Goal: Information Seeking & Learning: Learn about a topic

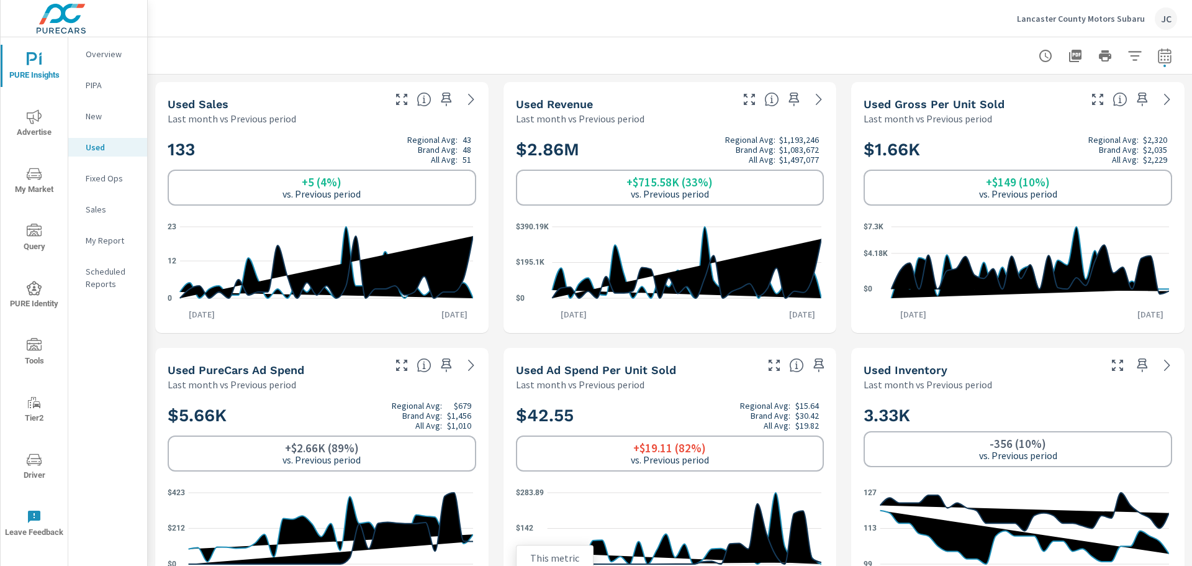
scroll to position [1, 0]
click at [45, 183] on span "My Market" at bounding box center [34, 181] width 60 height 30
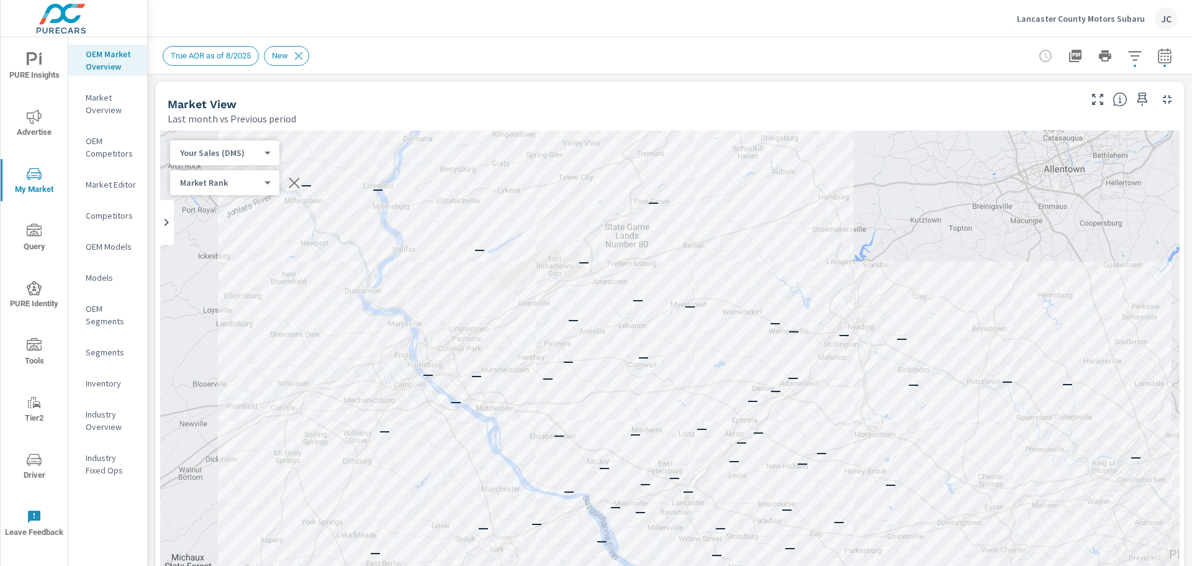
click at [95, 106] on p "Market Overview" at bounding box center [112, 103] width 52 height 25
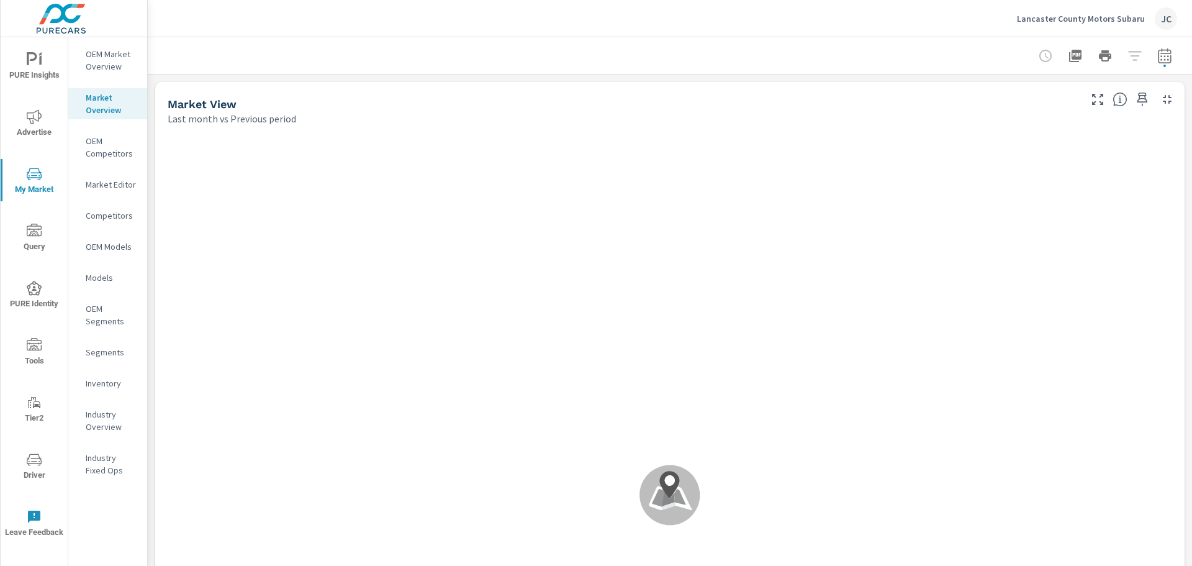
scroll to position [1, 0]
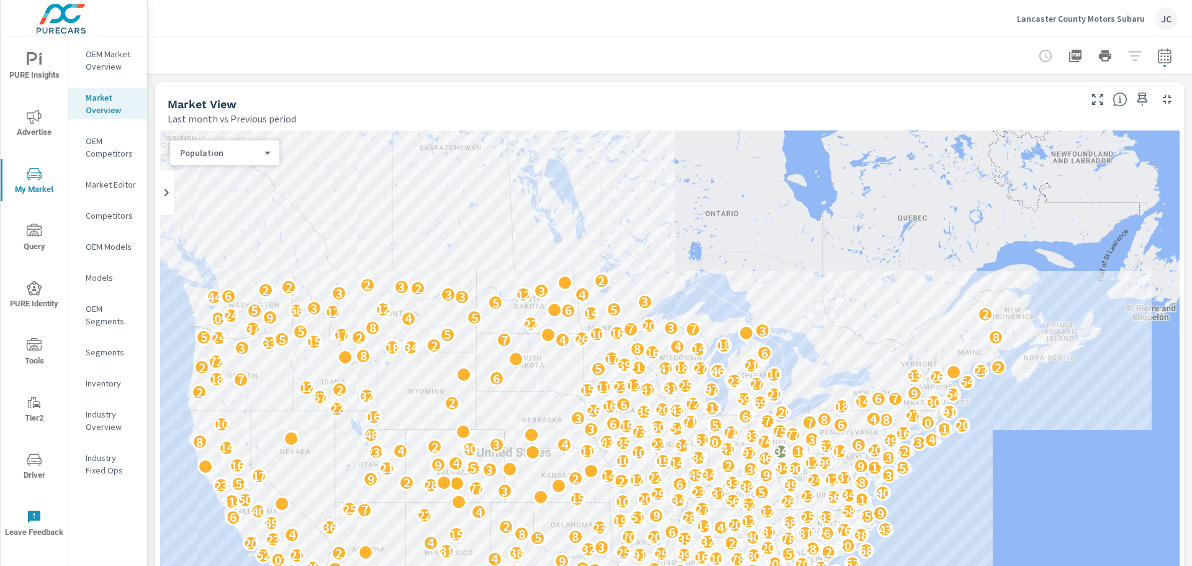
click at [99, 148] on p "OEM Competitors" at bounding box center [112, 147] width 52 height 25
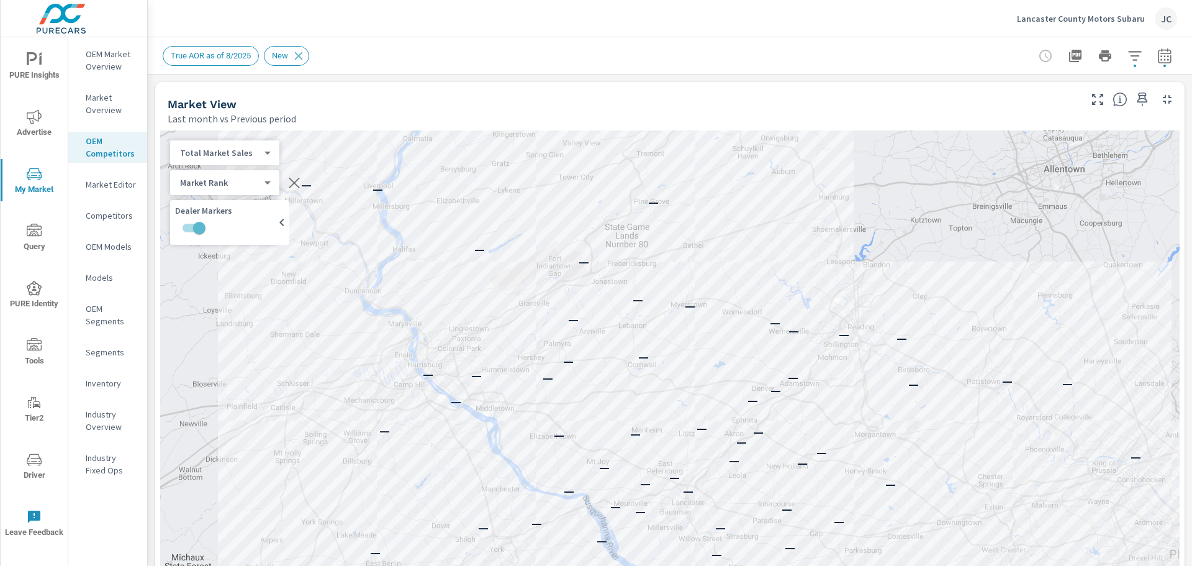
click at [99, 279] on p "Models" at bounding box center [112, 277] width 52 height 12
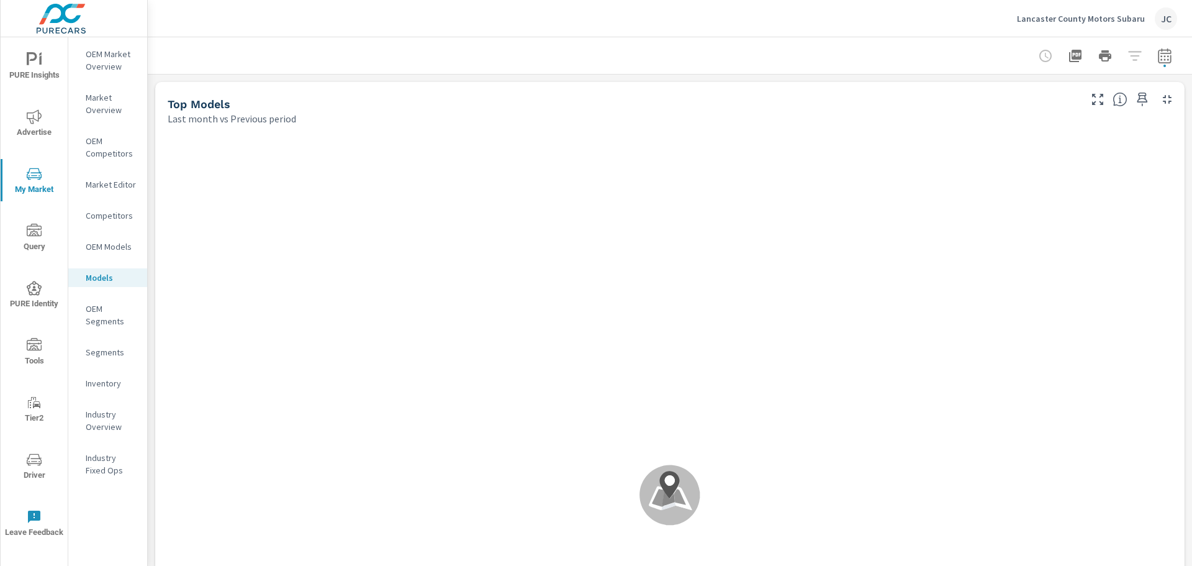
scroll to position [1, 0]
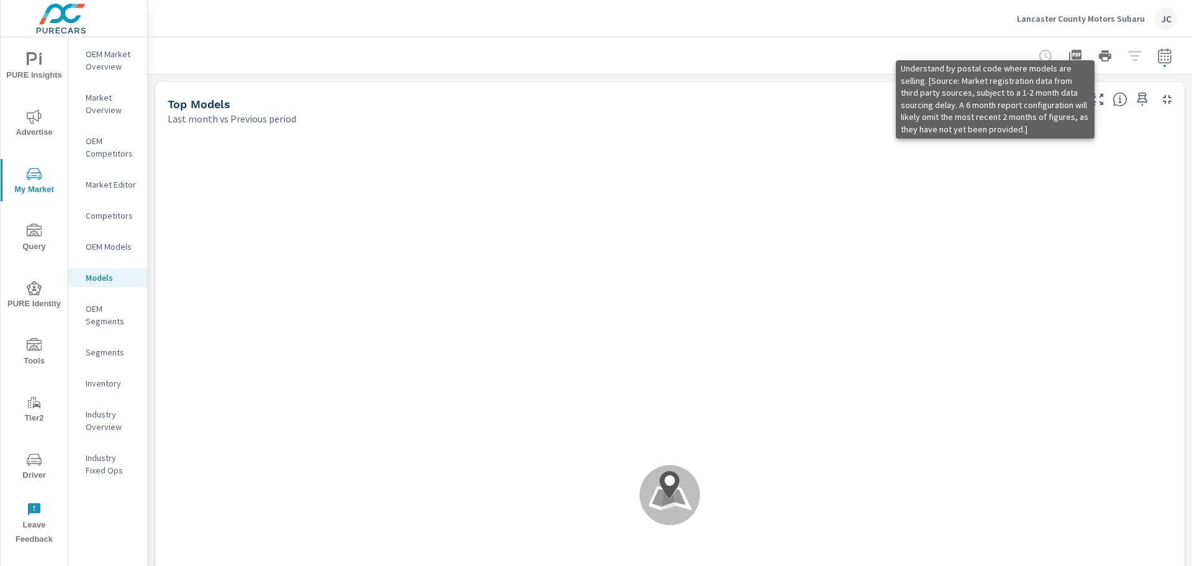
scroll to position [1, 0]
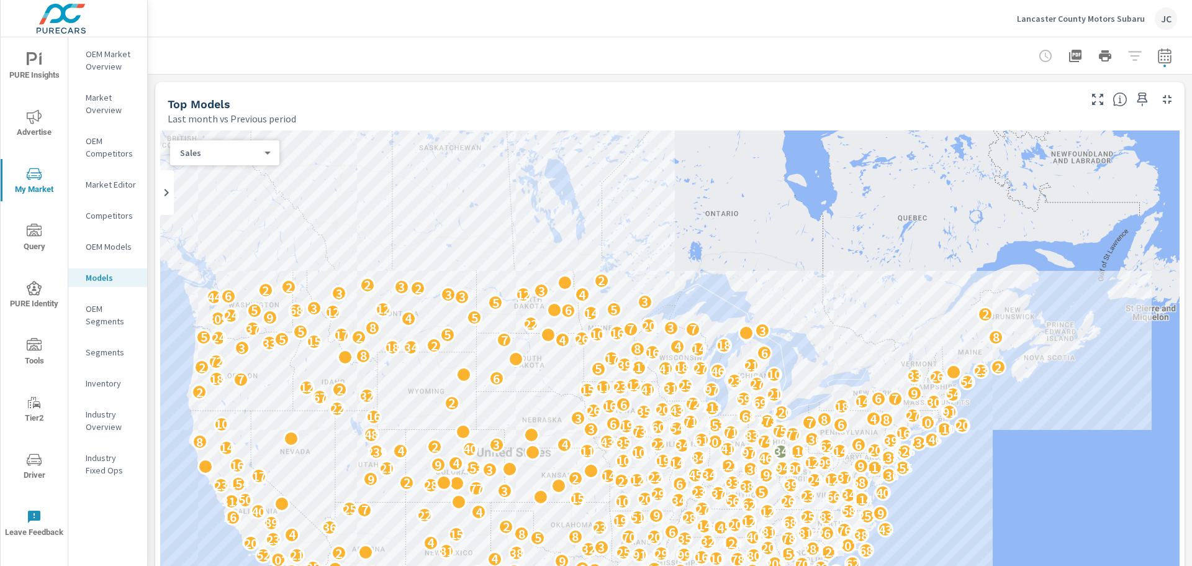
click at [274, 154] on div "Sales 0 ​" at bounding box center [224, 152] width 109 height 25
click at [1128, 59] on div at bounding box center [1105, 55] width 144 height 25
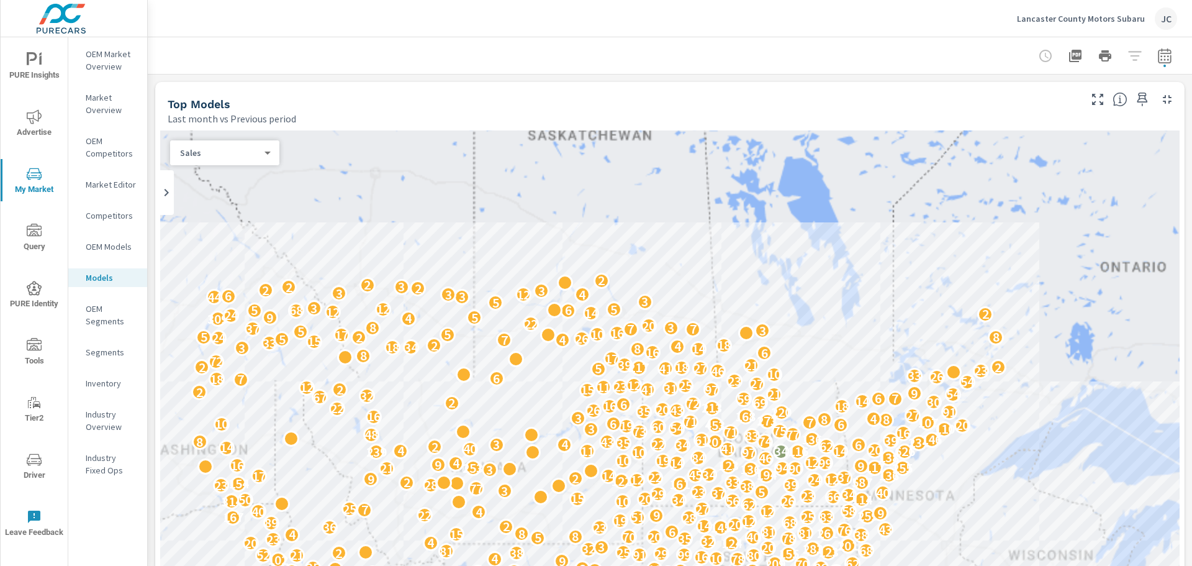
click at [1122, 56] on div at bounding box center [1105, 55] width 144 height 25
click at [1126, 56] on div at bounding box center [1105, 55] width 144 height 25
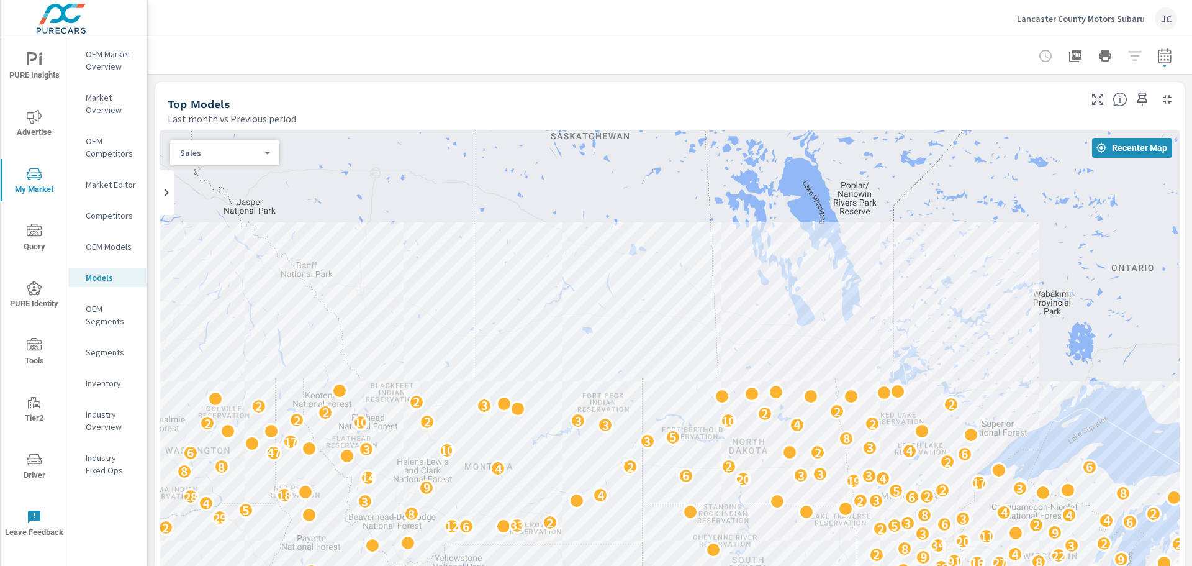
click at [1127, 55] on div at bounding box center [1105, 55] width 144 height 25
click at [1094, 155] on button "Recenter Map" at bounding box center [1132, 148] width 80 height 20
click at [117, 255] on div "OEM Models" at bounding box center [107, 246] width 79 height 19
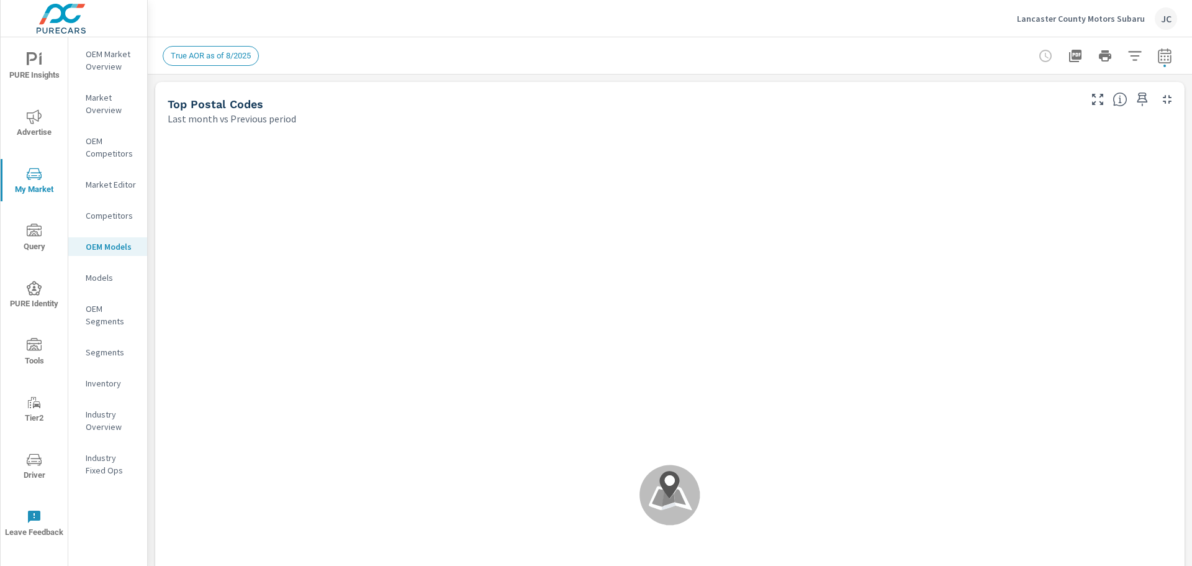
click at [210, 60] on span "True AOR as of 8/2025" at bounding box center [210, 55] width 95 height 9
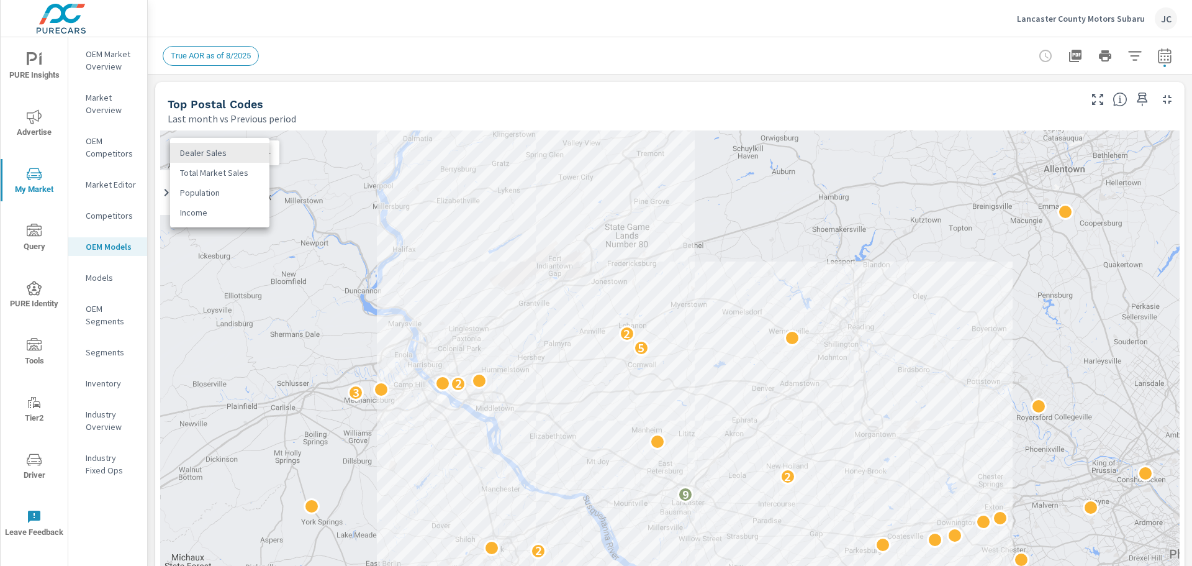
click at [263, 152] on body "PURE Insights Advertise My Market Query PURE Identity Tools Tier2 Driver Leave …" at bounding box center [596, 283] width 1192 height 566
click at [247, 168] on li "Total Market Sales" at bounding box center [219, 173] width 99 height 20
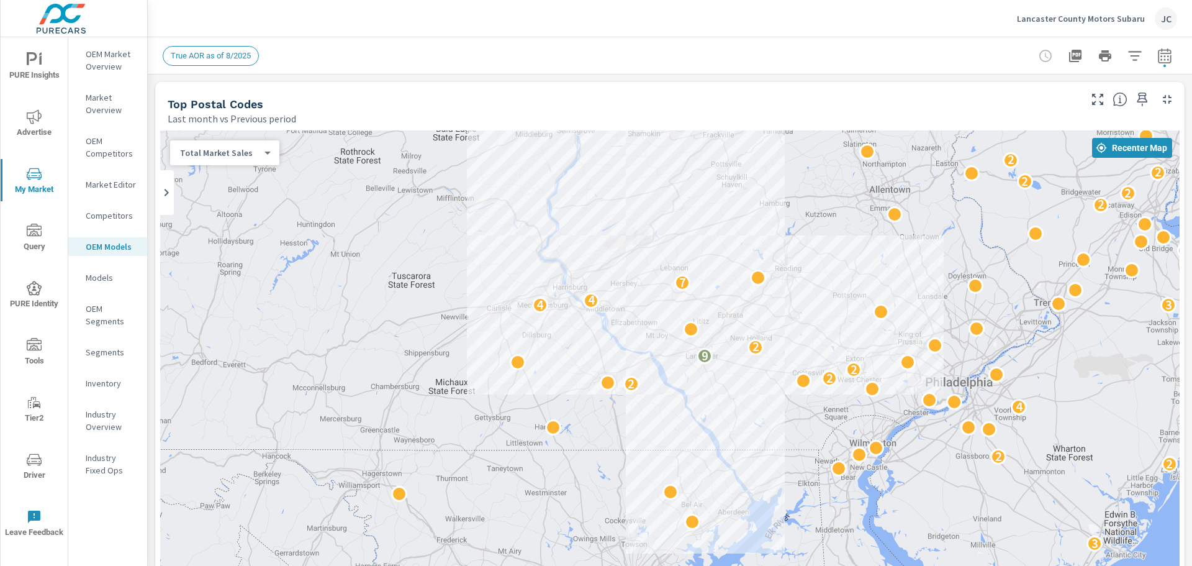
click at [298, 161] on div "3 2 2 4 2 2 2 2 9 2 3 4 4 7 2 2 2 2 2" at bounding box center [669, 475] width 1019 height 690
click at [266, 154] on body "PURE Insights Advertise My Market Query PURE Identity Tools Tier2 Driver Leave …" at bounding box center [596, 283] width 1192 height 566
click at [226, 134] on li "Dealer Sales" at bounding box center [219, 133] width 99 height 20
click at [1105, 151] on span "Recenter Map" at bounding box center [1132, 147] width 70 height 11
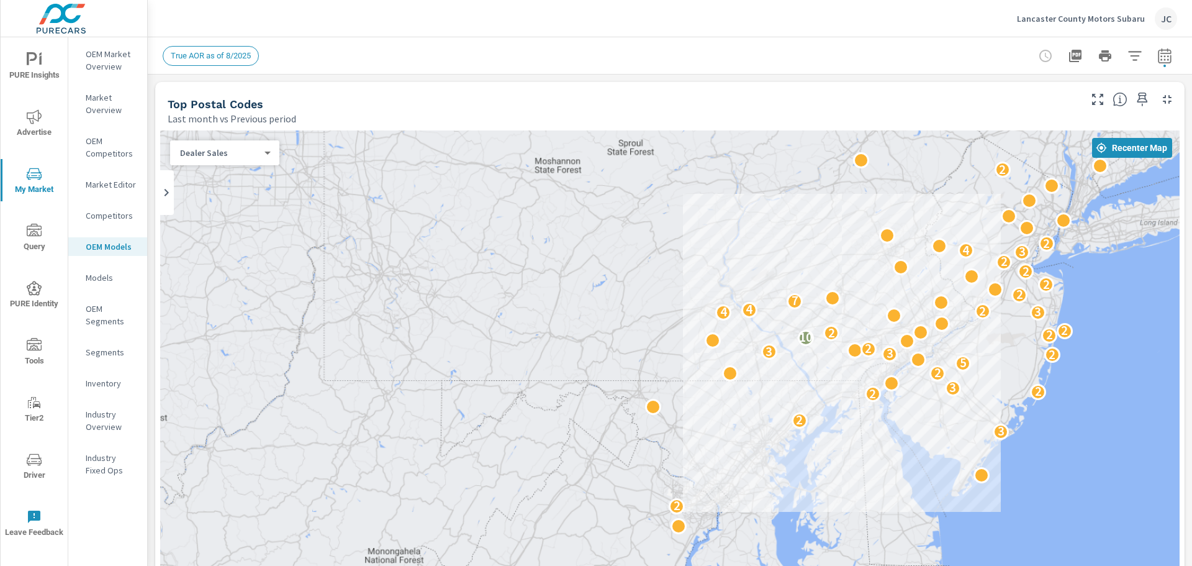
click at [103, 112] on p "Market Overview" at bounding box center [112, 103] width 52 height 25
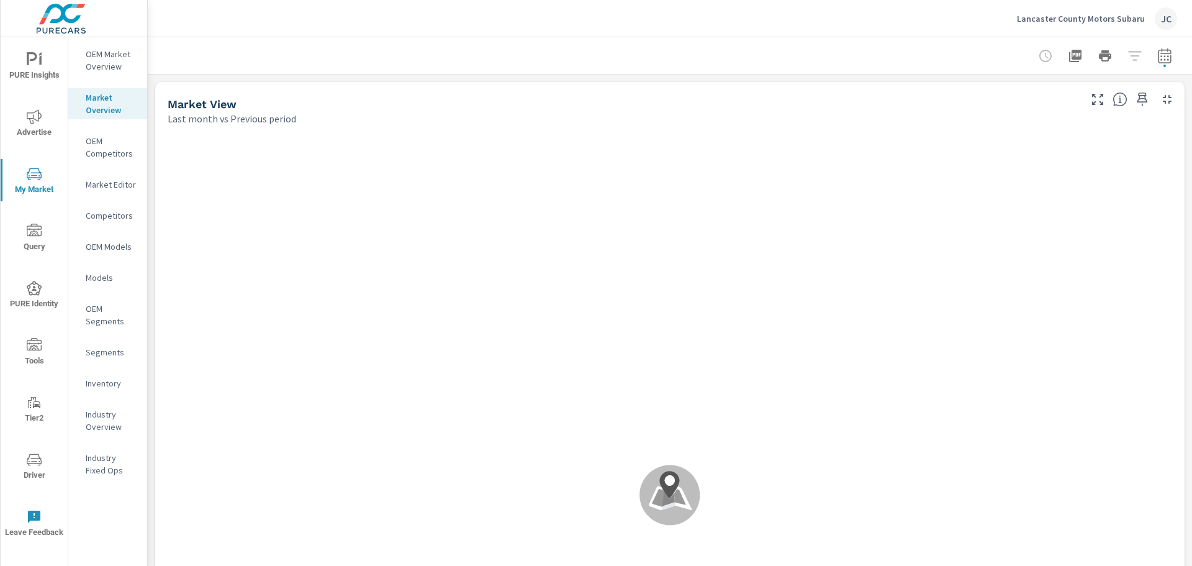
scroll to position [1, 0]
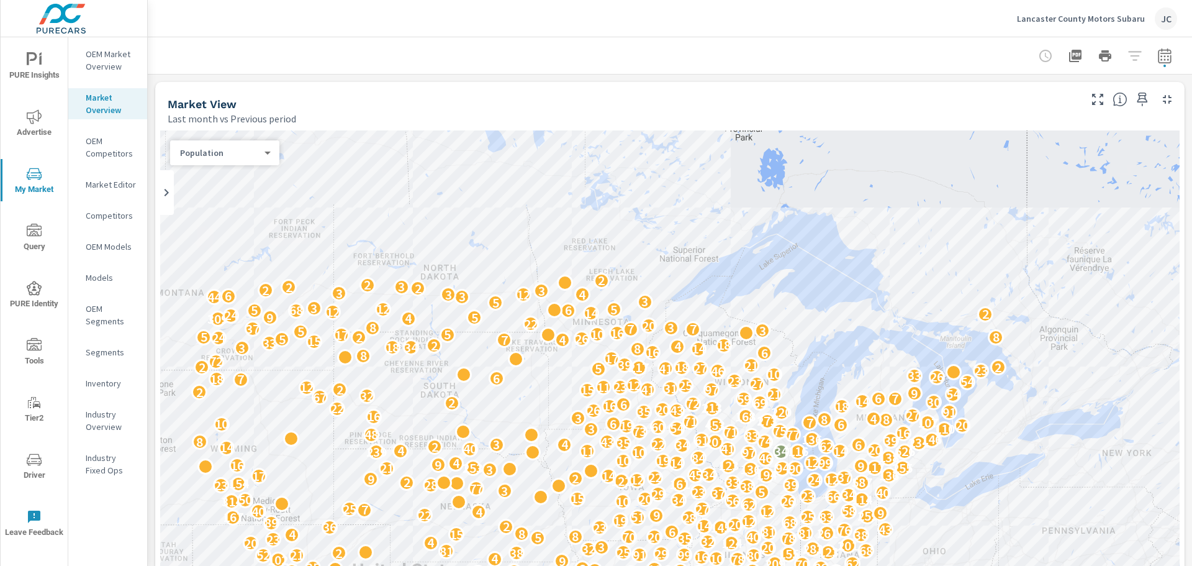
click at [267, 160] on div "Population 1 ​" at bounding box center [224, 152] width 109 height 25
click at [267, 153] on div "Population" at bounding box center [219, 153] width 99 height 12
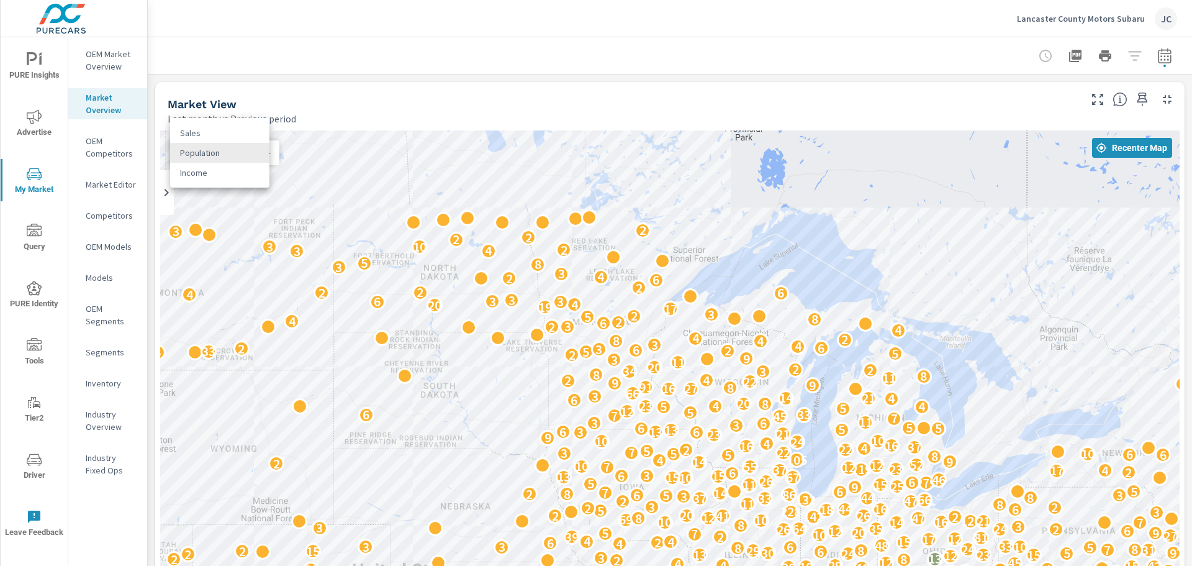
click at [226, 132] on li "Sales" at bounding box center [219, 133] width 99 height 20
click at [196, 137] on div "3 153 31 201 48 59 2 87 41 4 37 51 13 14 2 11 68 16 29 18 64 247 49 4 178 16 8 …" at bounding box center [669, 475] width 1019 height 690
click at [1112, 147] on span "Recenter Map" at bounding box center [1132, 147] width 70 height 11
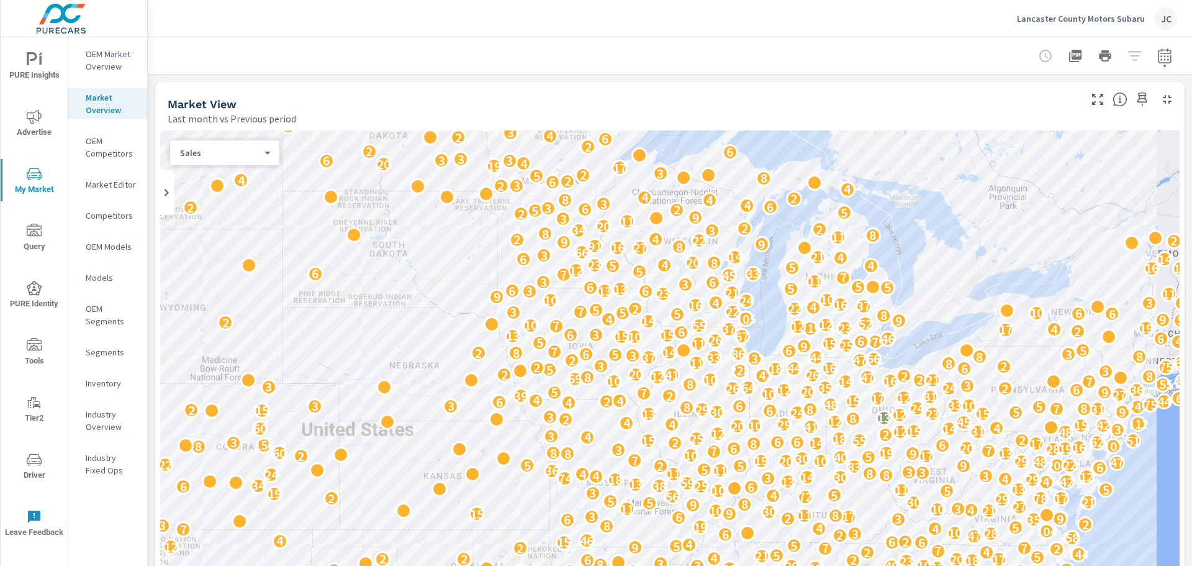
click at [1124, 62] on div at bounding box center [1105, 55] width 144 height 25
click at [1126, 54] on div at bounding box center [1105, 55] width 144 height 25
click at [1158, 53] on icon "button" at bounding box center [1164, 55] width 13 height 15
click at [1160, 56] on icon "button" at bounding box center [1164, 57] width 8 height 5
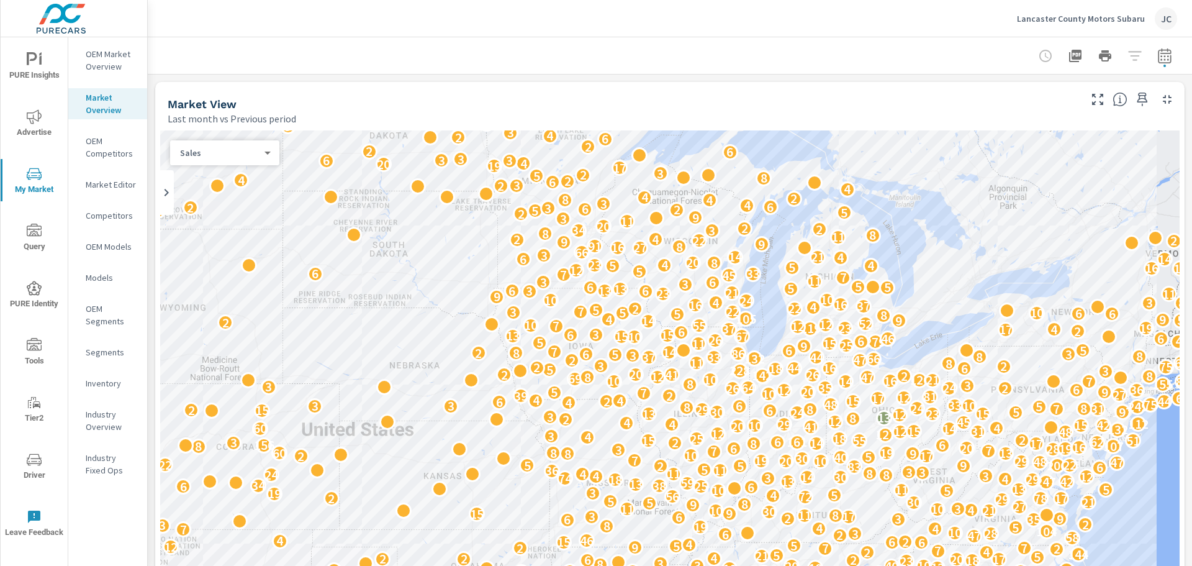
click at [1160, 56] on icon "button" at bounding box center [1164, 57] width 8 height 5
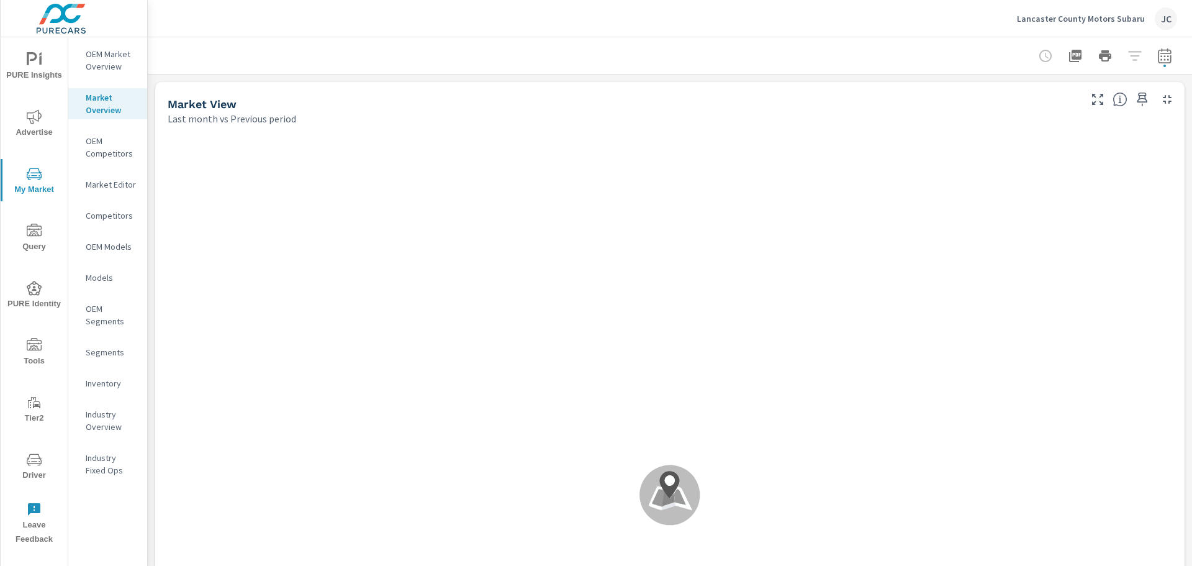
scroll to position [1, 0]
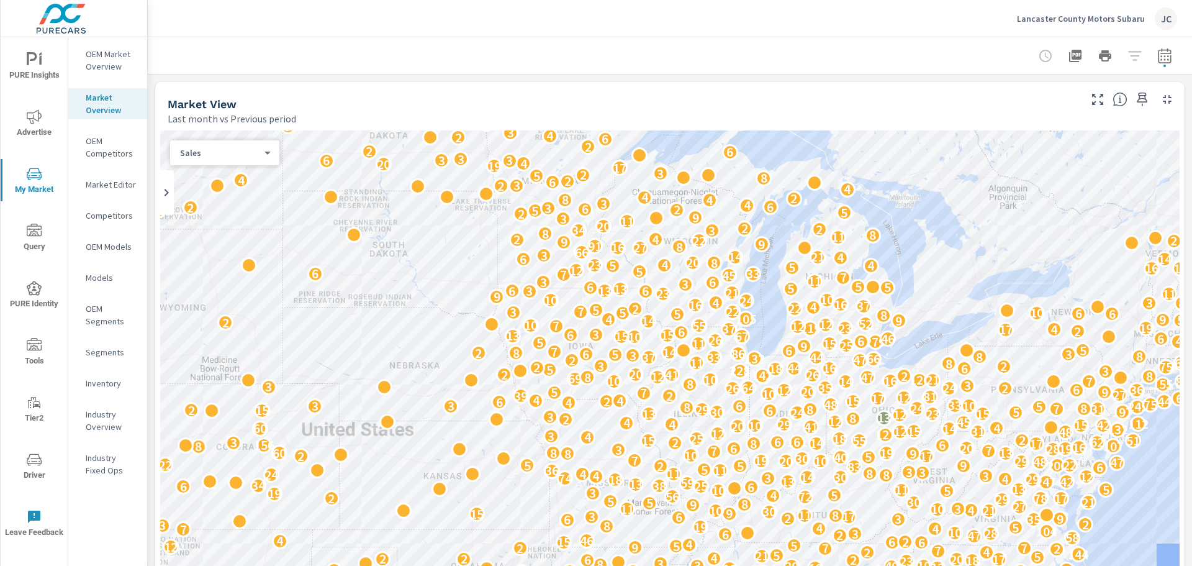
click at [128, 354] on p "Segments" at bounding box center [112, 352] width 52 height 12
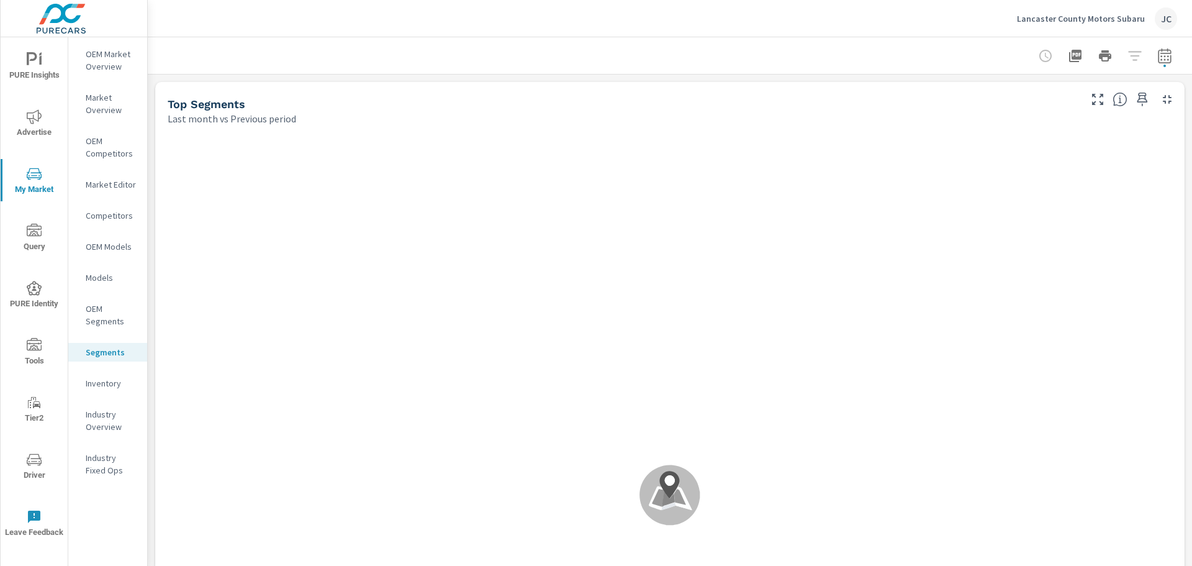
scroll to position [1, 0]
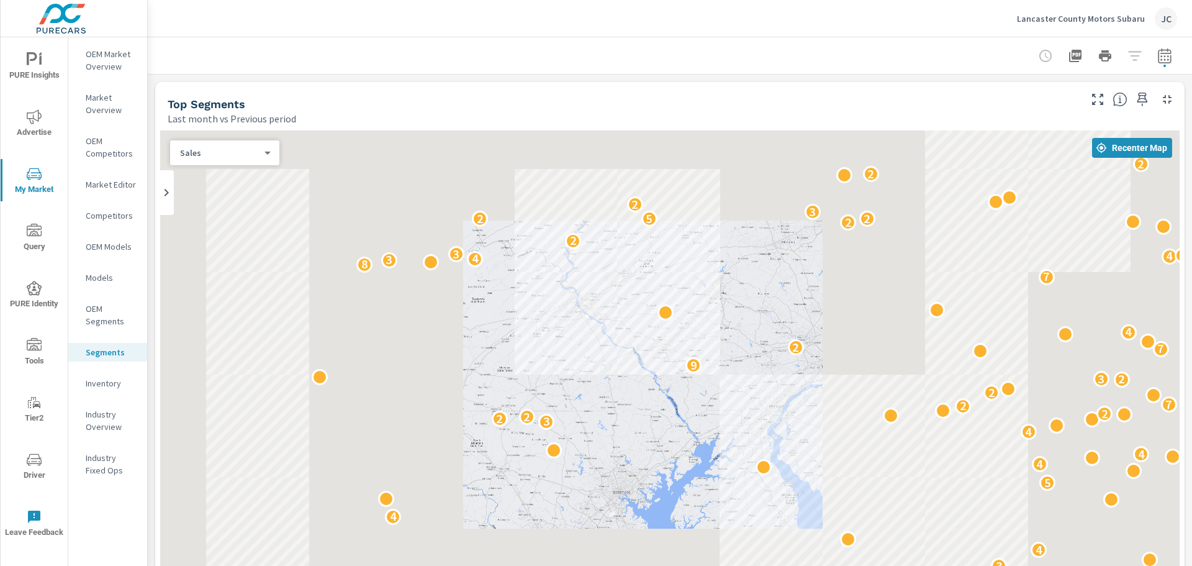
click at [114, 108] on p "Market Overview" at bounding box center [112, 103] width 52 height 25
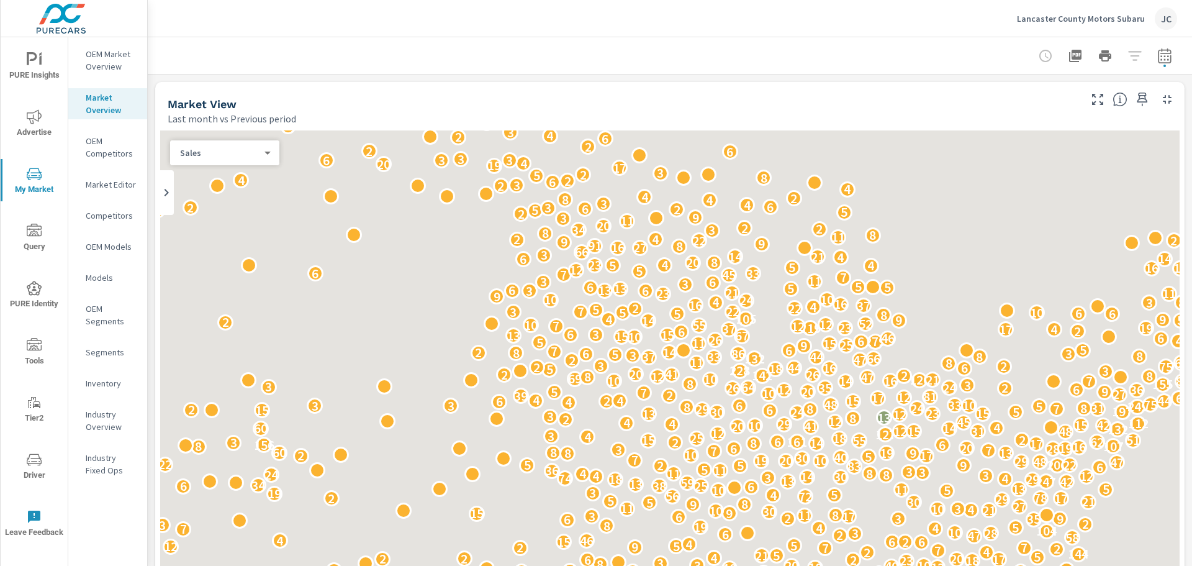
scroll to position [1, 0]
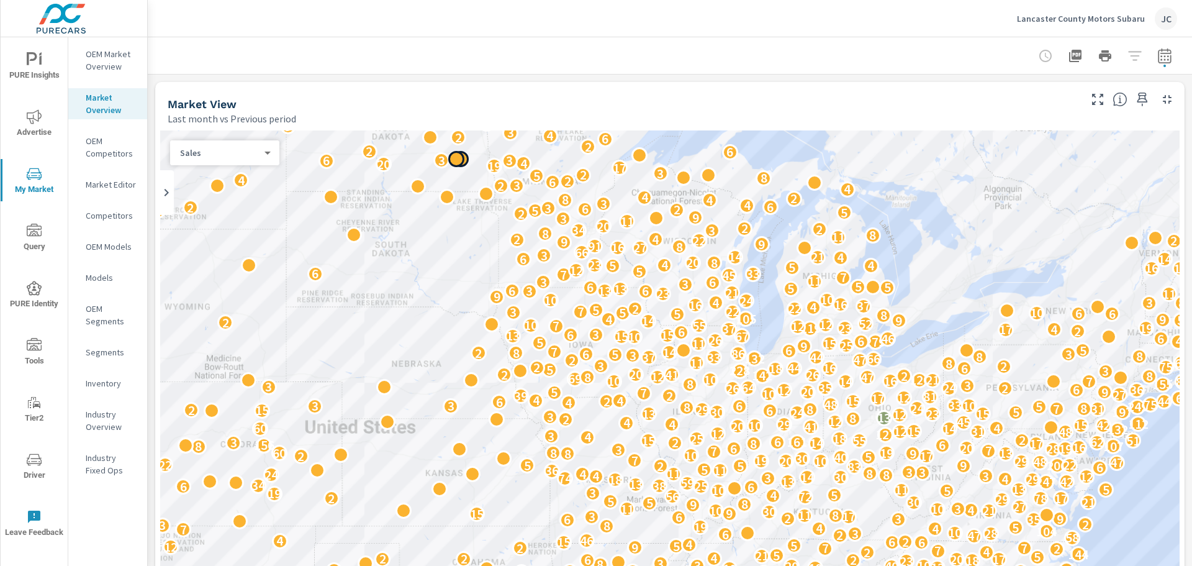
click at [97, 56] on p "OEM Market Overview" at bounding box center [112, 60] width 52 height 25
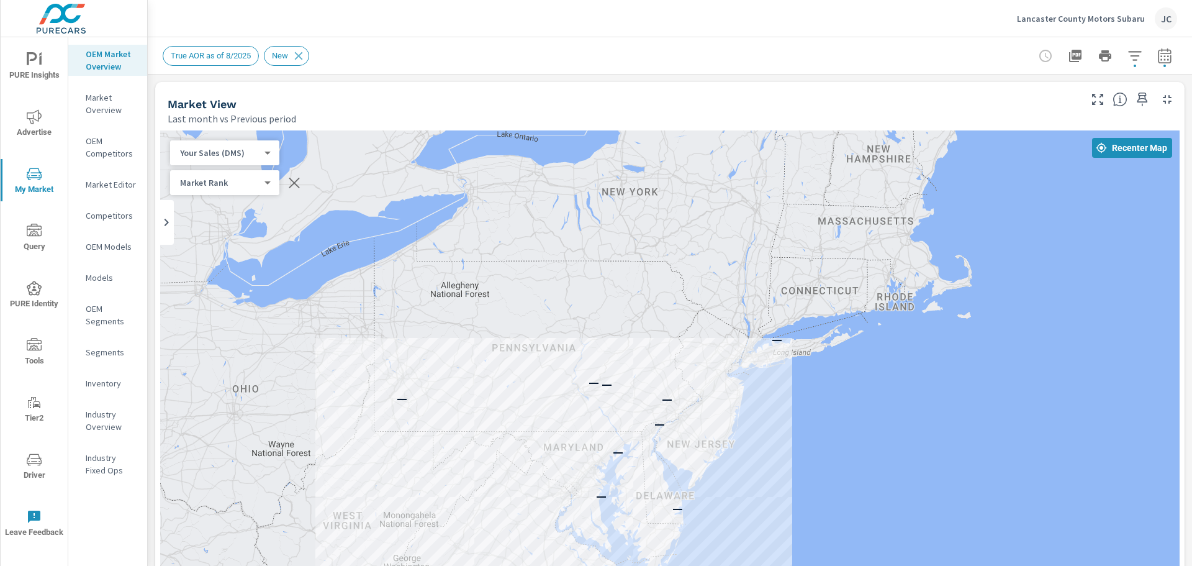
drag, startPoint x: 677, startPoint y: 305, endPoint x: 829, endPoint y: 140, distance: 224.1
click at [829, 140] on div "— — — — — — — — — —" at bounding box center [669, 475] width 1019 height 690
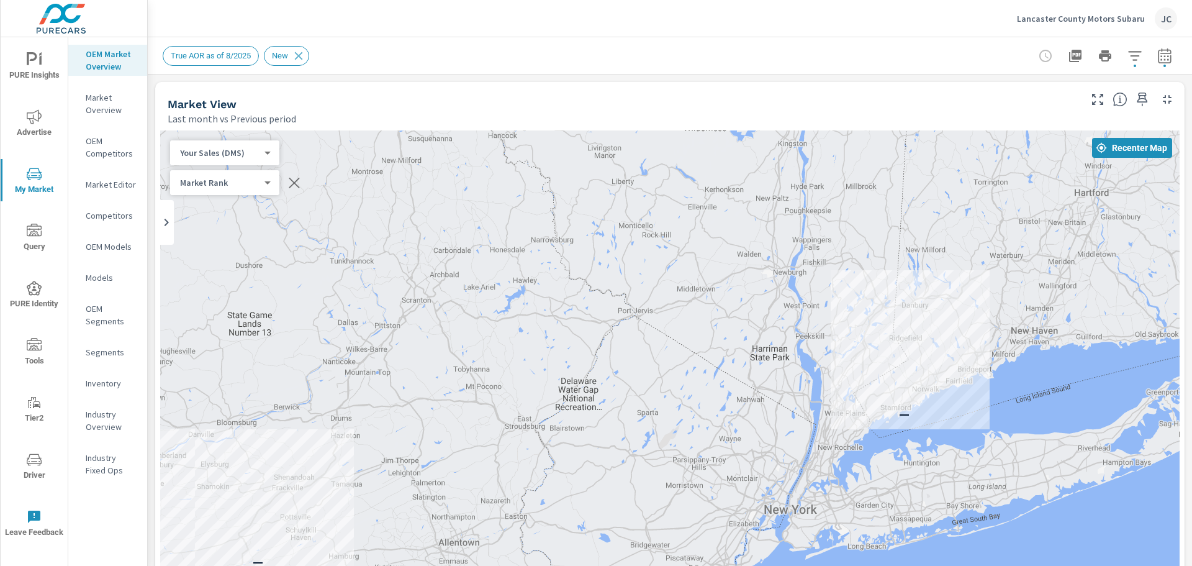
drag, startPoint x: 686, startPoint y: 301, endPoint x: 844, endPoint y: 137, distance: 228.3
click at [848, 124] on div "Market View Last month vs Previous period ← Move left → Move right ↑ Move up ↓ …" at bounding box center [669, 473] width 1029 height 782
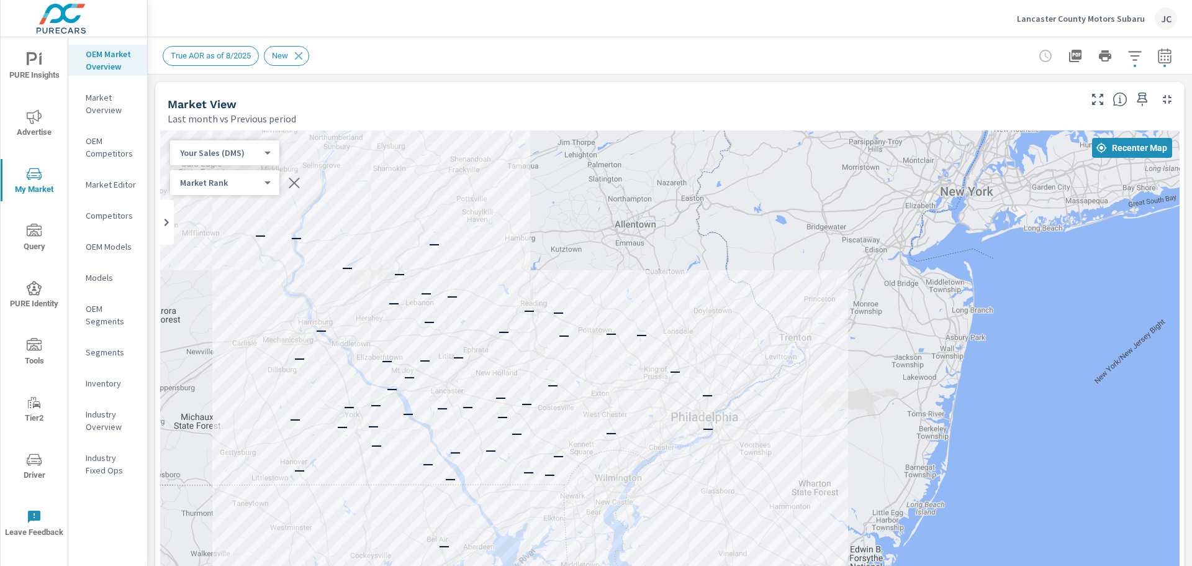
drag, startPoint x: 610, startPoint y: 362, endPoint x: 733, endPoint y: 111, distance: 279.3
click at [733, 111] on div "Market View Last month vs Previous period ← Move left → Move right ↑ Move up ↓ …" at bounding box center [669, 473] width 1029 height 782
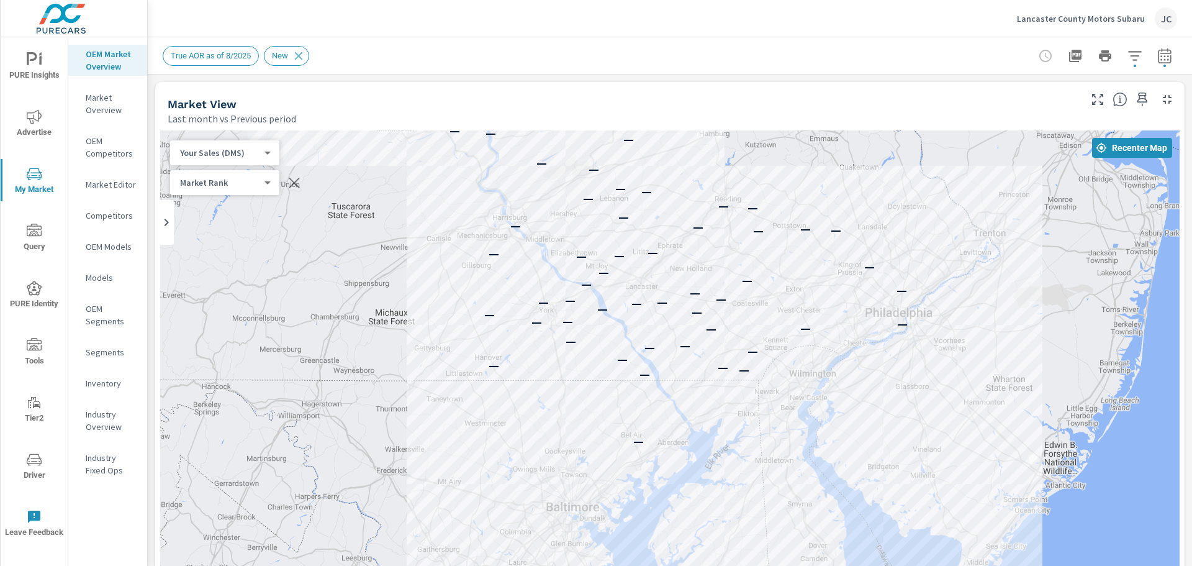
drag, startPoint x: 568, startPoint y: 384, endPoint x: 762, endPoint y: 279, distance: 220.5
click at [762, 279] on div "— — — — — — — — — — — — — — — — — — — — — — — — — — — — — — — — — — — — — — — —…" at bounding box center [669, 475] width 1019 height 690
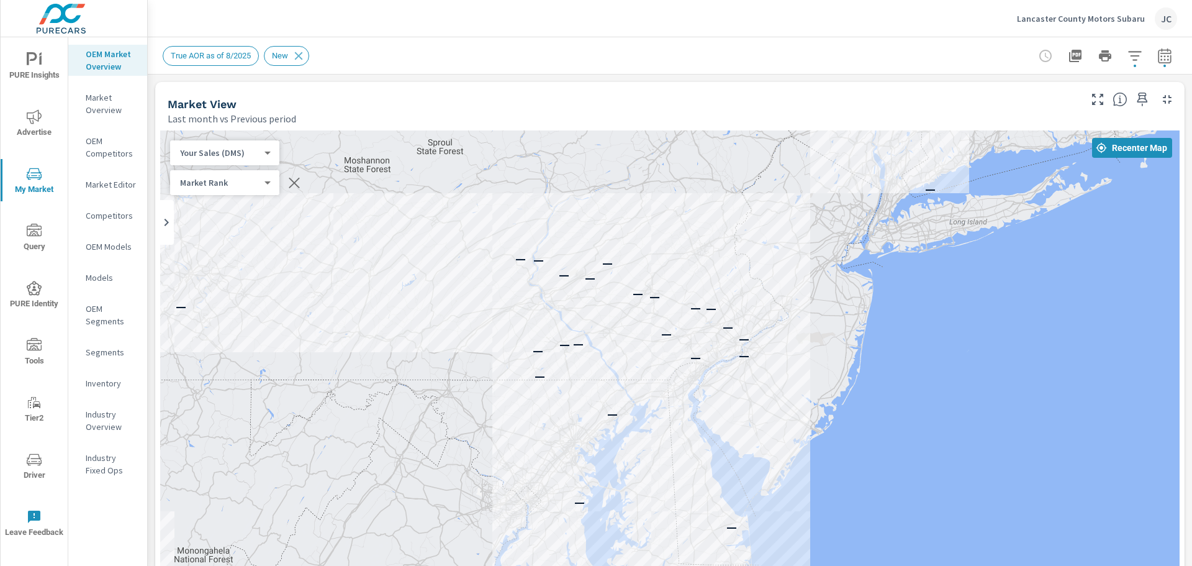
drag, startPoint x: 734, startPoint y: 291, endPoint x: 535, endPoint y: 307, distance: 199.9
click at [535, 307] on div "— — — — — — — — — — — — — — — — — — — — — — — —" at bounding box center [669, 475] width 1019 height 690
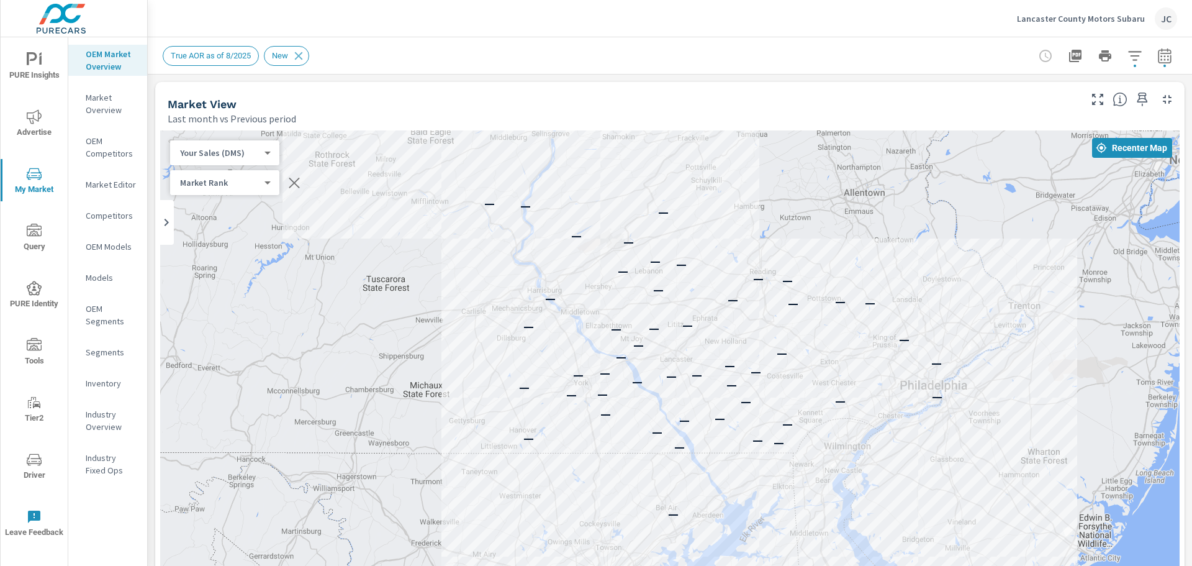
click at [268, 155] on body "PURE Insights Advertise My Market Query PURE Identity Tools Tier2 Driver Leave …" at bounding box center [596, 283] width 1192 height 566
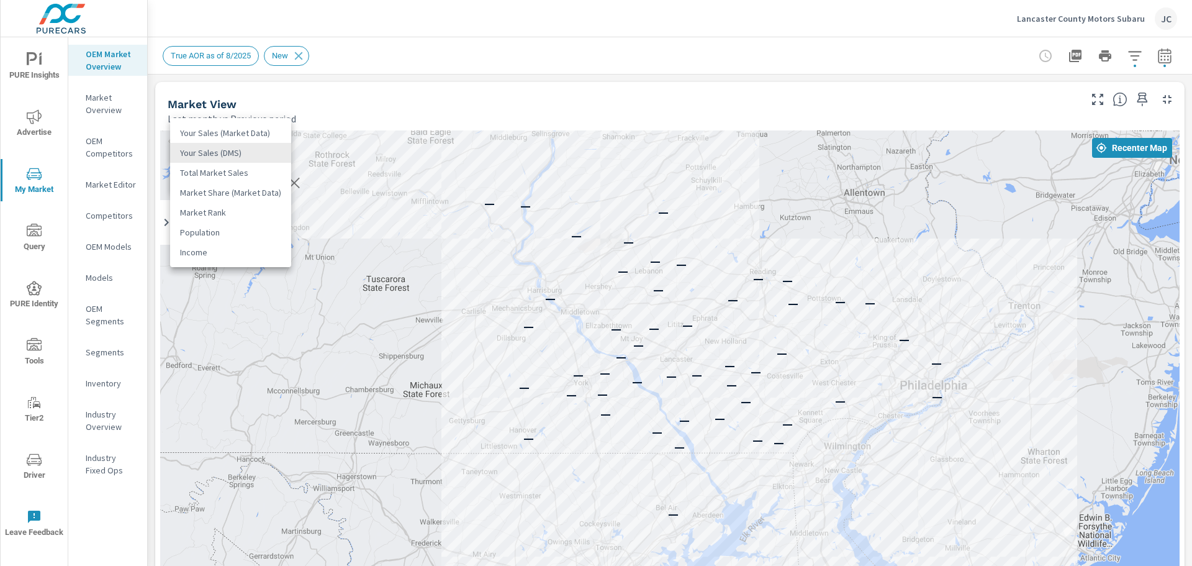
click at [333, 219] on div at bounding box center [596, 283] width 1192 height 566
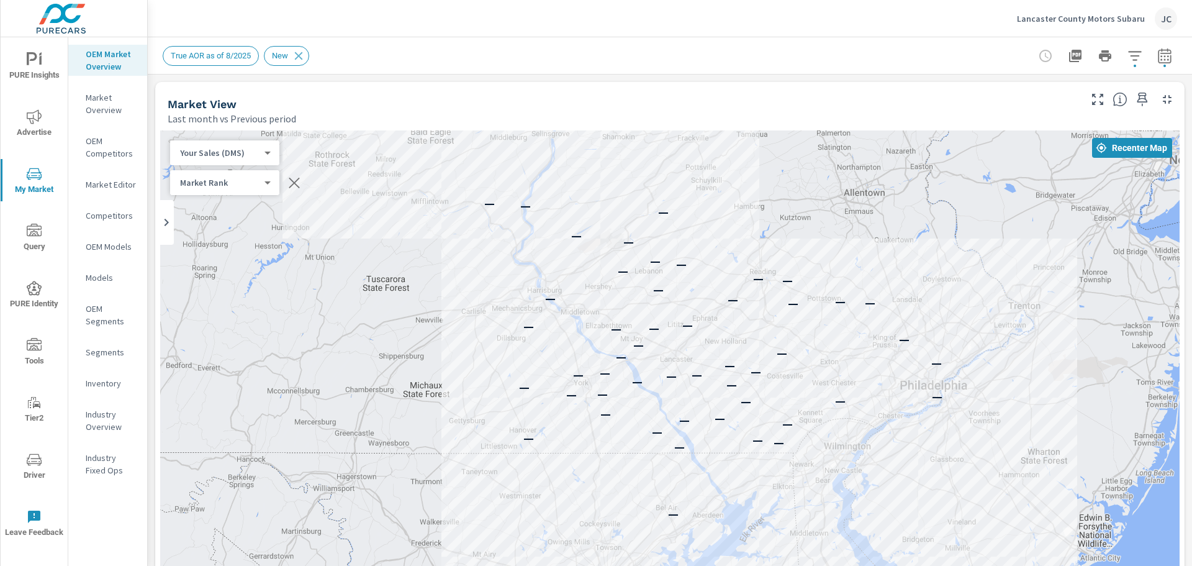
click at [274, 184] on div "Market Rank 4 ​" at bounding box center [224, 182] width 109 height 25
click at [260, 185] on body "PURE Insights Advertise My Market Query PURE Identity Tools Tier2 Driver Leave …" at bounding box center [596, 283] width 1192 height 566
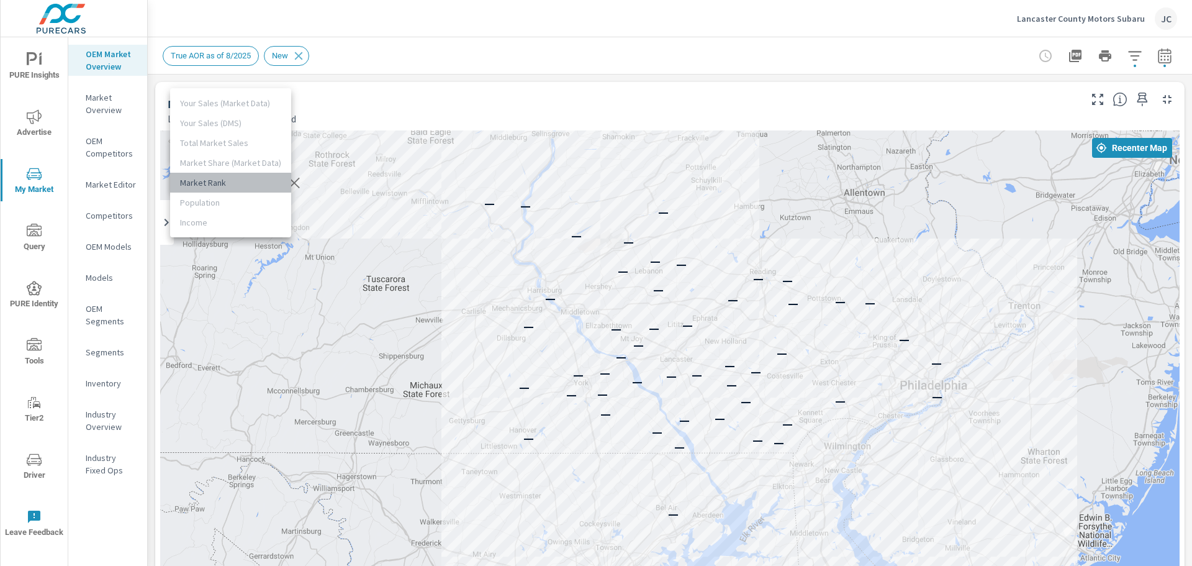
click at [247, 178] on li "Market Rank" at bounding box center [230, 183] width 121 height 20
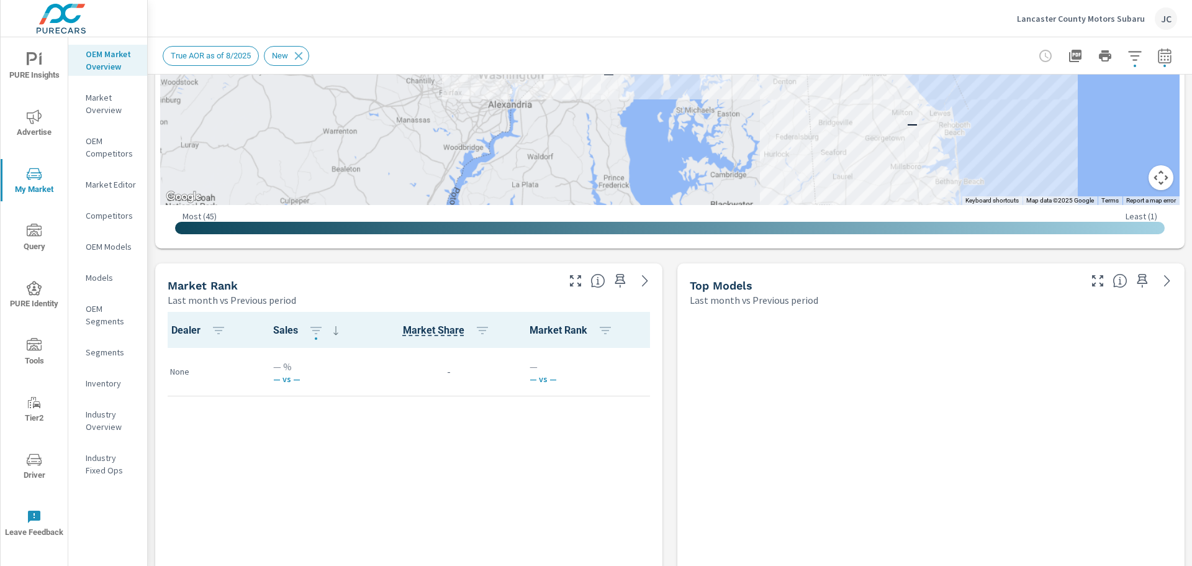
scroll to position [589, 0]
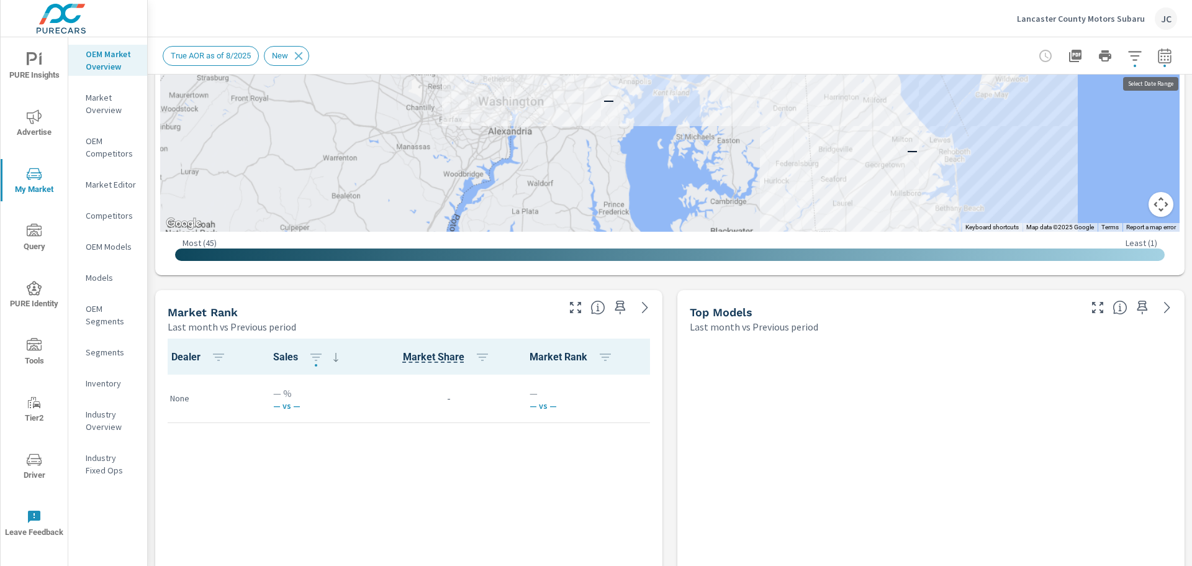
click at [1157, 49] on icon "button" at bounding box center [1164, 55] width 15 height 15
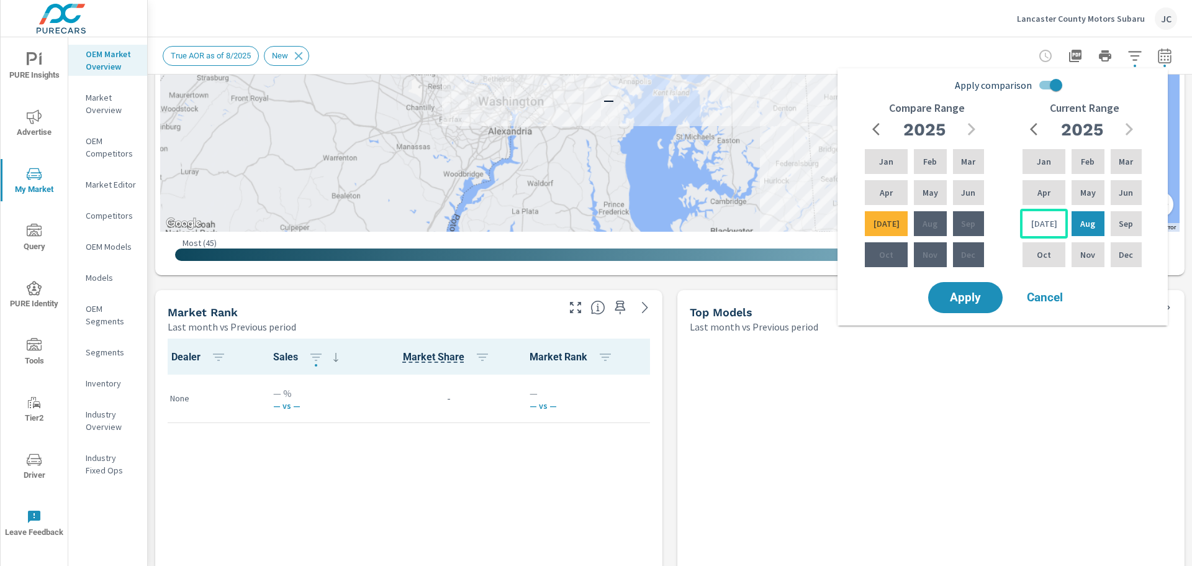
click at [1045, 220] on p "[DATE]" at bounding box center [1044, 223] width 26 height 12
click at [1122, 187] on p "Jun" at bounding box center [1126, 192] width 14 height 12
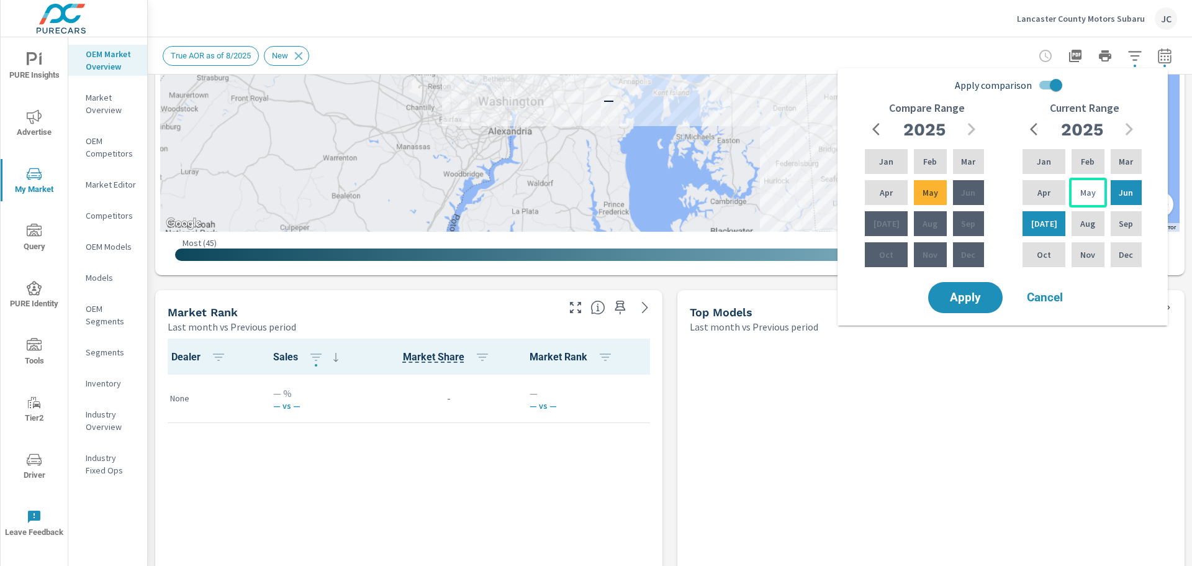
click at [1098, 187] on div "May" at bounding box center [1087, 193] width 37 height 30
click at [1050, 189] on div "Apr" at bounding box center [1044, 193] width 48 height 30
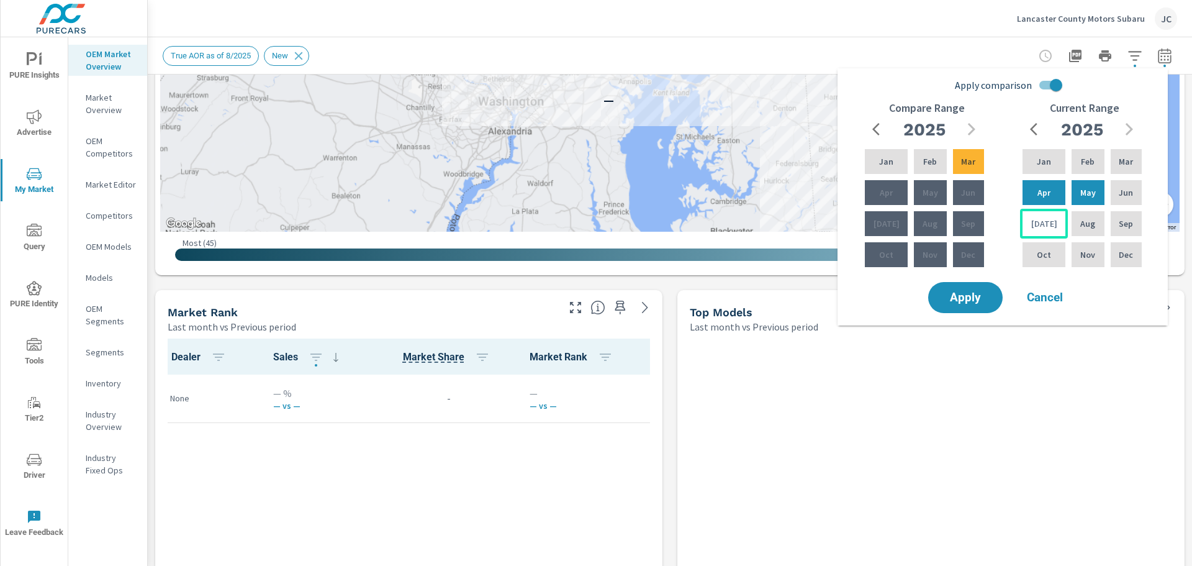
click at [1027, 220] on div "[DATE]" at bounding box center [1044, 224] width 48 height 30
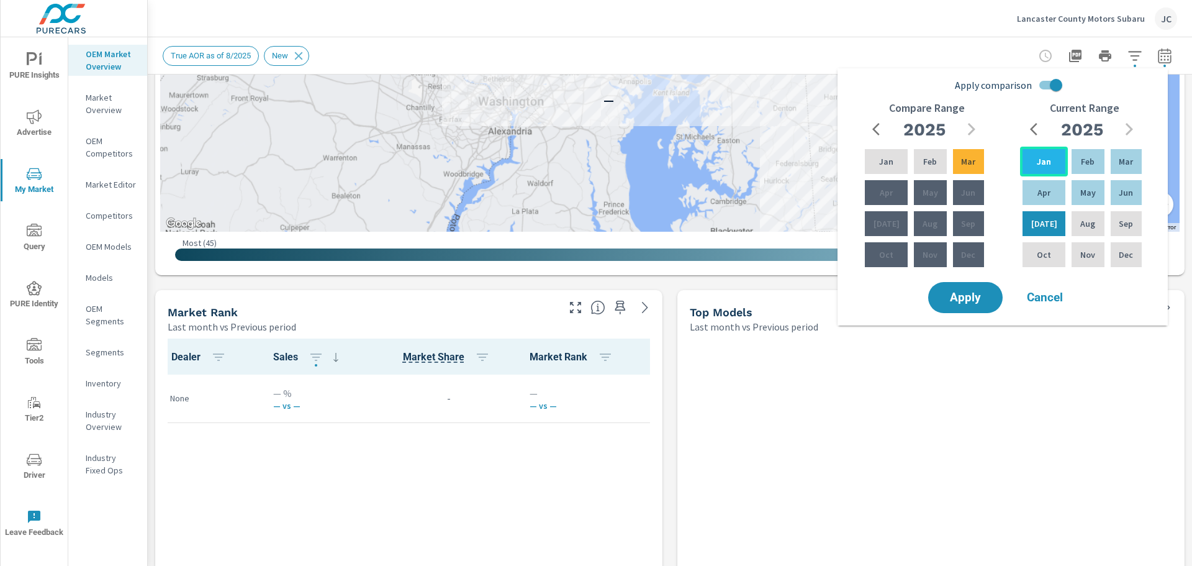
click at [1050, 166] on div "Jan" at bounding box center [1044, 162] width 48 height 30
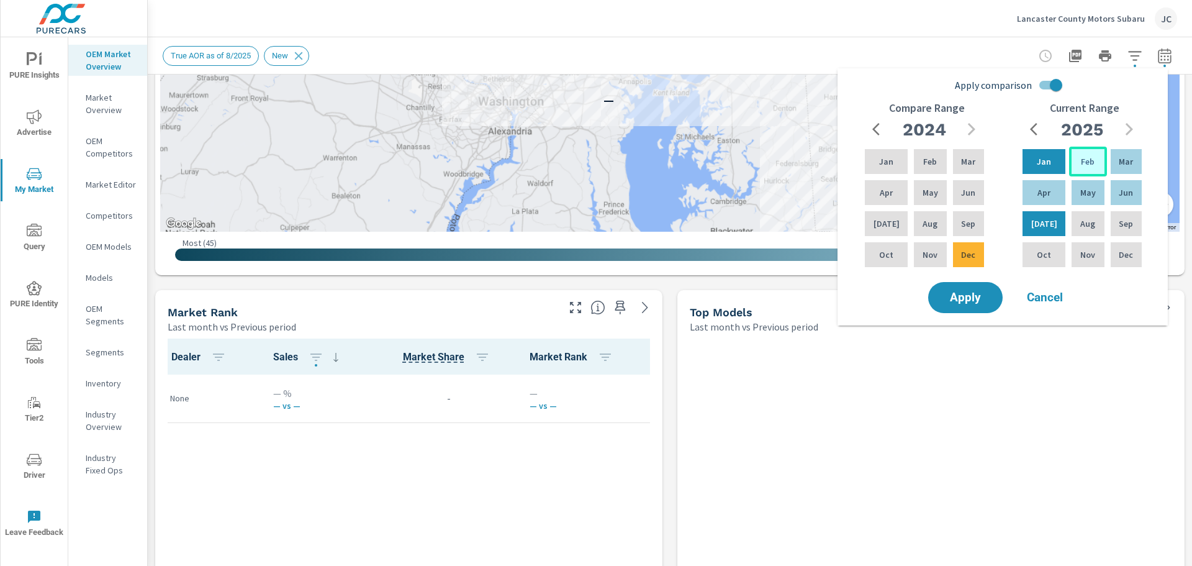
click at [1091, 163] on div "Feb" at bounding box center [1087, 162] width 37 height 30
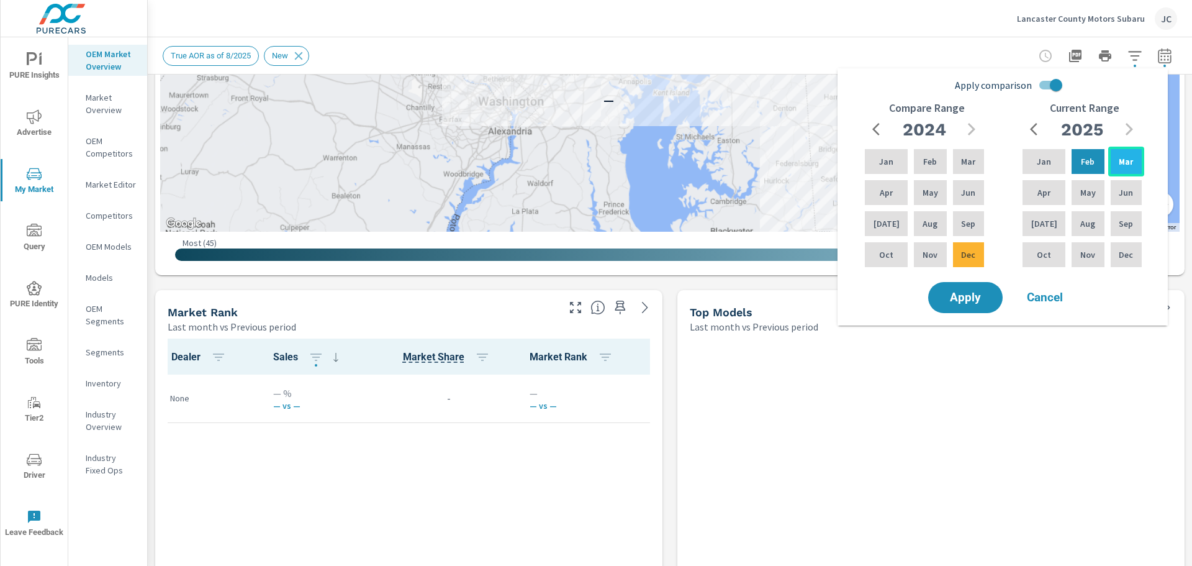
click at [1129, 163] on p "Mar" at bounding box center [1126, 161] width 14 height 12
click at [1042, 221] on p "[DATE]" at bounding box center [1044, 223] width 26 height 12
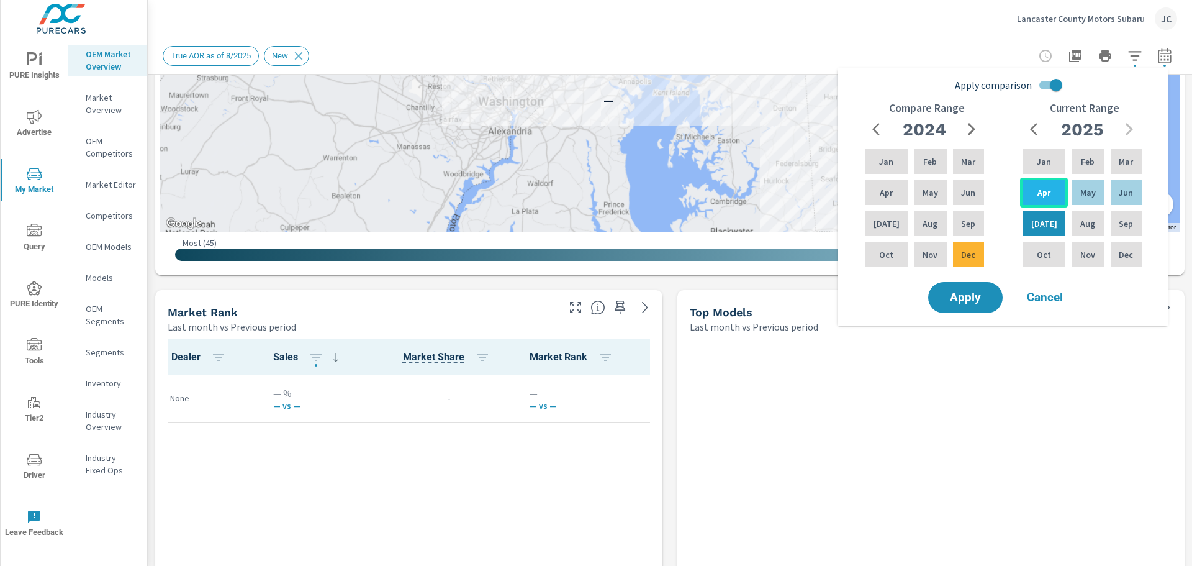
click at [1044, 197] on p "Apr" at bounding box center [1043, 192] width 13 height 12
click at [1051, 170] on div "Jan" at bounding box center [1044, 162] width 48 height 30
drag, startPoint x: 1047, startPoint y: 228, endPoint x: 1032, endPoint y: 232, distance: 15.4
click at [1032, 232] on div "[DATE]" at bounding box center [1044, 224] width 48 height 30
drag, startPoint x: 973, startPoint y: 258, endPoint x: 972, endPoint y: 226, distance: 31.7
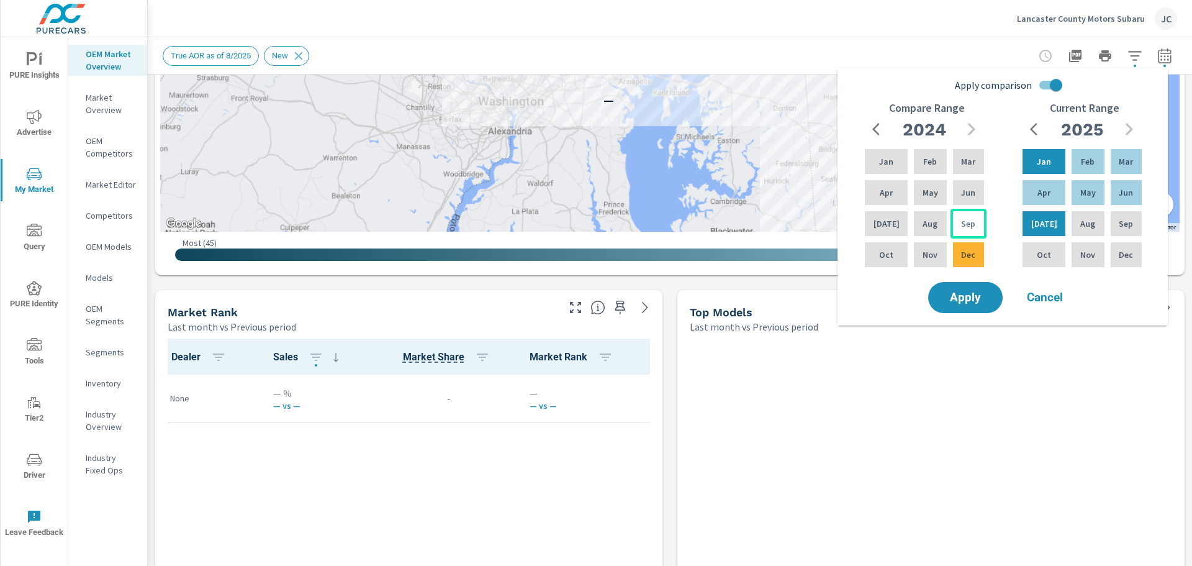
click at [972, 226] on div "Jan Feb Mar Apr May Jun [DATE] Aug Sep Oct Nov Dec" at bounding box center [924, 208] width 124 height 123
drag, startPoint x: 895, startPoint y: 219, endPoint x: 864, endPoint y: 258, distance: 50.4
click at [864, 258] on div "Jan Feb Mar Apr May Jun [DATE] Aug Sep Oct Nov Dec" at bounding box center [924, 208] width 124 height 123
click at [877, 213] on div "[DATE]" at bounding box center [886, 224] width 48 height 30
click at [923, 224] on p "Aug" at bounding box center [930, 223] width 15 height 12
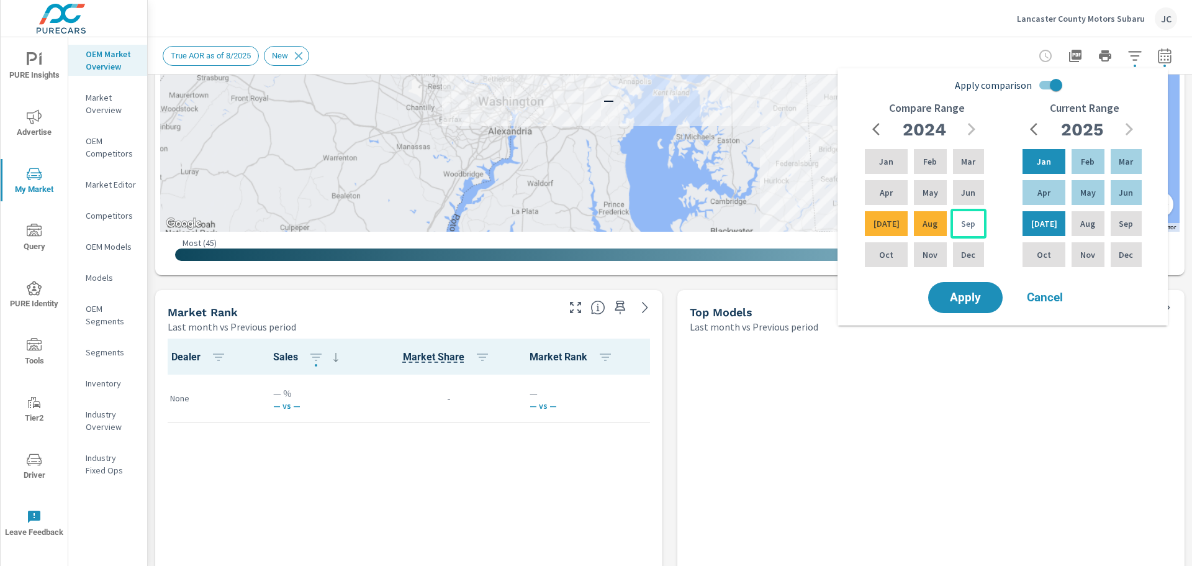
click at [955, 224] on div "Sep" at bounding box center [968, 224] width 36 height 30
click at [876, 231] on div "[DATE]" at bounding box center [886, 224] width 48 height 30
click at [893, 251] on div "Oct" at bounding box center [886, 255] width 48 height 30
click at [927, 253] on p "Nov" at bounding box center [930, 254] width 15 height 12
click at [972, 253] on p "Dec" at bounding box center [968, 254] width 14 height 12
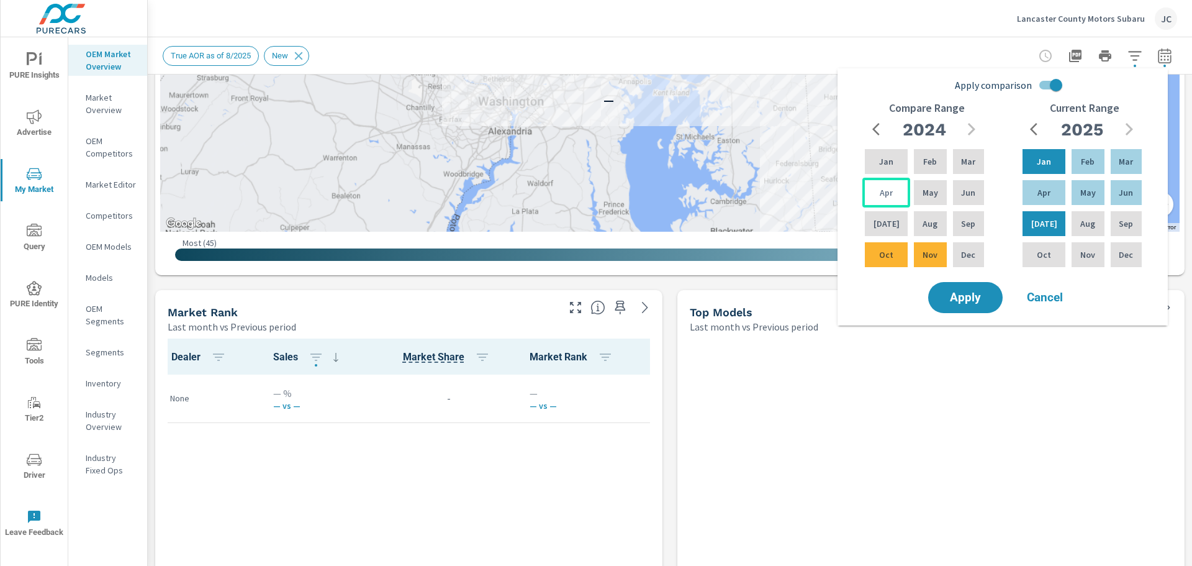
click at [890, 199] on div "Apr" at bounding box center [886, 193] width 48 height 30
click at [1057, 89] on input "Apply comparison" at bounding box center [1056, 85] width 71 height 24
checkbox input "false"
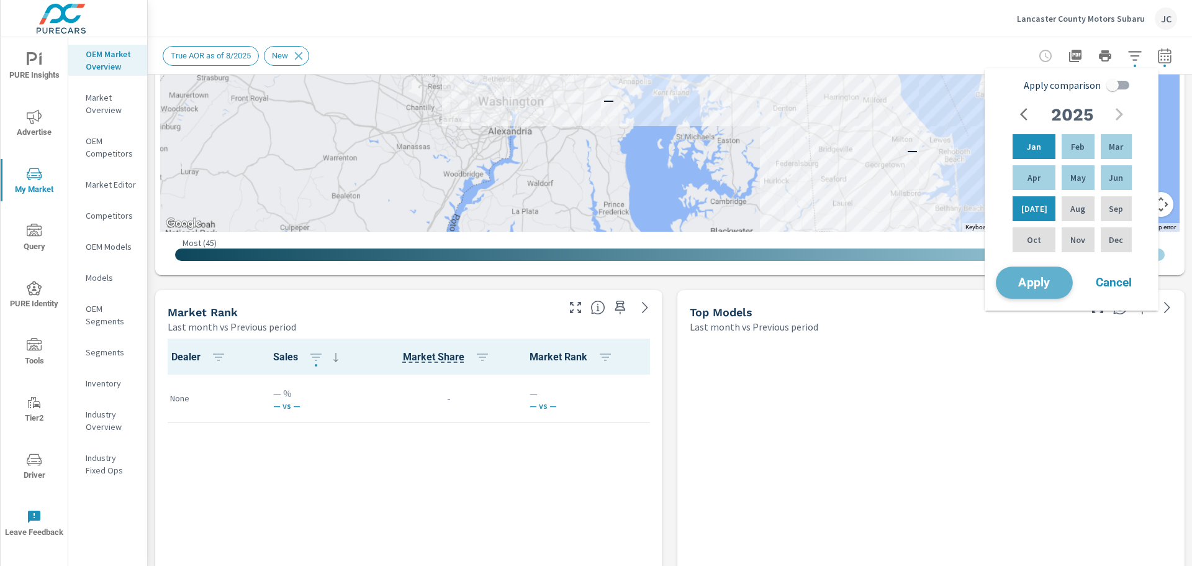
click at [1023, 289] on span "Apply" at bounding box center [1034, 283] width 51 height 12
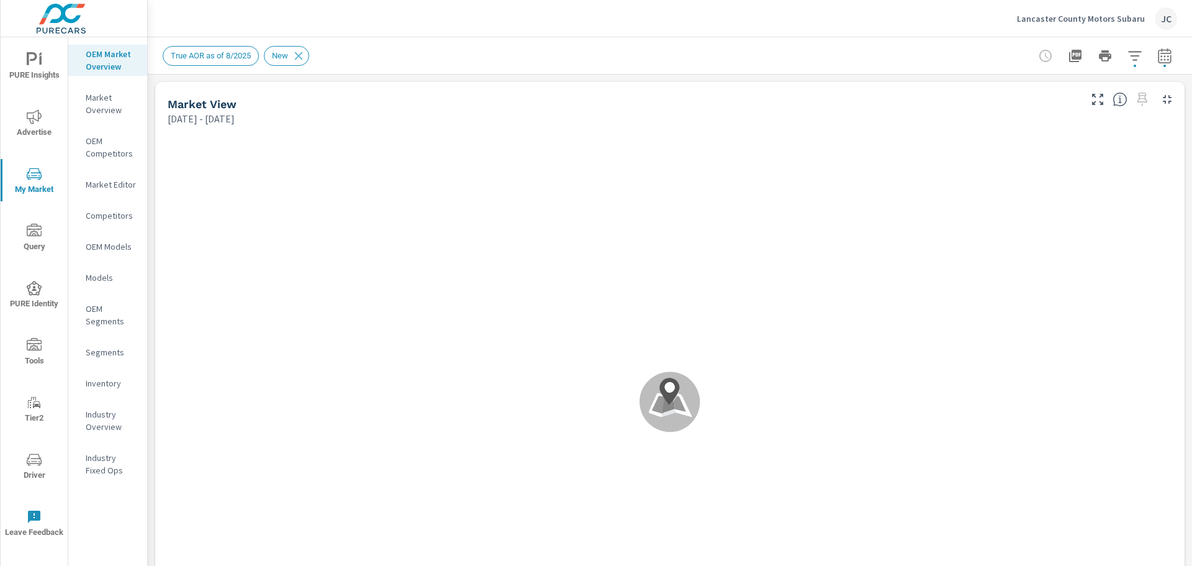
scroll to position [1, 0]
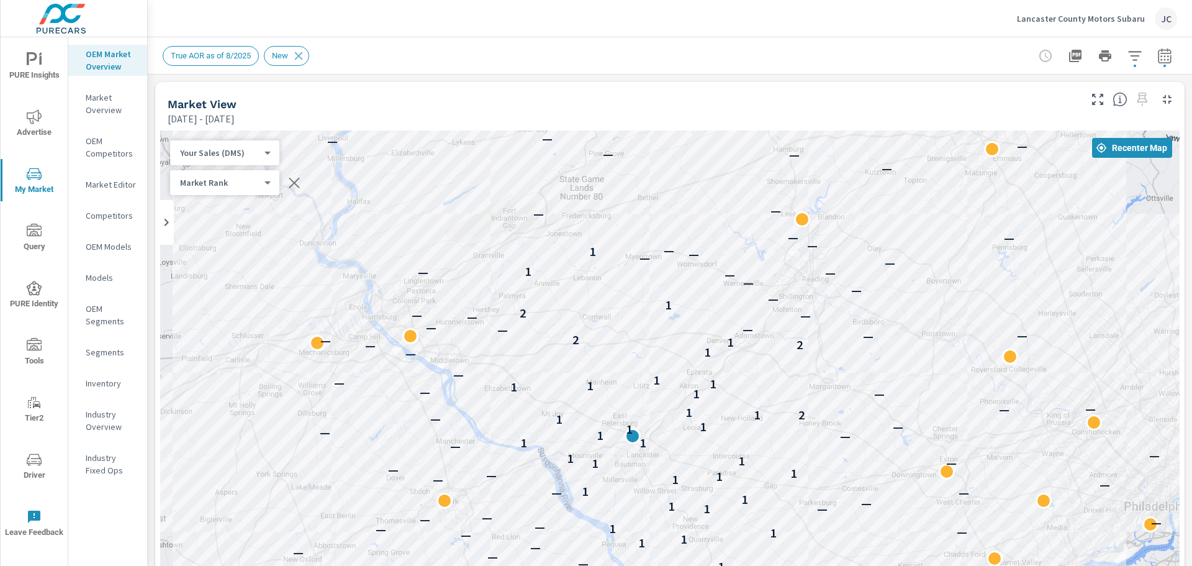
drag, startPoint x: 610, startPoint y: 276, endPoint x: 836, endPoint y: 496, distance: 315.2
click at [836, 496] on div "— — — — — — — — — — 1 — — — — — — — — — 1 — — 1 — — — — 1 1 — 1 — — 1 — — — — 1…" at bounding box center [669, 382] width 1019 height 504
click at [111, 111] on p "Market Overview" at bounding box center [112, 103] width 52 height 25
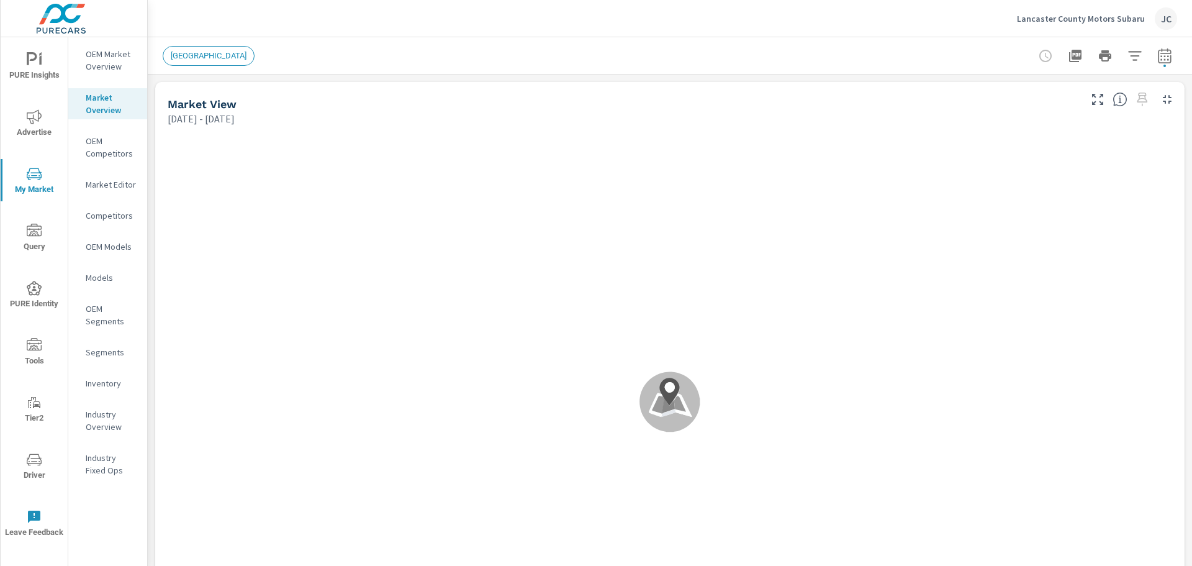
scroll to position [1, 0]
click at [1158, 53] on icon "button" at bounding box center [1164, 55] width 13 height 15
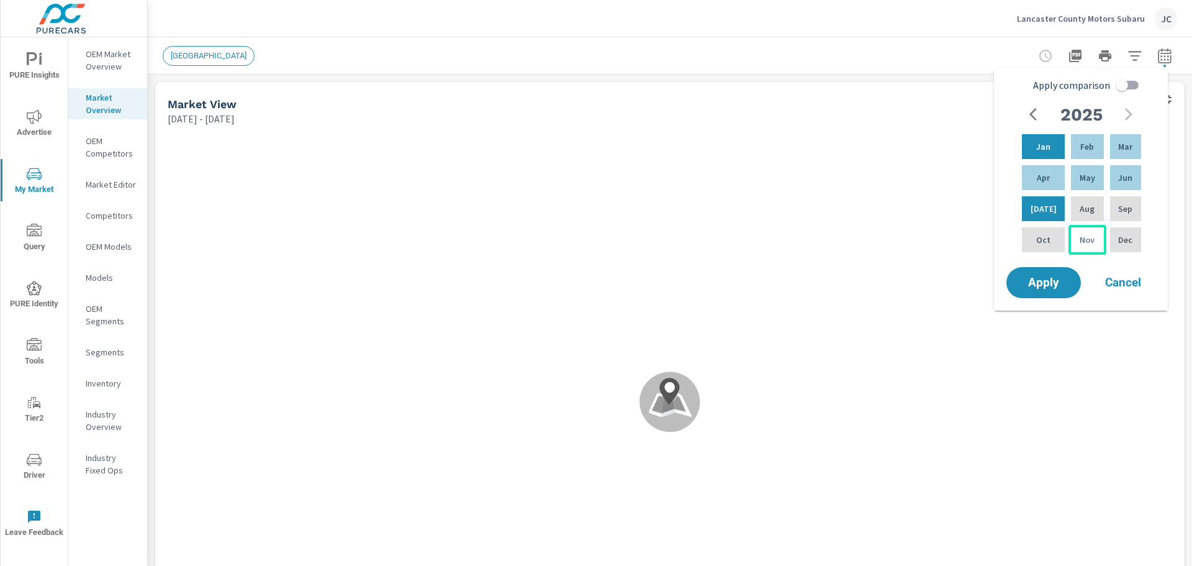
scroll to position [1, 0]
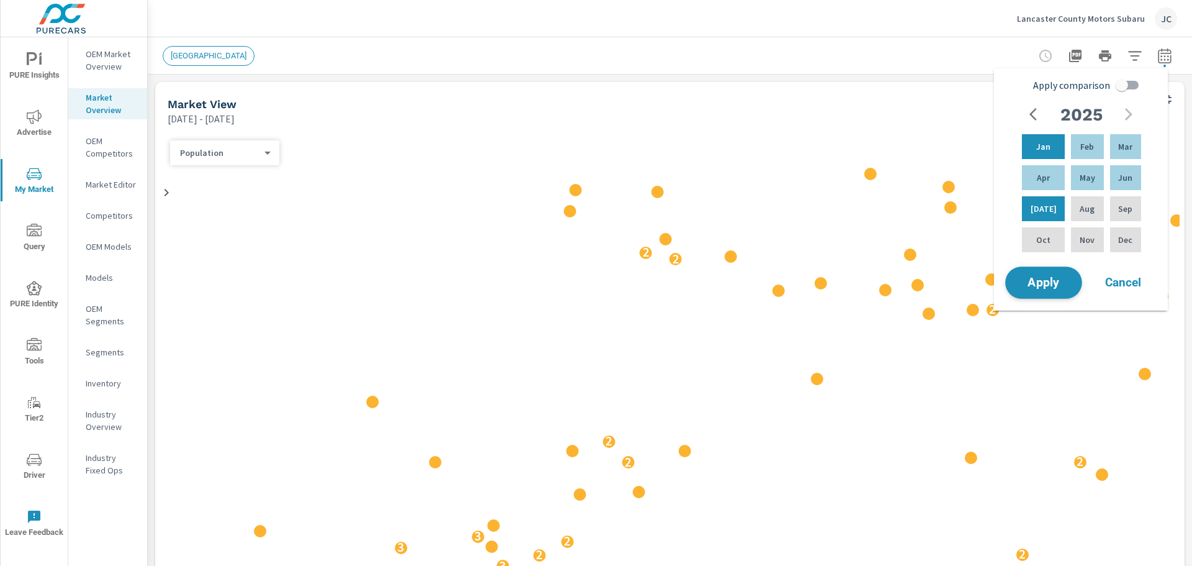
click at [1054, 289] on span "Apply" at bounding box center [1043, 283] width 51 height 12
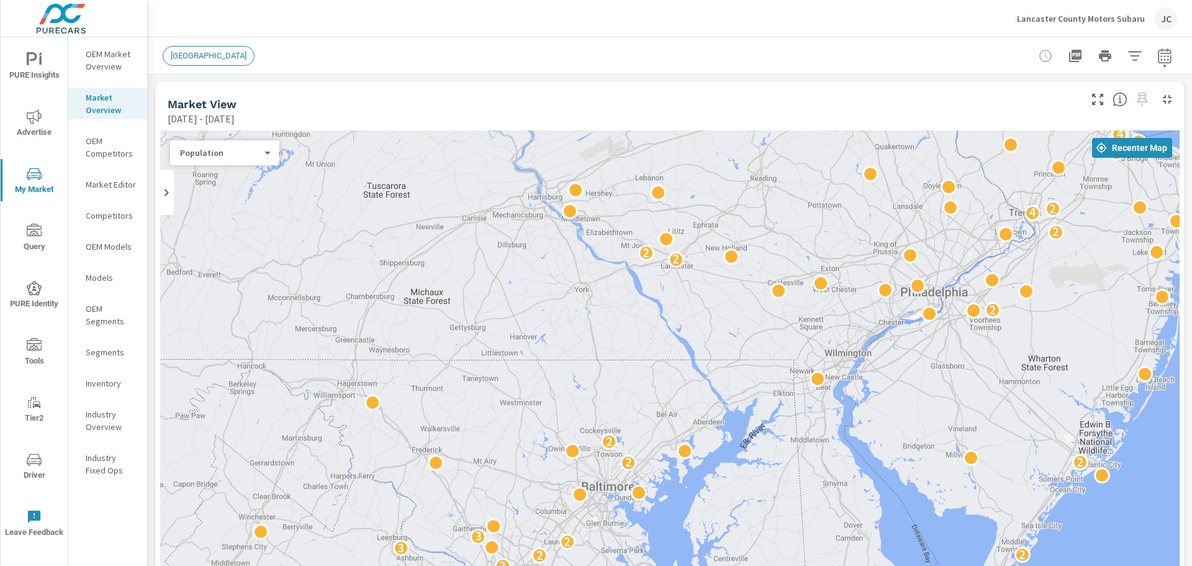
click at [264, 161] on div "Population 1 ​" at bounding box center [224, 152] width 109 height 25
click at [271, 156] on div "Population 1 ​" at bounding box center [224, 152] width 109 height 25
click at [261, 151] on body "PURE Insights Advertise My Market Query PURE Identity Tools Tier2 Driver Leave …" at bounding box center [596, 283] width 1192 height 566
click at [222, 125] on li "Sales" at bounding box center [219, 133] width 99 height 20
drag, startPoint x: 222, startPoint y: 54, endPoint x: 215, endPoint y: 60, distance: 9.2
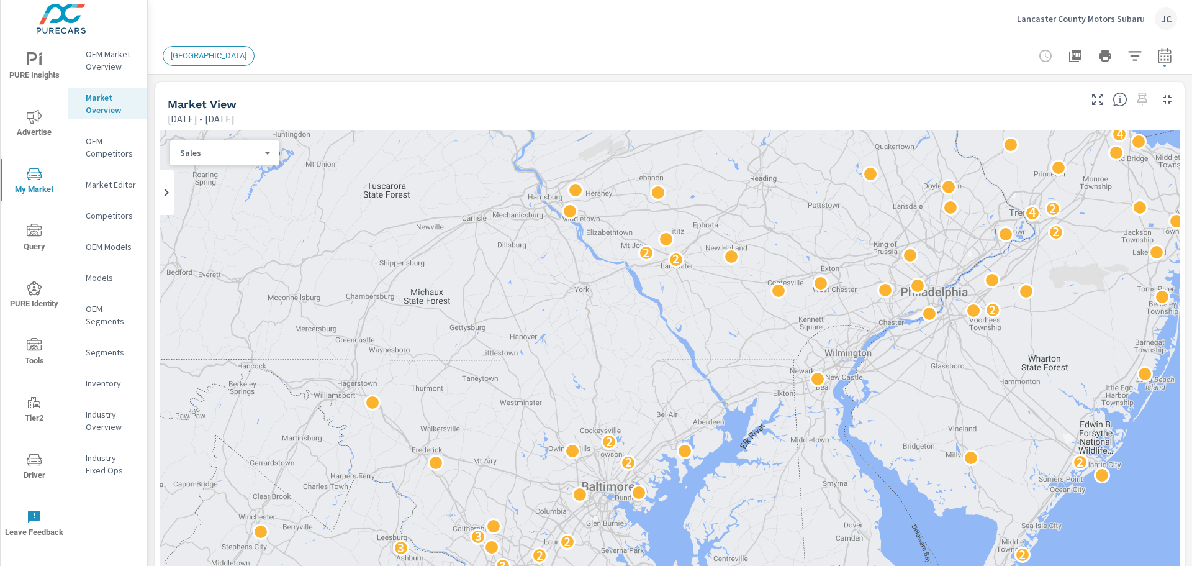
click at [222, 55] on span "[GEOGRAPHIC_DATA]" at bounding box center [208, 55] width 91 height 9
drag, startPoint x: 215, startPoint y: 60, endPoint x: 452, endPoint y: 72, distance: 237.4
click at [452, 72] on div "[GEOGRAPHIC_DATA]" at bounding box center [670, 55] width 1014 height 37
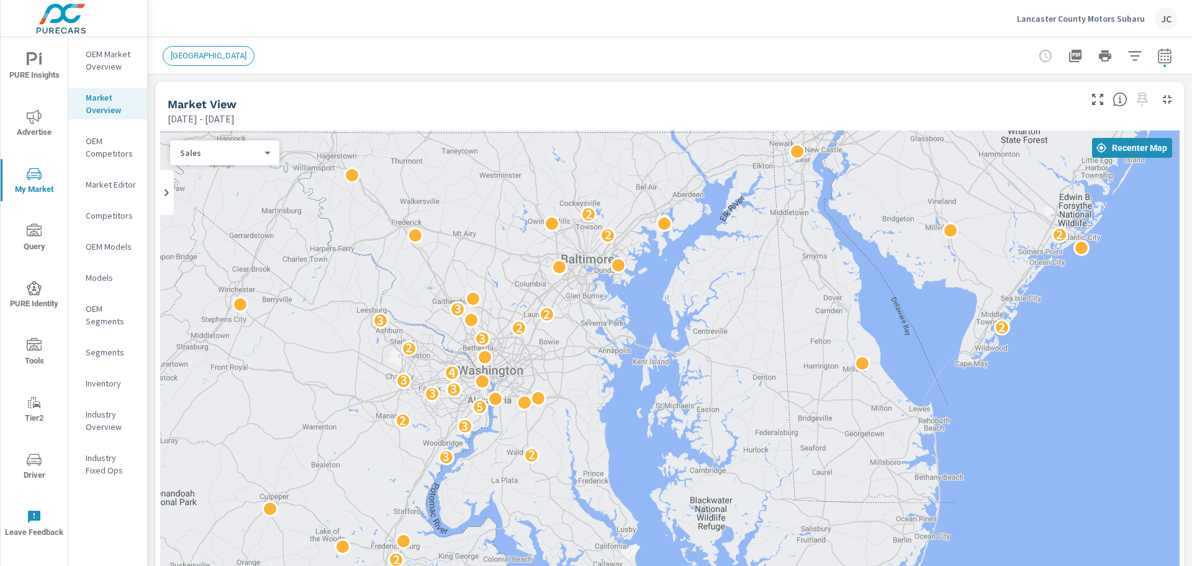
drag, startPoint x: 642, startPoint y: 359, endPoint x: 690, endPoint y: 270, distance: 101.4
click at [690, 270] on div "2 5 2 2 3 2 3 2 5 3 3 3 4 2 3 2 2 3 2 3 2 2 2 2 2 2 2 2 2 4 2 3 4 3 3 3 2 4 5 3…" at bounding box center [669, 382] width 1019 height 504
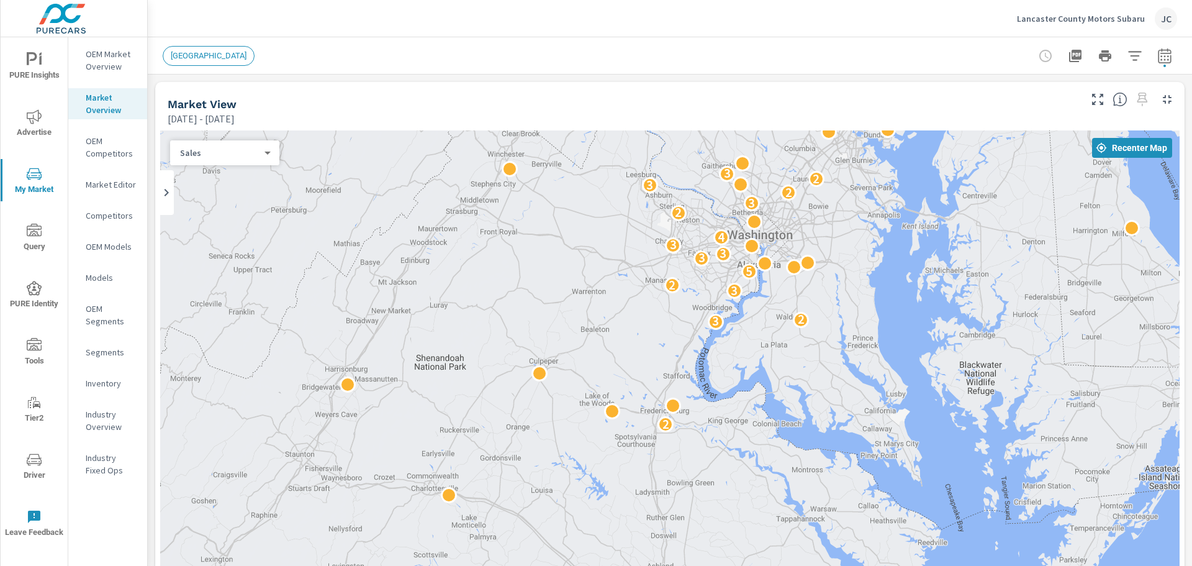
drag, startPoint x: 476, startPoint y: 462, endPoint x: 746, endPoint y: 325, distance: 302.6
click at [746, 325] on div "13 4 5 2 2 2 5 2 2 3 2 3 2 5 3 3 3 4 2 3 2 2 3 2 3 2 2 2 2 2 2 2 2 2 4 2 3 4 3 …" at bounding box center [669, 382] width 1019 height 504
click at [1127, 55] on icon "button" at bounding box center [1134, 55] width 15 height 15
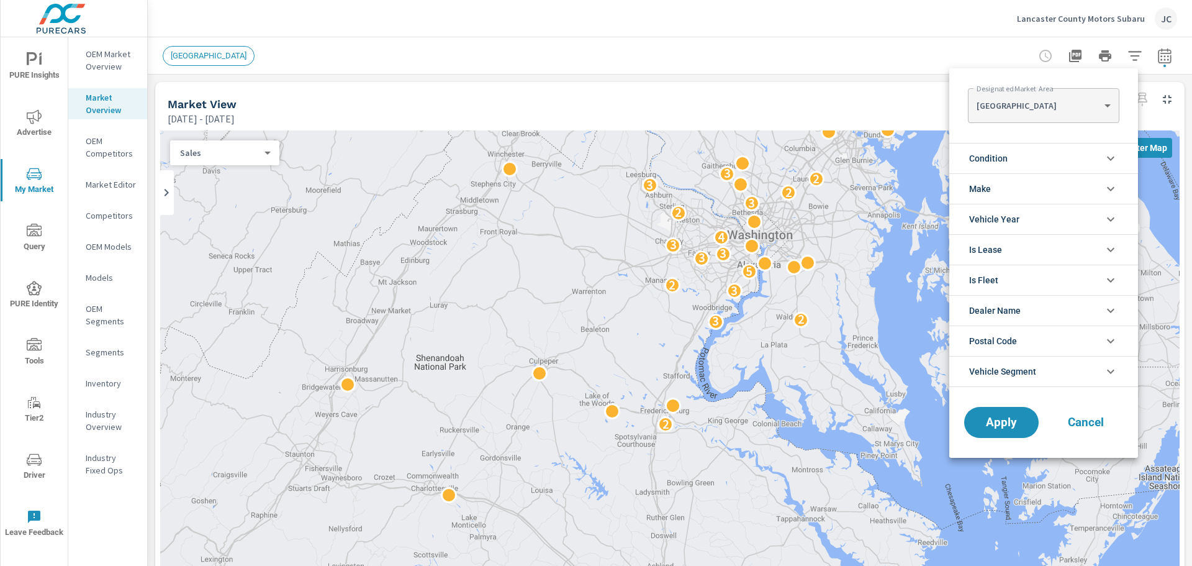
click at [639, 23] on div at bounding box center [596, 283] width 1192 height 566
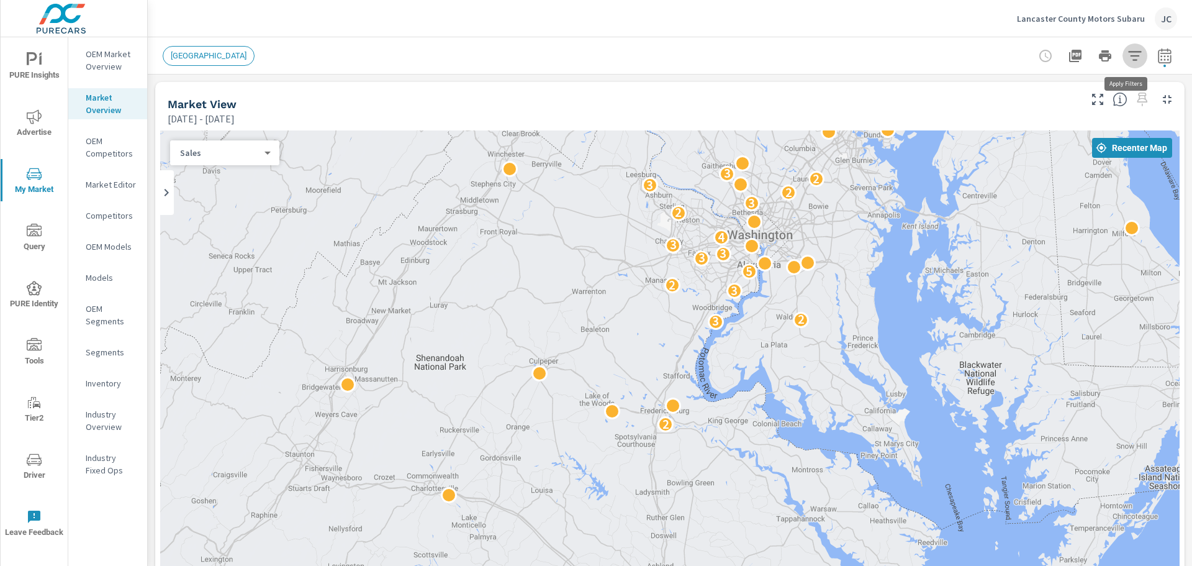
click at [1127, 61] on icon "button" at bounding box center [1134, 55] width 15 height 15
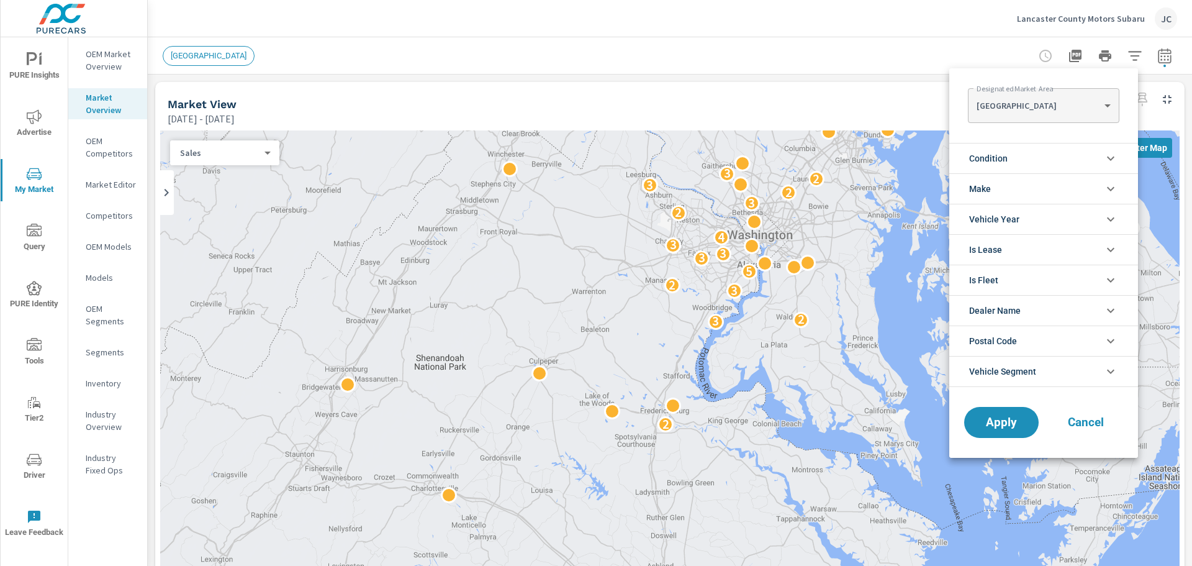
click at [1102, 100] on body "PURE Insights Advertise My Market Query PURE Identity Tools Tier2 Driver Leave …" at bounding box center [596, 283] width 1192 height 566
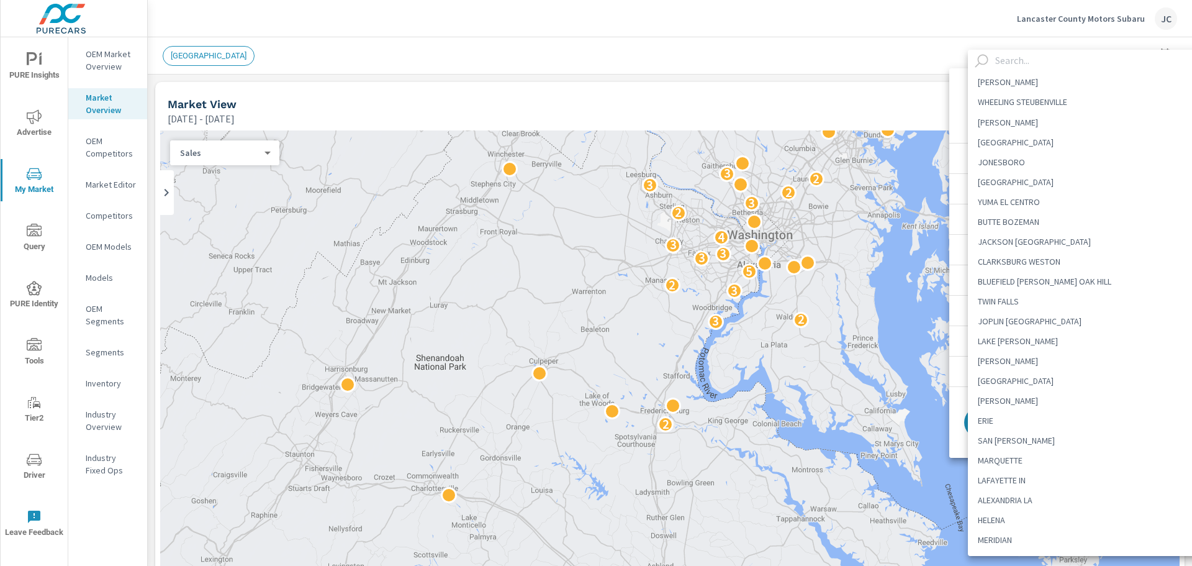
scroll to position [3290, 0]
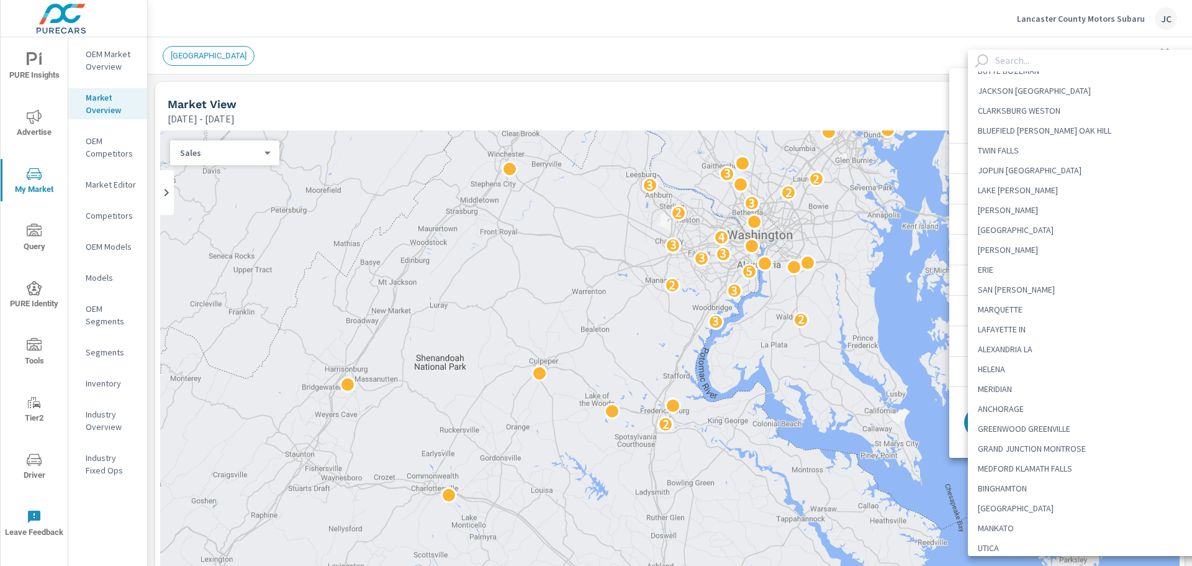
click at [999, 60] on input "text" at bounding box center [1101, 61] width 222 height 22
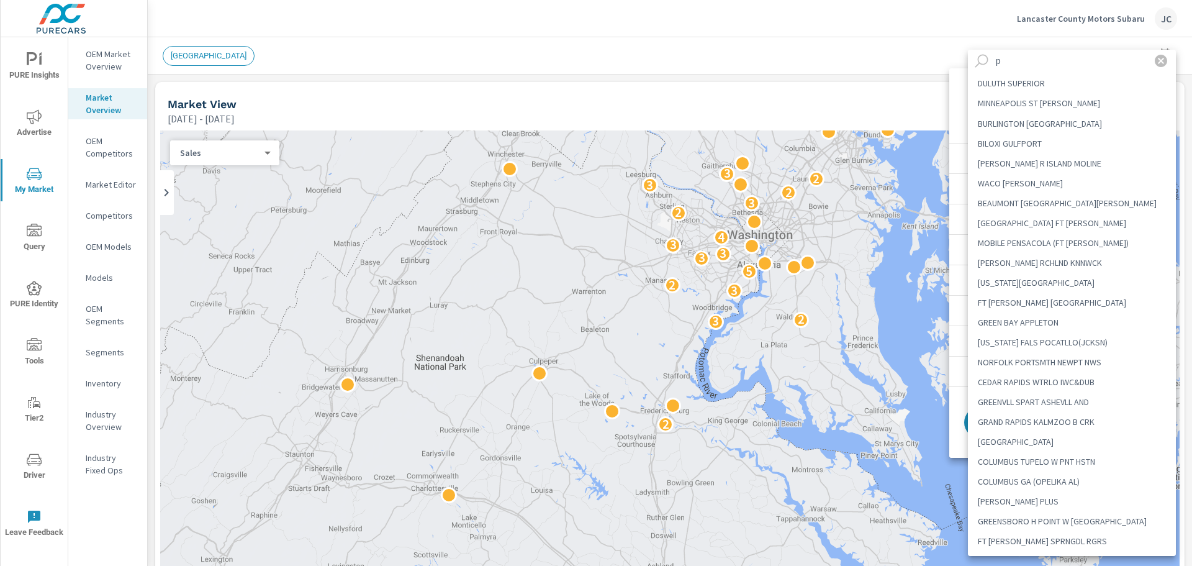
scroll to position [0, 0]
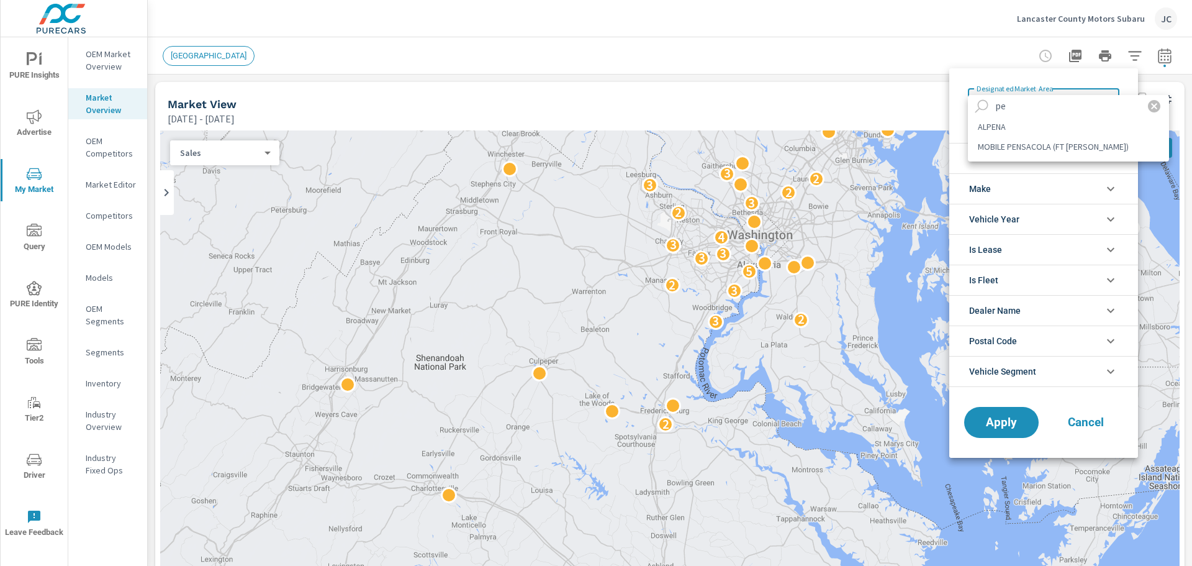
type input "p"
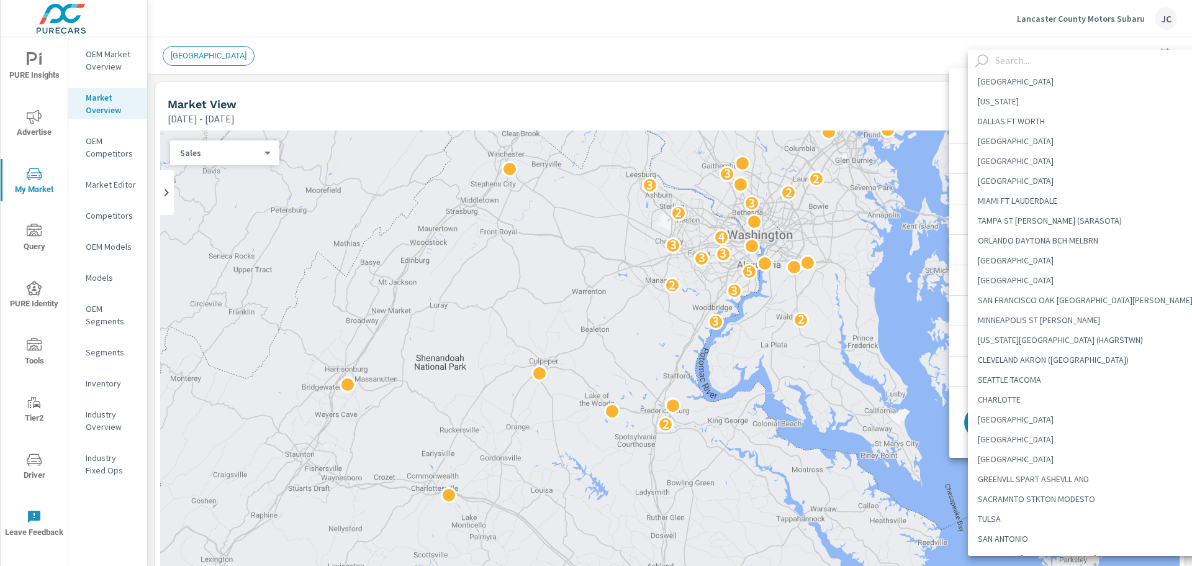
click at [1001, 284] on li "PHILADELPHIA" at bounding box center [1090, 280] width 244 height 20
type Area "PHILADELPHIA"
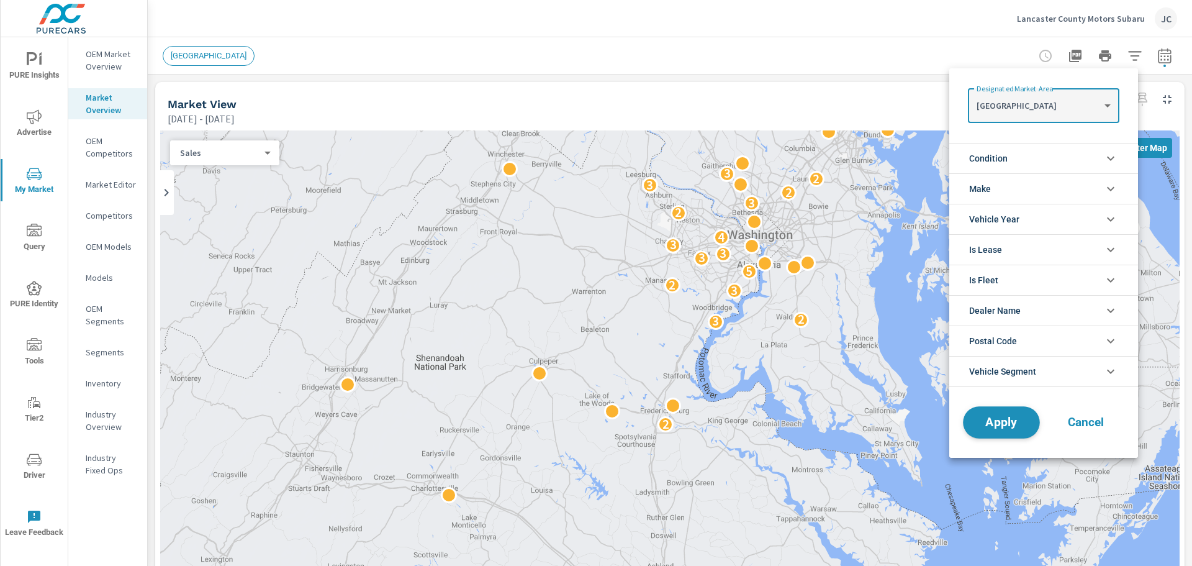
click at [1005, 428] on span "Apply" at bounding box center [1001, 423] width 51 height 12
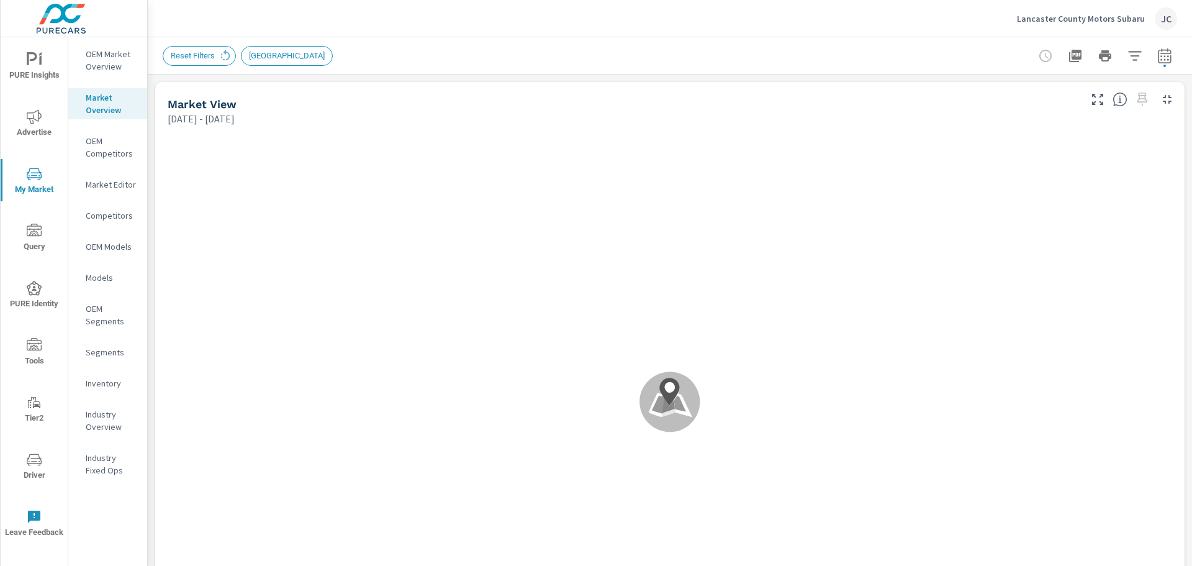
scroll to position [1, 0]
click at [1127, 58] on icon "button" at bounding box center [1134, 55] width 15 height 15
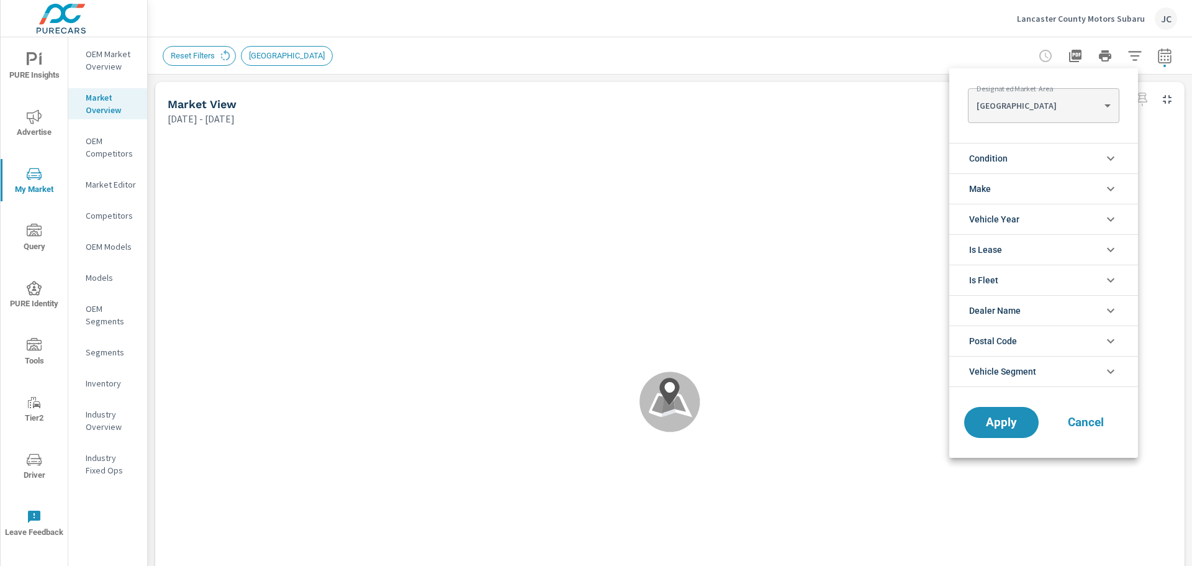
click at [1119, 108] on body "PURE Insights Advertise My Market Query PURE Identity Tools Tier2 Driver Leave …" at bounding box center [596, 283] width 1192 height 566
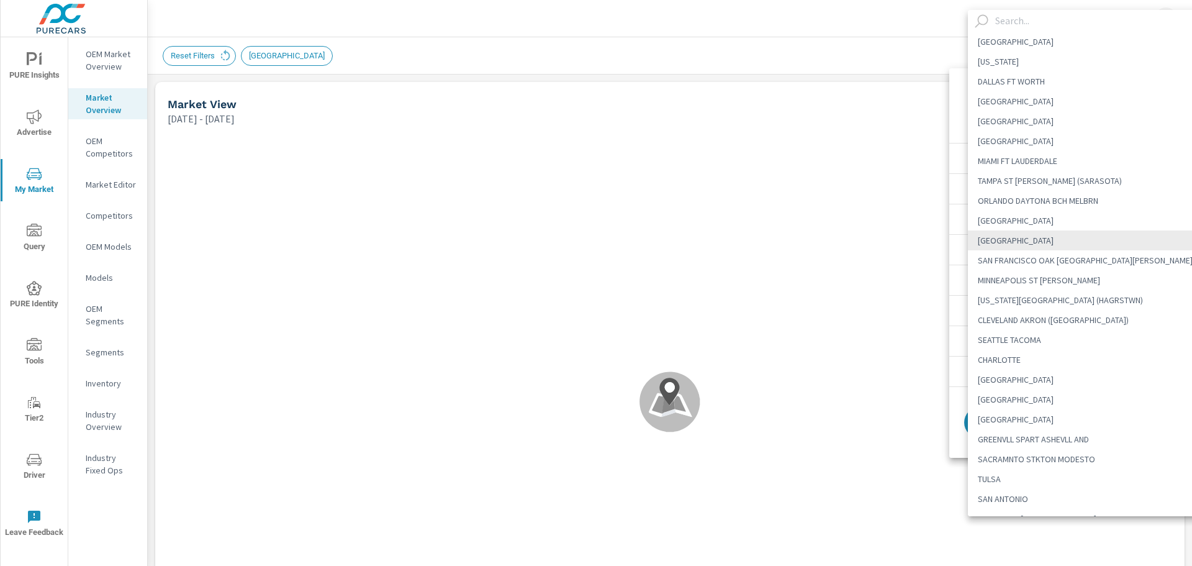
click at [1037, 27] on input "text" at bounding box center [1101, 21] width 222 height 22
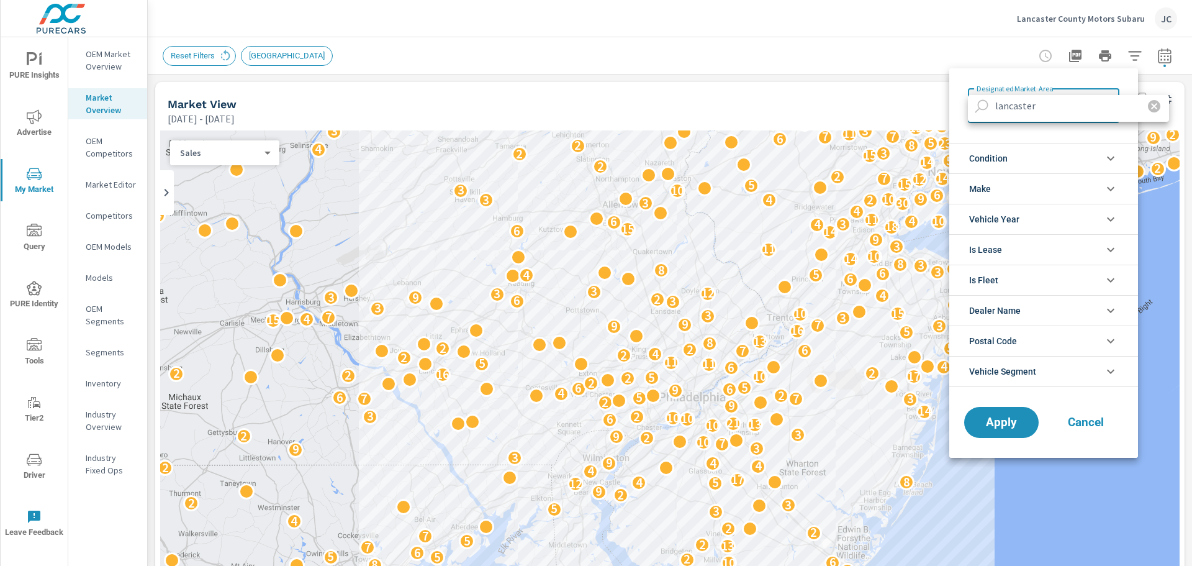
type input "lancaster"
click at [1025, 428] on div at bounding box center [596, 283] width 1192 height 566
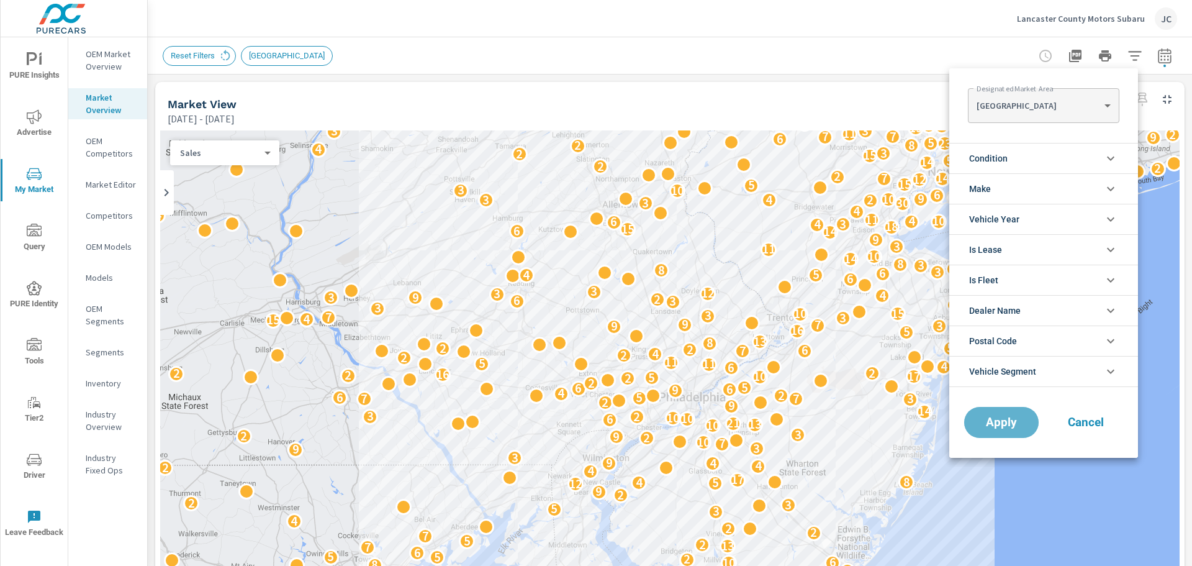
click at [1025, 428] on button "Apply" at bounding box center [1001, 422] width 74 height 31
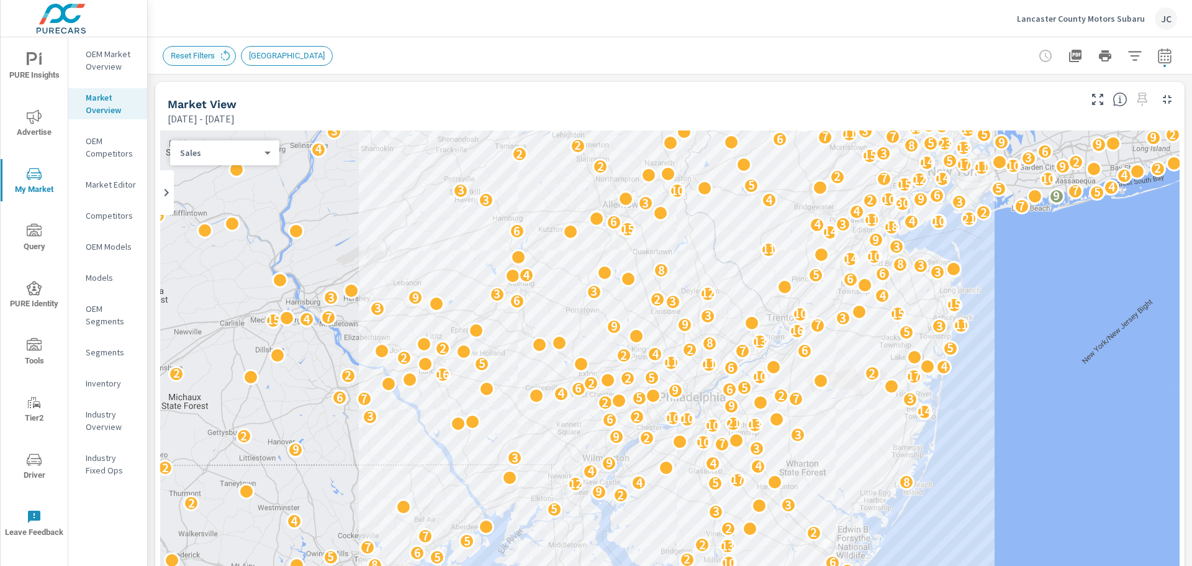
click at [198, 54] on span "Reset Filters" at bounding box center [192, 55] width 59 height 9
click at [240, 151] on body "PURE Insights Advertise My Market Query PURE Identity Tools Tier2 Driver Leave …" at bounding box center [596, 283] width 1192 height 566
click at [223, 148] on li "Sales" at bounding box center [219, 153] width 99 height 20
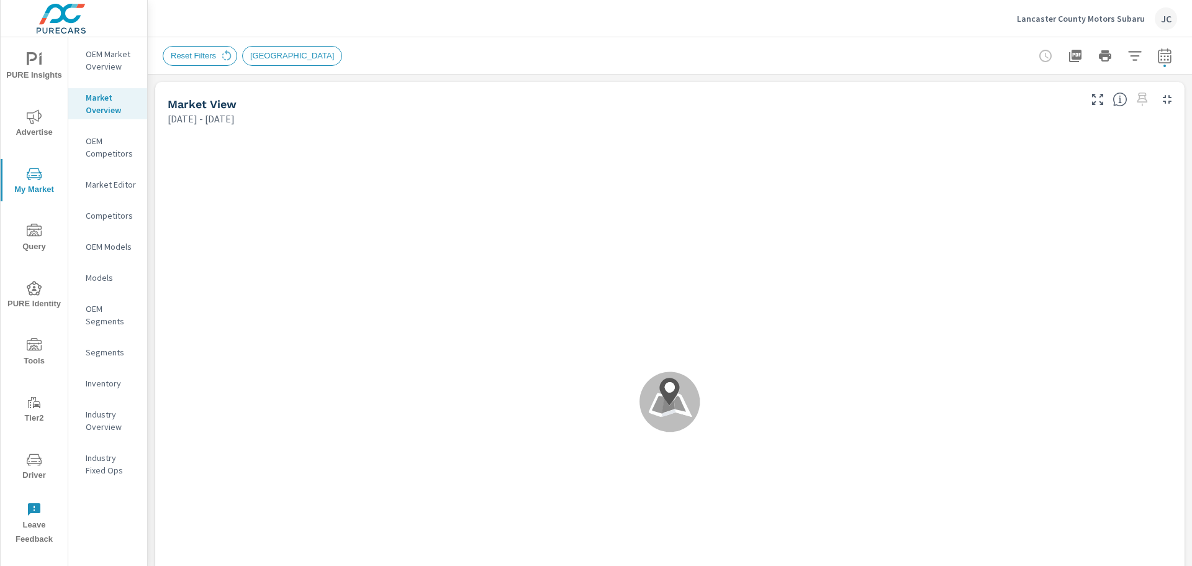
scroll to position [1, 0]
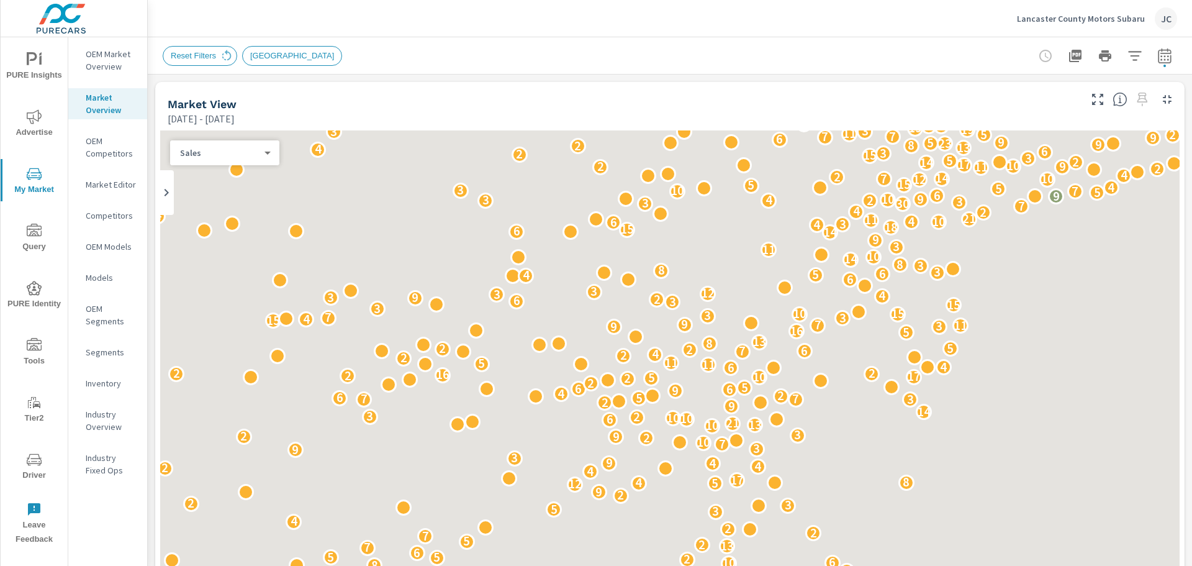
scroll to position [1, 0]
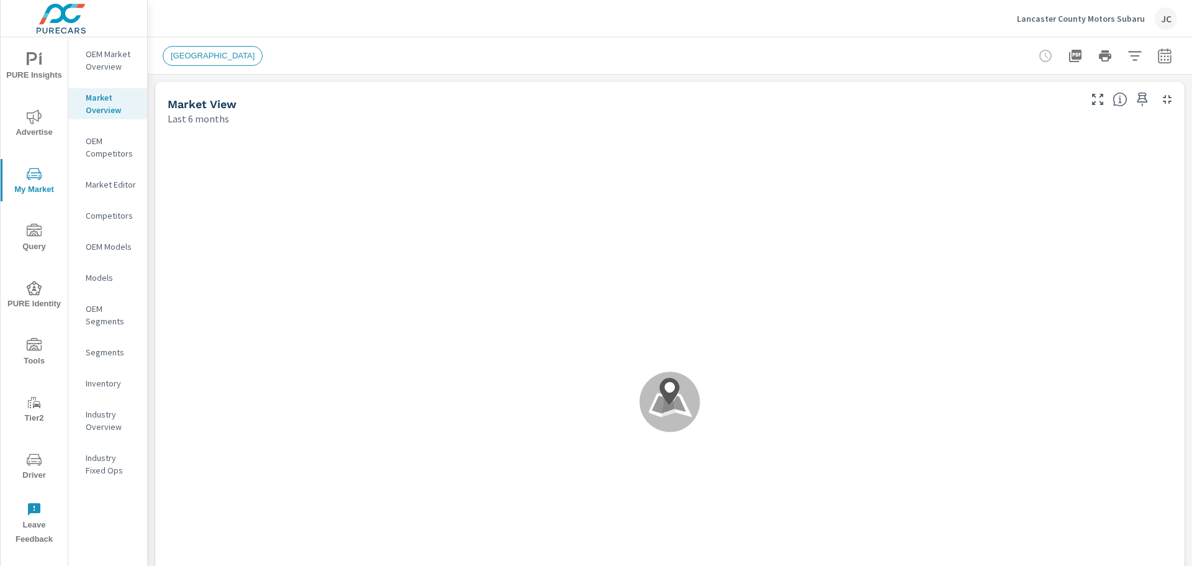
scroll to position [1, 0]
drag, startPoint x: 210, startPoint y: 58, endPoint x: 451, endPoint y: 32, distance: 242.8
click at [451, 32] on div "Lancaster County Motors Subaru JC" at bounding box center [670, 18] width 1014 height 37
click at [128, 151] on p "OEM Competitors" at bounding box center [112, 147] width 52 height 25
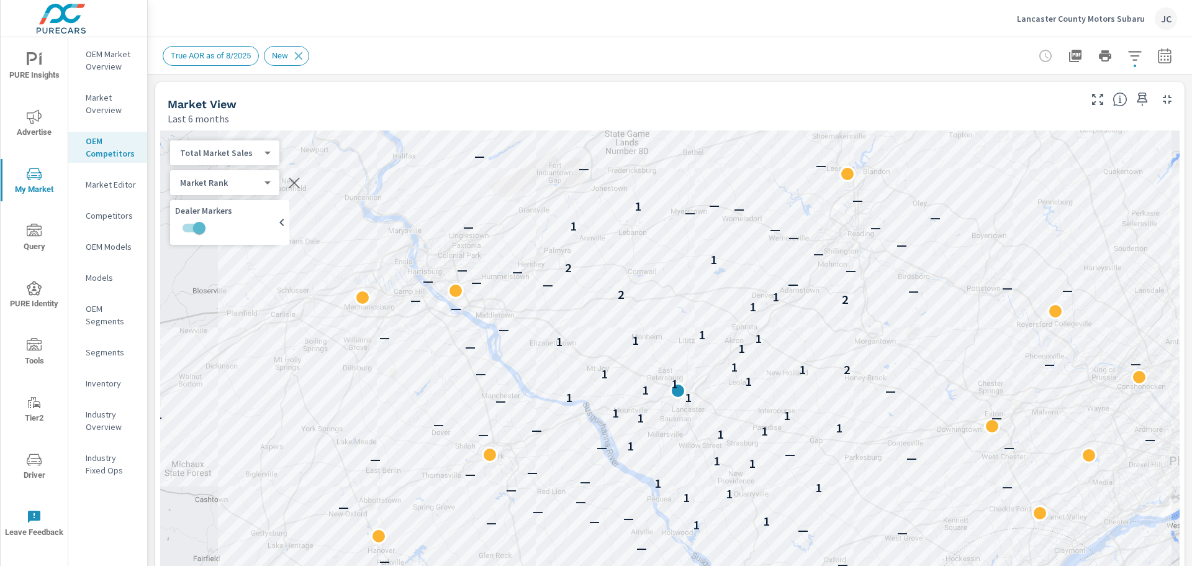
scroll to position [1, 0]
click at [264, 155] on body "PURE Insights Advertise My Market Query PURE Identity Tools Tier2 Driver Leave …" at bounding box center [596, 283] width 1192 height 566
click at [245, 112] on li "Your Sales (Market Data)" at bounding box center [230, 113] width 121 height 20
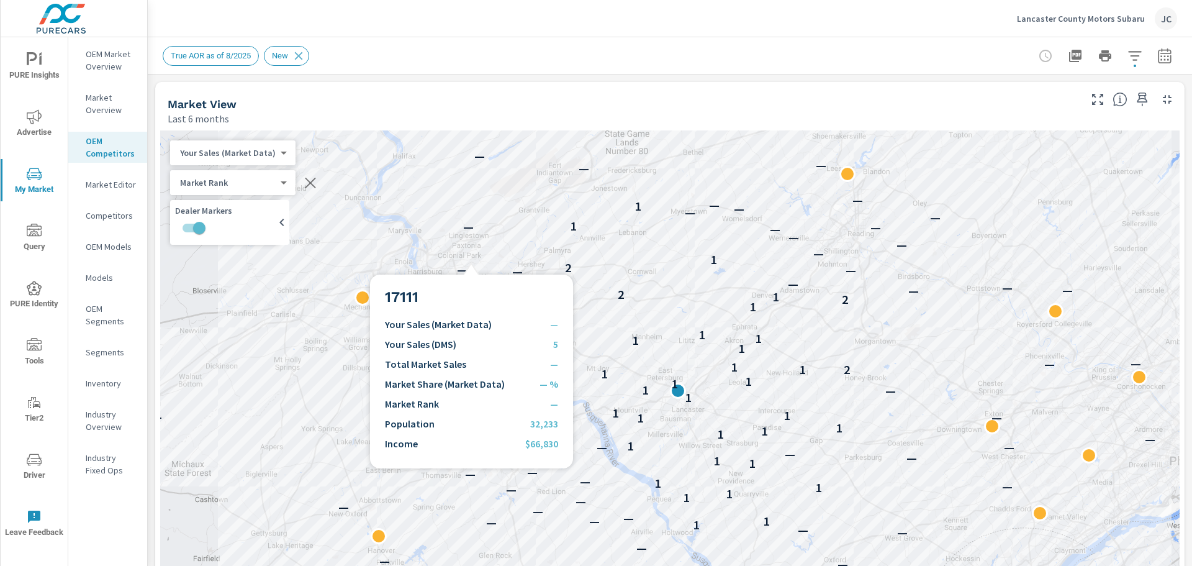
scroll to position [1, 0]
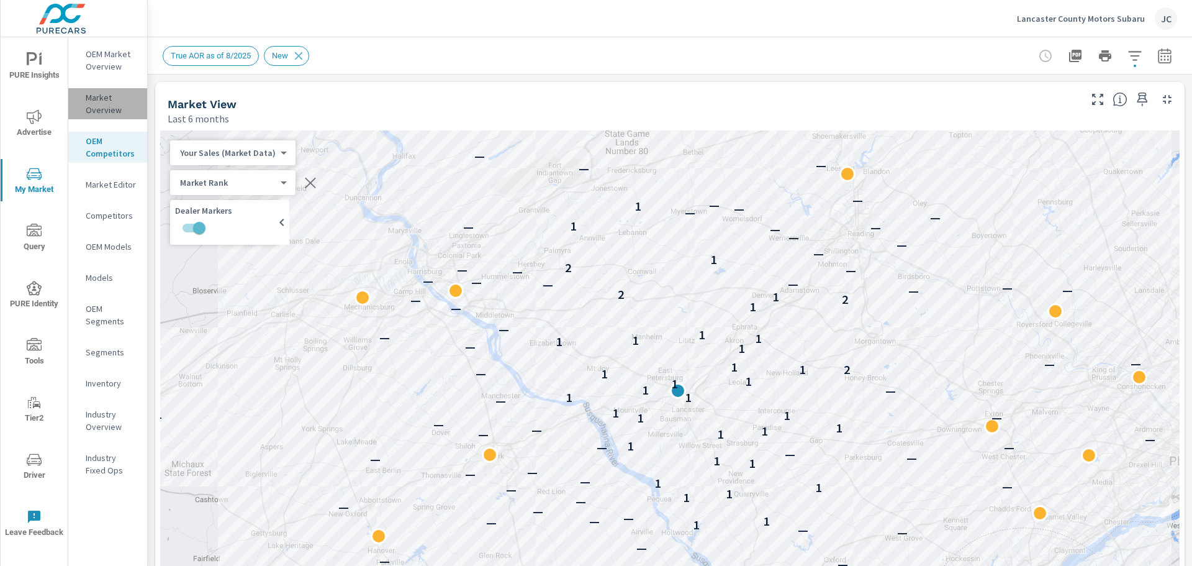
click at [105, 110] on p "Market Overview" at bounding box center [112, 103] width 52 height 25
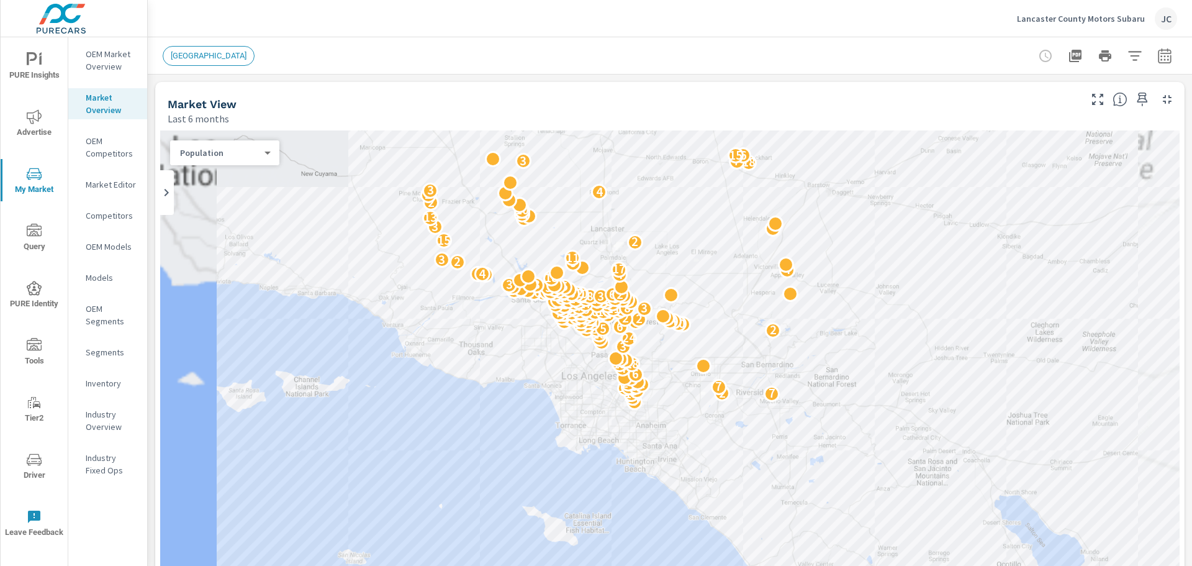
scroll to position [1, 0]
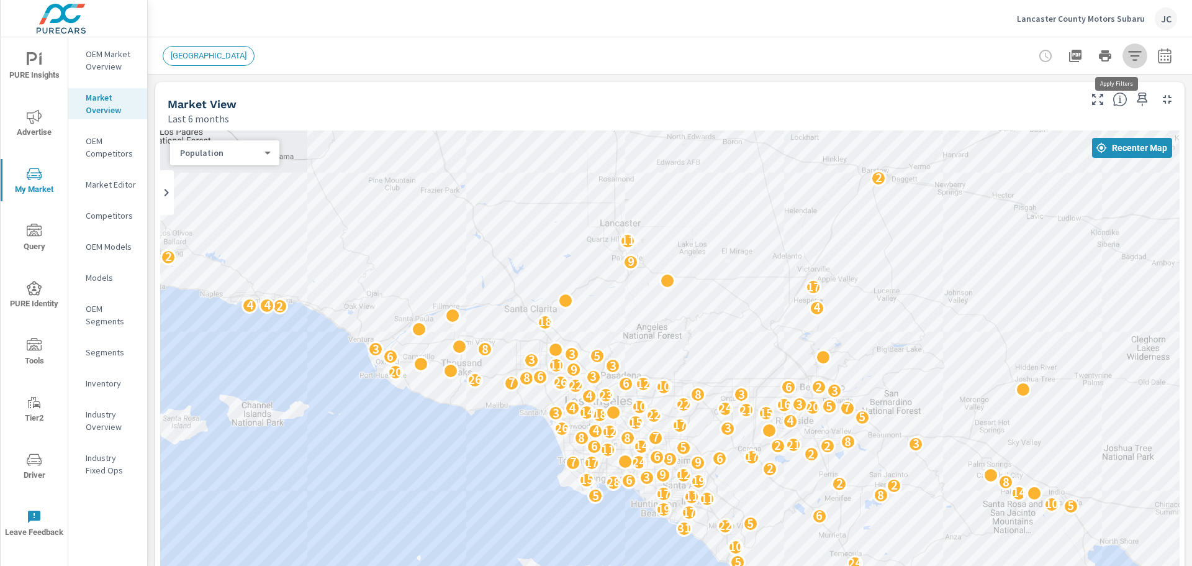
click at [1135, 56] on button "button" at bounding box center [1134, 55] width 25 height 25
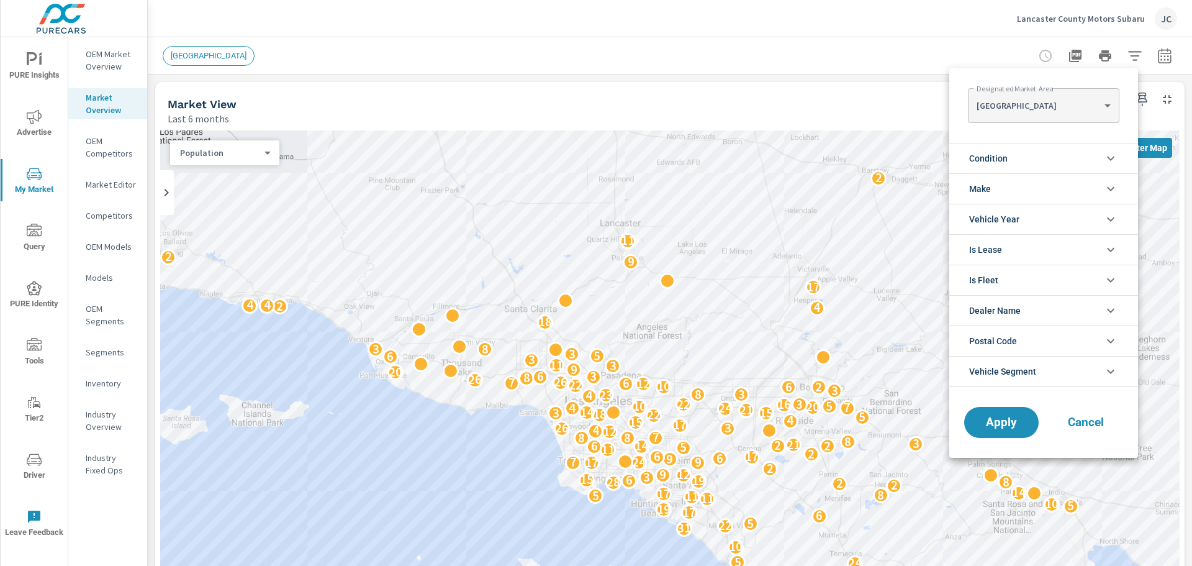
click at [1055, 101] on body "PURE Insights Advertise My Market Query PURE Identity Tools Tier2 Driver Leave …" at bounding box center [596, 283] width 1192 height 566
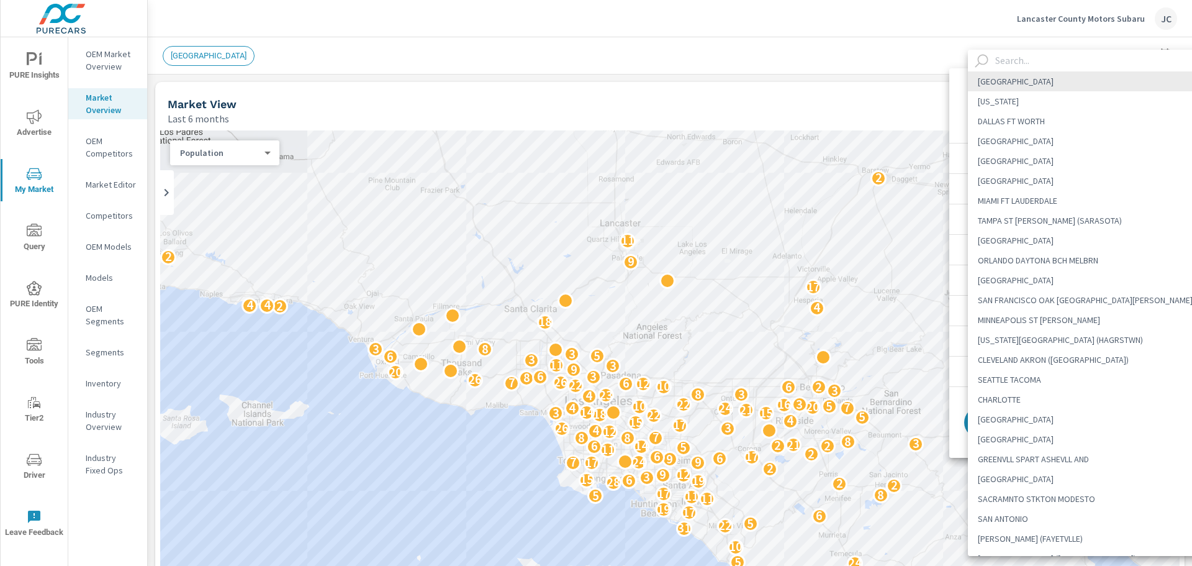
click at [1024, 65] on input "text" at bounding box center [1101, 61] width 222 height 22
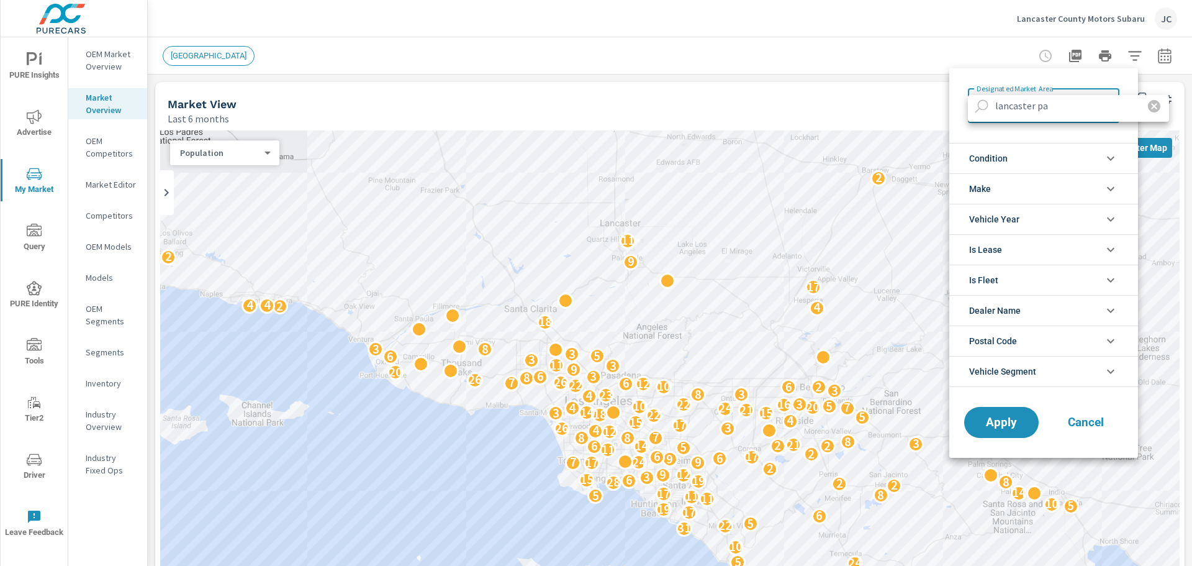
click at [1070, 107] on input "lancaster pa" at bounding box center [1062, 106] width 144 height 22
type input "lancaster"
click at [1008, 425] on div at bounding box center [596, 283] width 1192 height 566
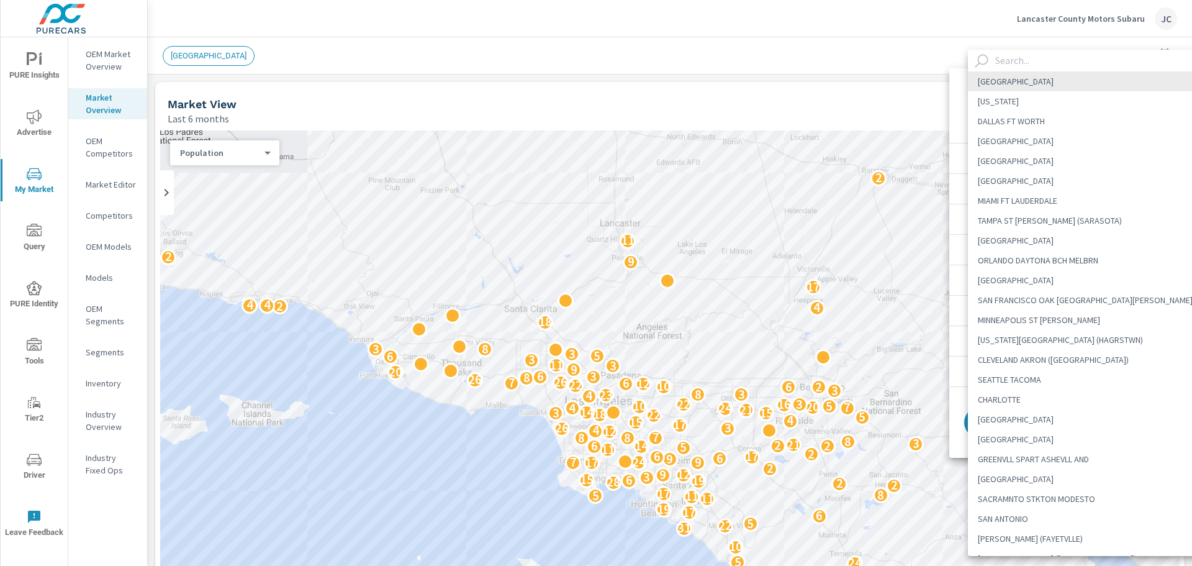
click at [1106, 101] on body "PURE Insights Advertise My Market Query PURE Identity Tools Tier2 Driver Leave …" at bounding box center [596, 283] width 1192 height 566
click at [787, 78] on div at bounding box center [596, 283] width 1192 height 566
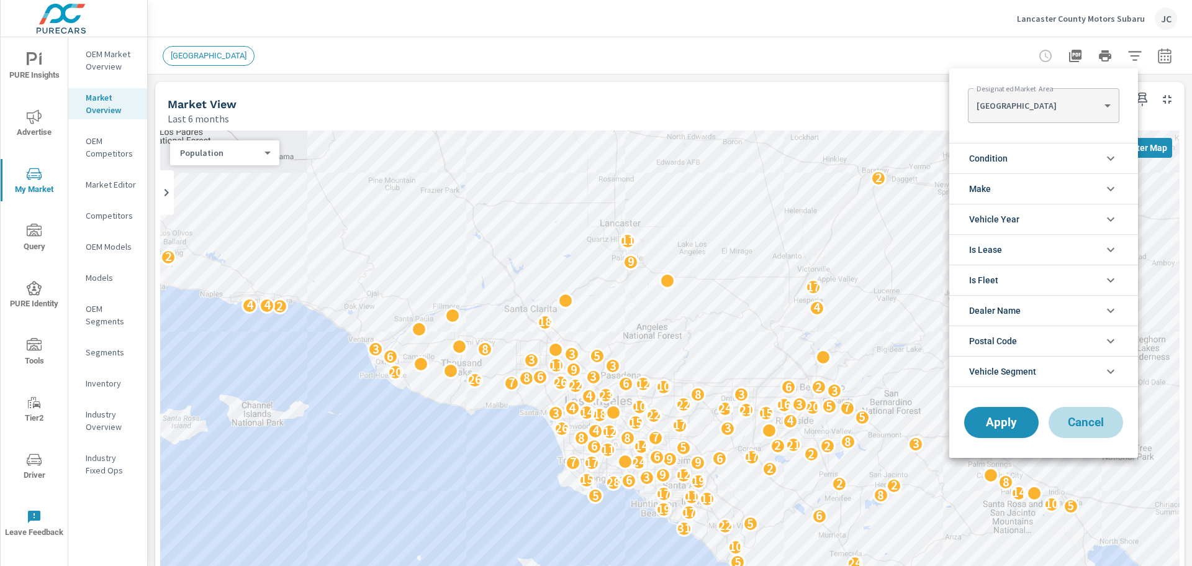
click at [1100, 413] on button "Cancel" at bounding box center [1086, 422] width 74 height 31
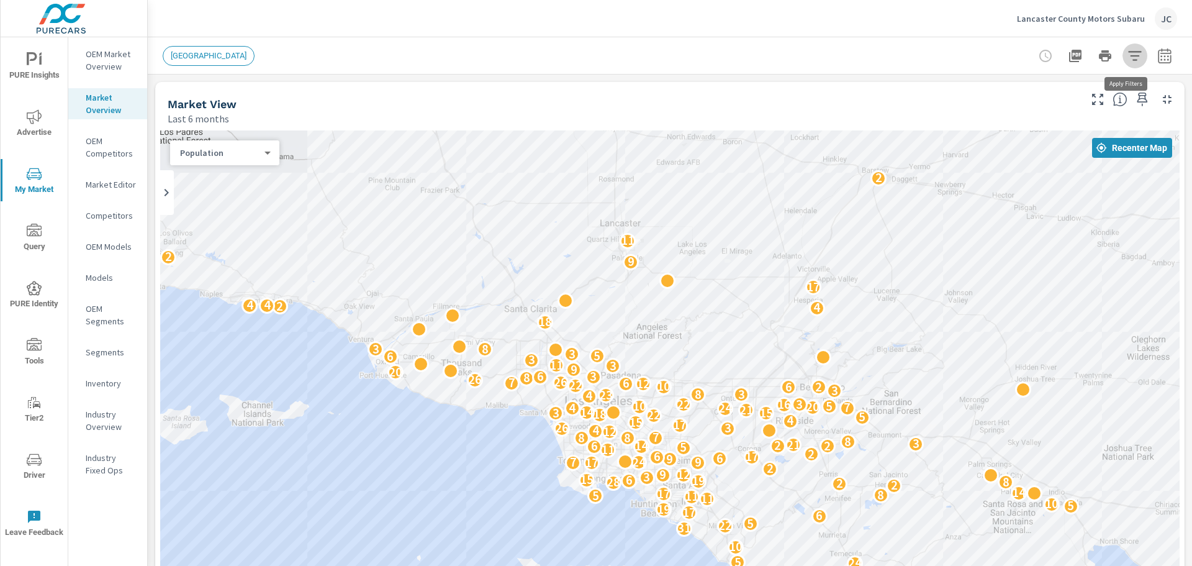
click at [1136, 58] on button "button" at bounding box center [1134, 55] width 25 height 25
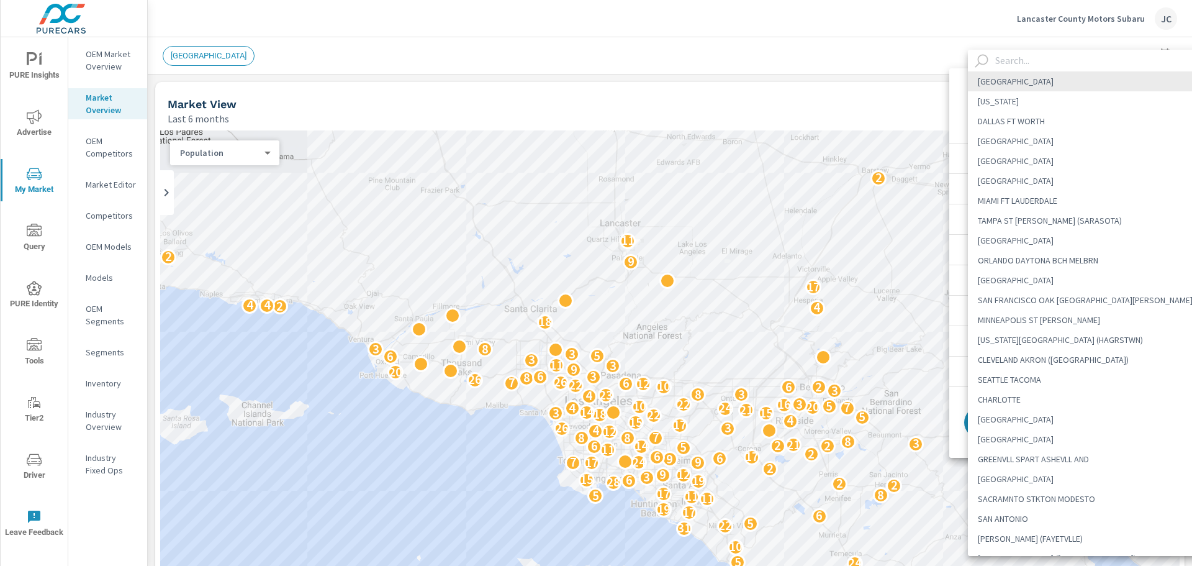
click at [1069, 104] on body "PURE Insights Advertise My Market Query PURE Identity Tools Tier2 Driver Leave …" at bounding box center [596, 283] width 1192 height 566
click at [1025, 62] on input "text" at bounding box center [1101, 61] width 222 height 22
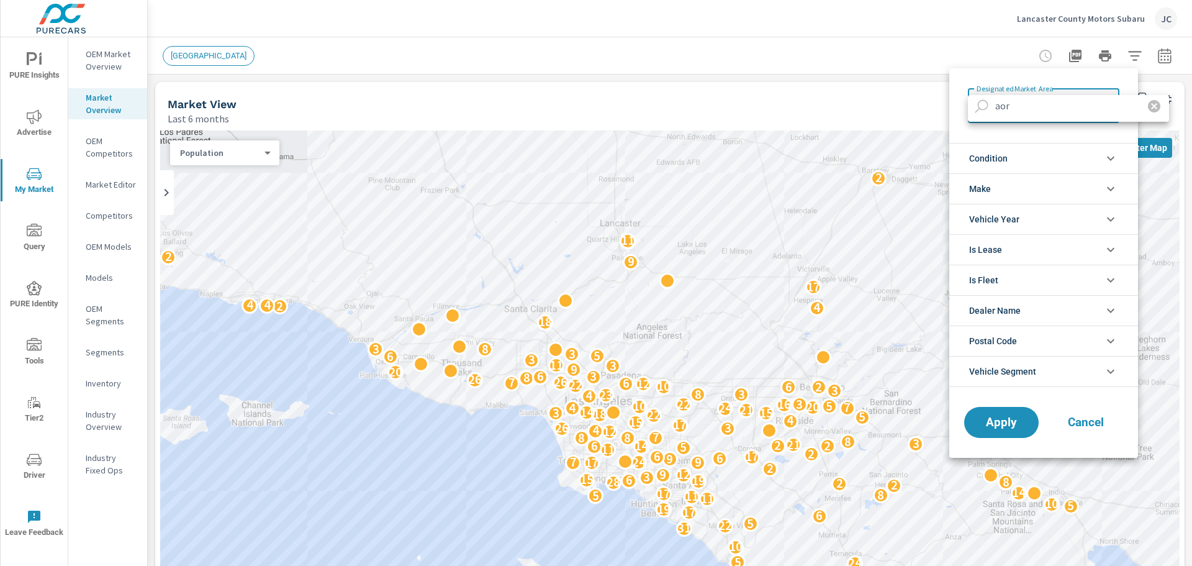
type input "aor"
click at [1030, 426] on div at bounding box center [596, 283] width 1192 height 566
click at [100, 102] on div at bounding box center [596, 283] width 1192 height 566
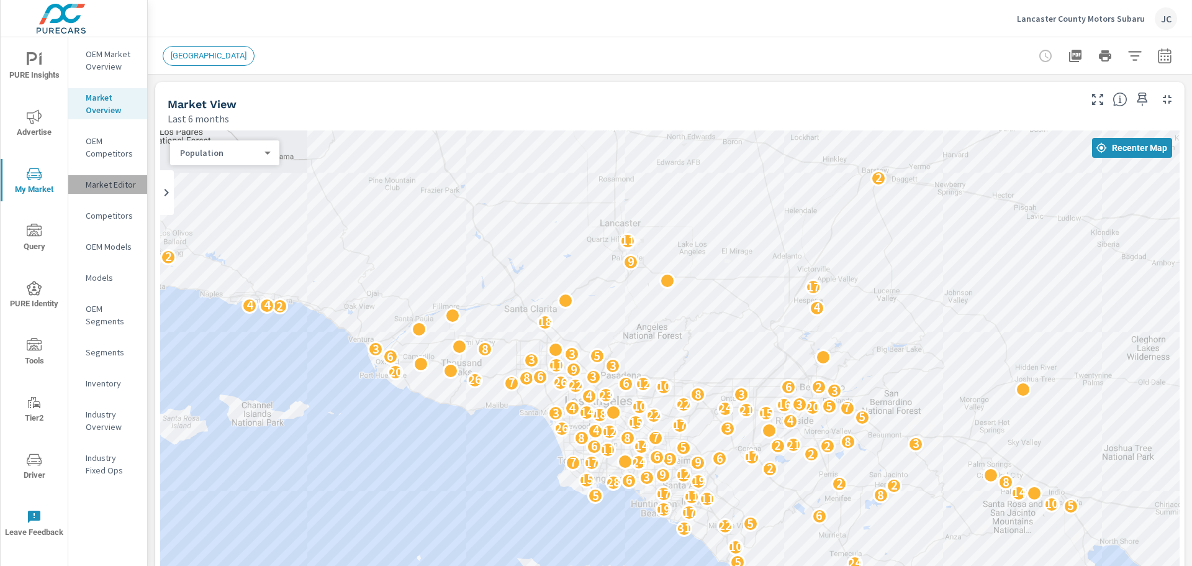
drag, startPoint x: 91, startPoint y: 192, endPoint x: 89, endPoint y: 185, distance: 7.1
click at [90, 191] on div "Market Editor" at bounding box center [107, 184] width 79 height 19
click at [89, 185] on p "Market Editor" at bounding box center [112, 184] width 52 height 12
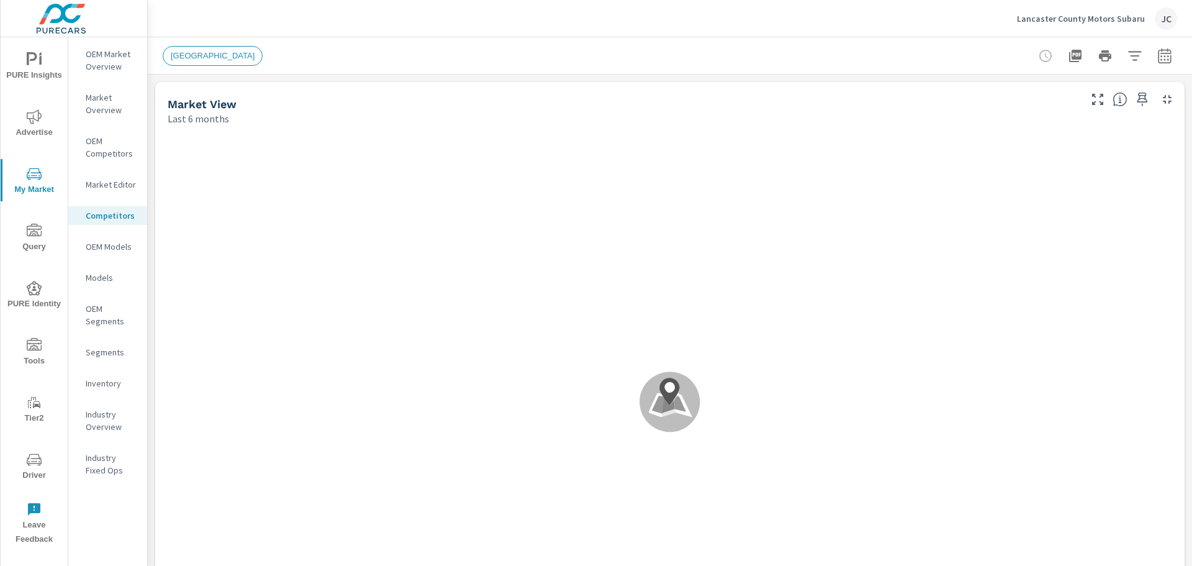
scroll to position [1, 0]
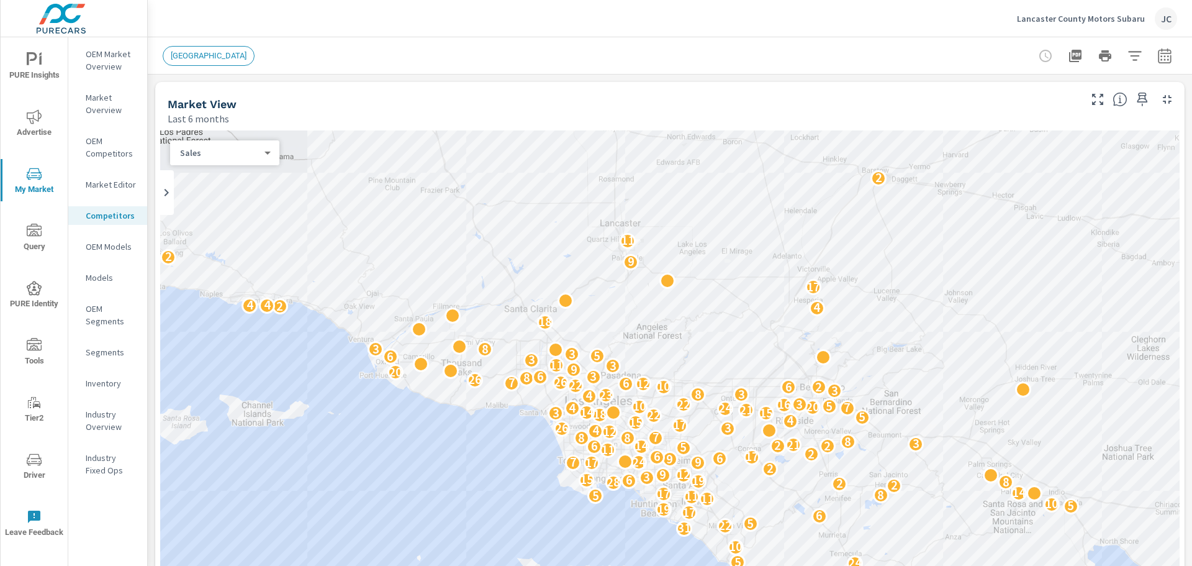
click at [1160, 20] on div "JC" at bounding box center [1166, 18] width 22 height 22
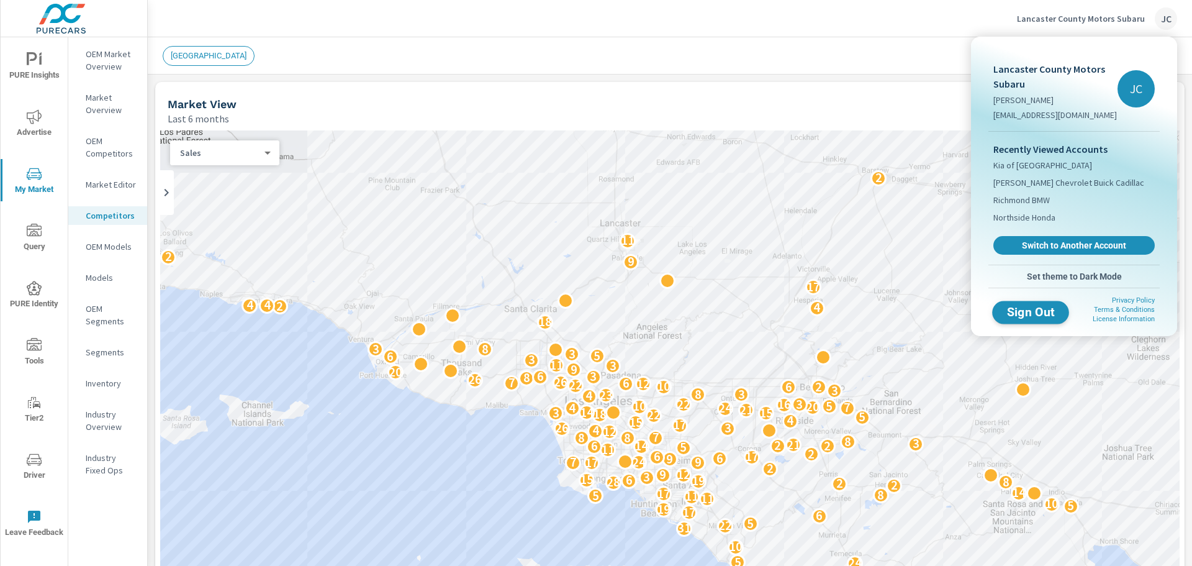
click at [1033, 315] on span "Sign Out" at bounding box center [1031, 312] width 56 height 12
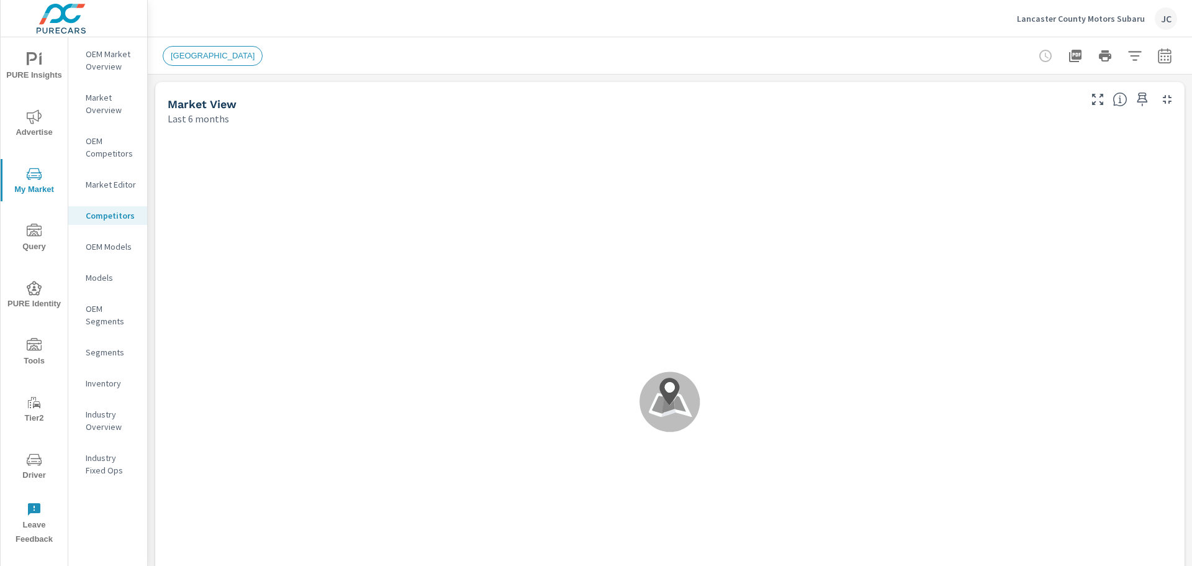
scroll to position [1, 0]
click at [122, 62] on p "OEM Market Overview" at bounding box center [112, 60] width 52 height 25
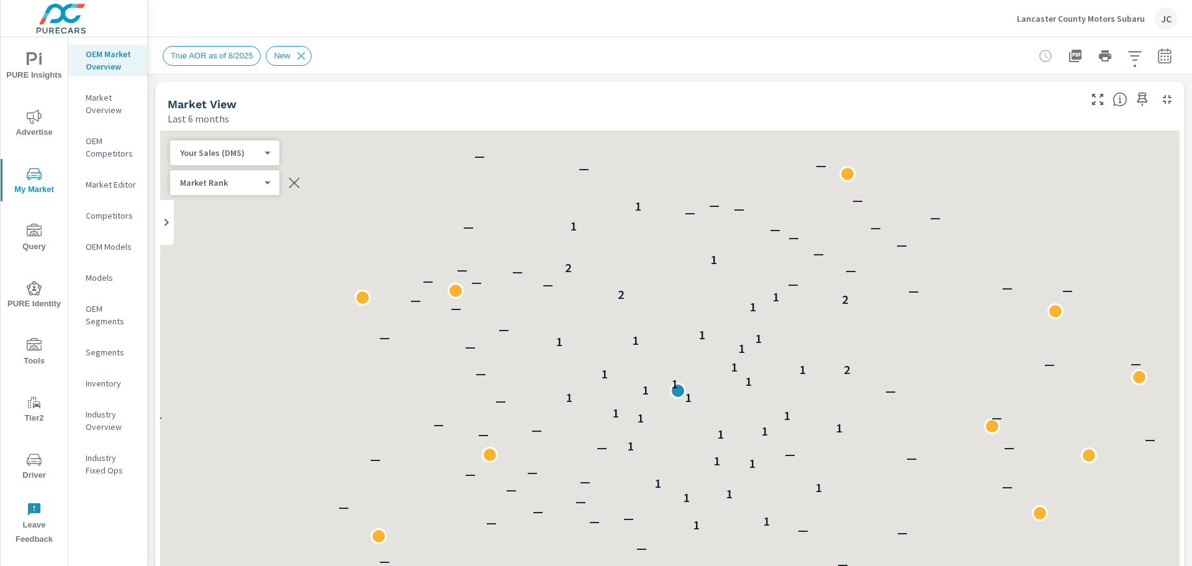
scroll to position [1, 0]
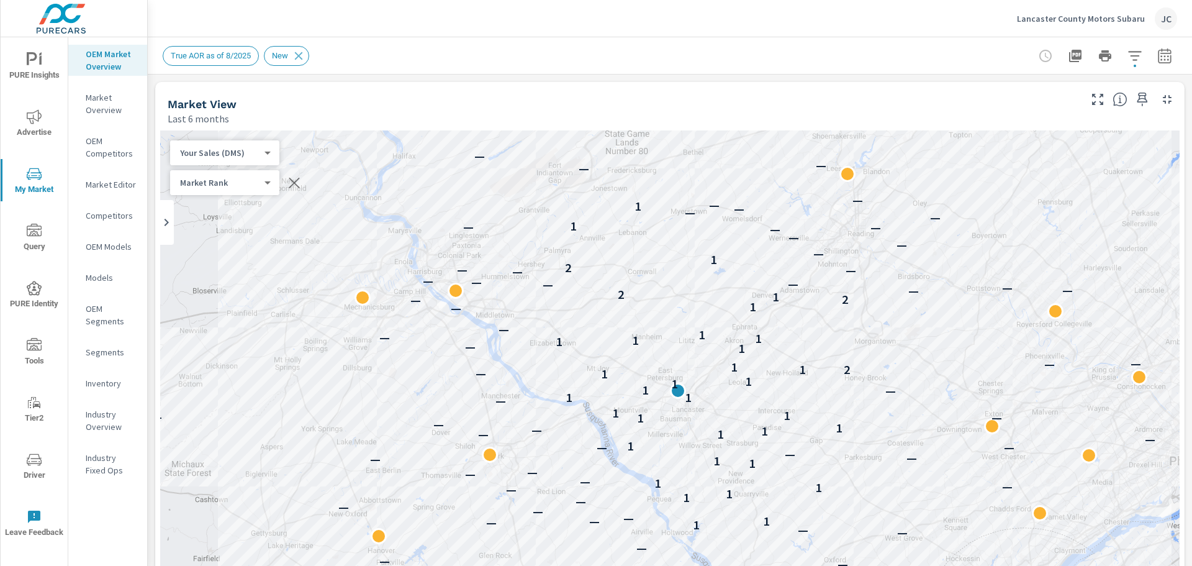
click at [263, 185] on body "PURE Insights Advertise My Market Query PURE Identity Tools Tier2 Driver Leave …" at bounding box center [596, 283] width 1192 height 566
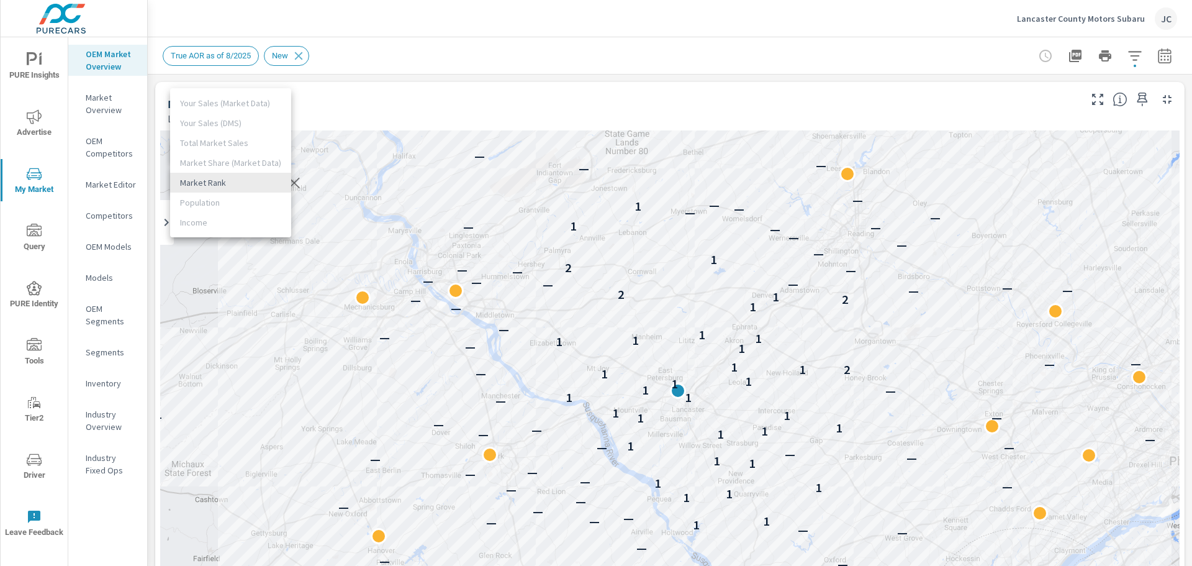
click at [263, 184] on li "Market Rank" at bounding box center [230, 183] width 121 height 20
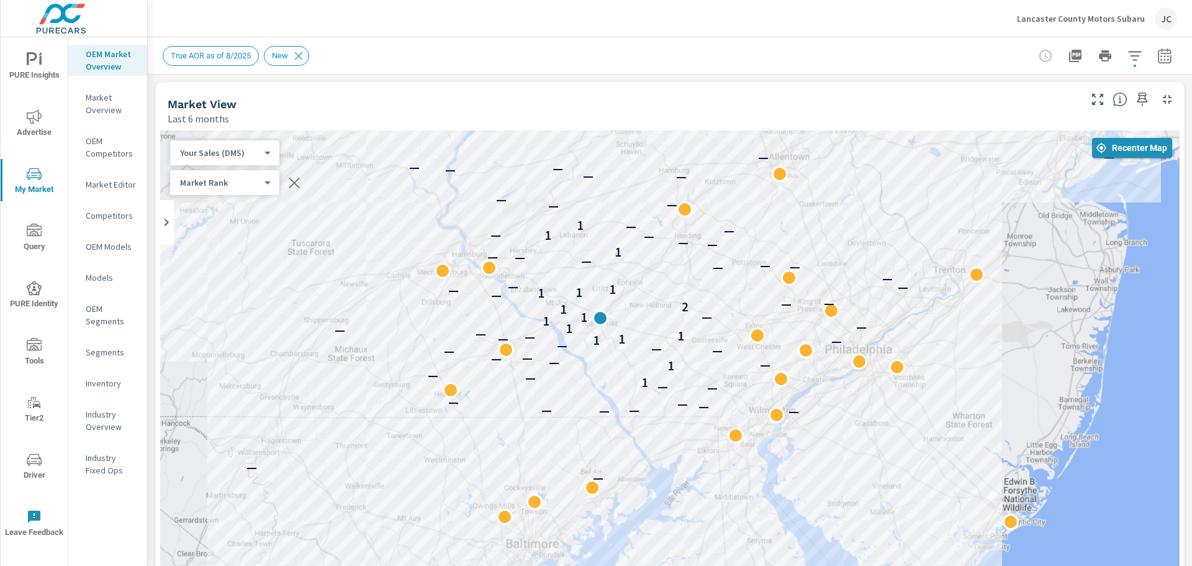
click at [1147, 156] on button "Recenter Map" at bounding box center [1132, 148] width 80 height 20
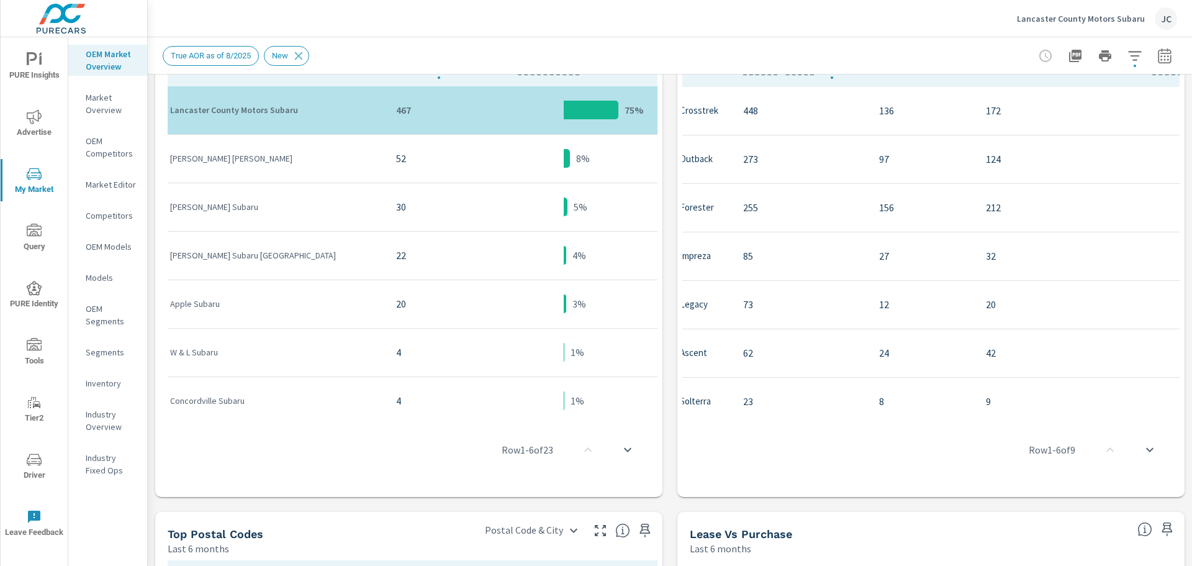
scroll to position [0, 354]
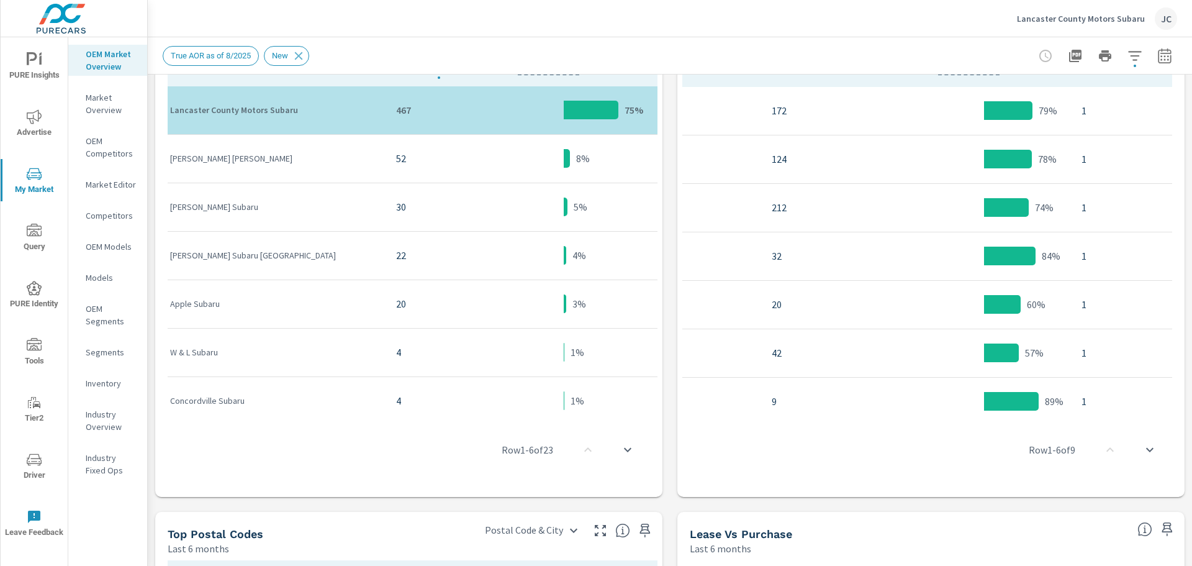
drag, startPoint x: 1131, startPoint y: 445, endPoint x: 1145, endPoint y: 441, distance: 14.6
click at [1139, 443] on button "scroll to bottom" at bounding box center [1150, 450] width 30 height 30
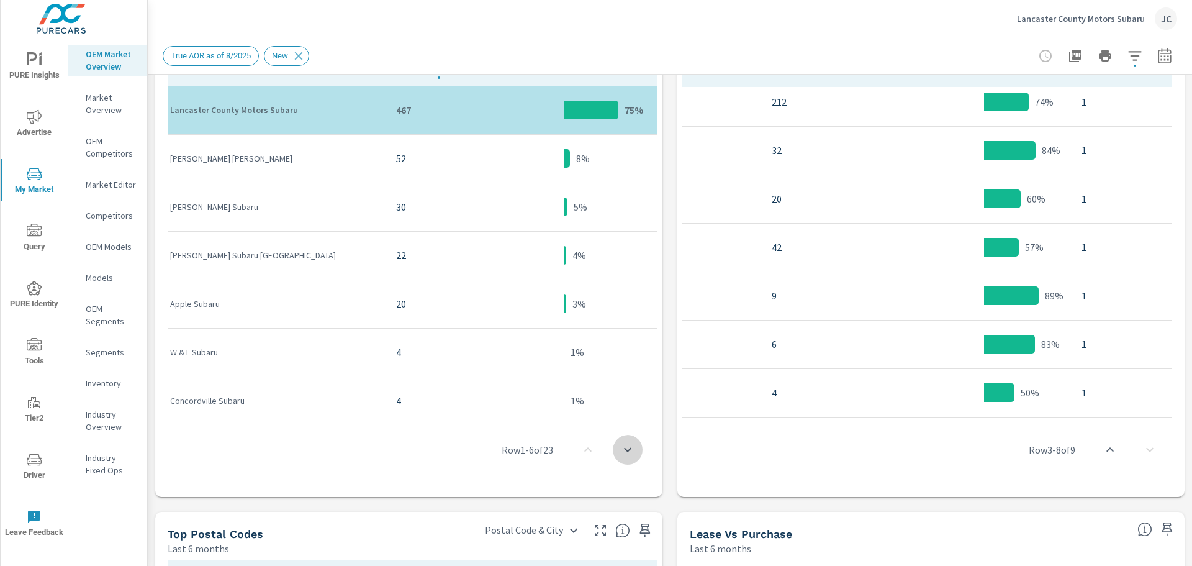
click at [630, 453] on icon "scroll to bottom" at bounding box center [627, 449] width 15 height 15
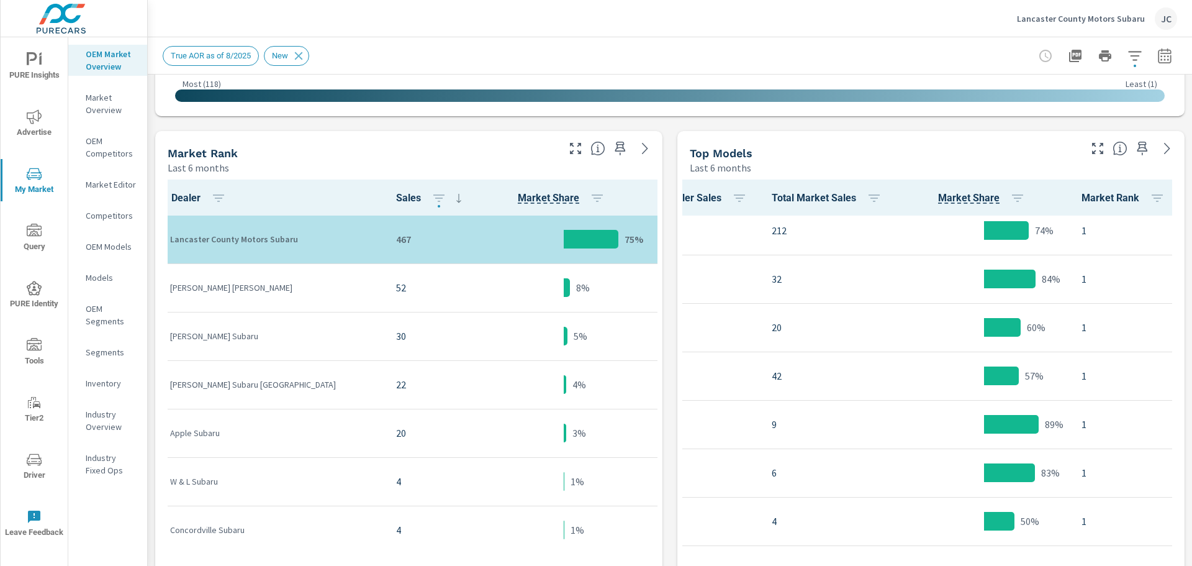
scroll to position [566, 0]
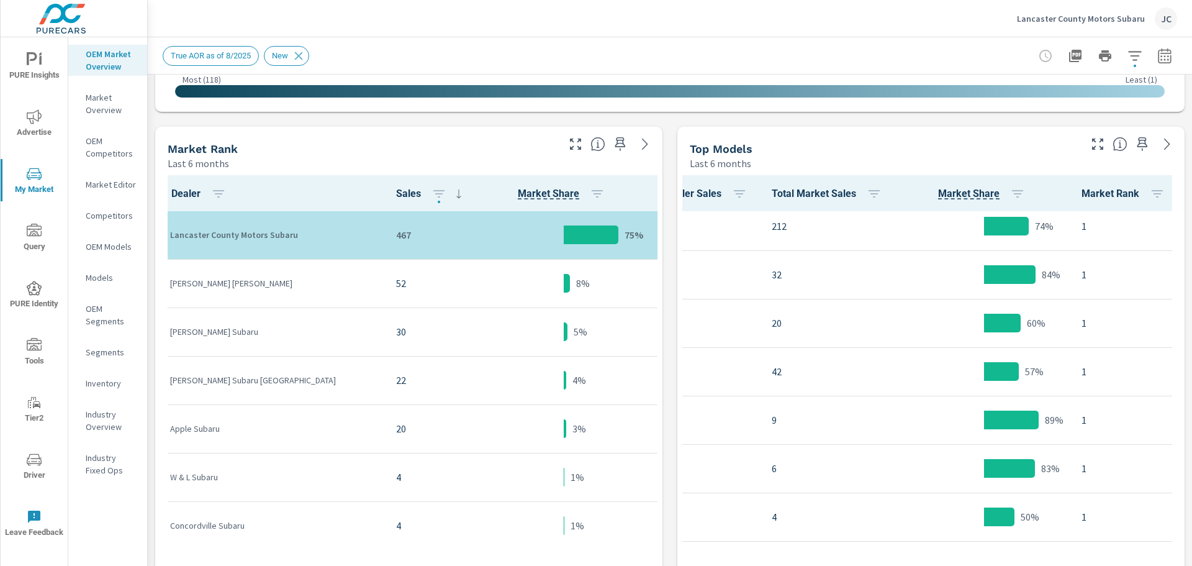
drag, startPoint x: 932, startPoint y: 537, endPoint x: 815, endPoint y: 548, distance: 117.2
click at [815, 548] on div "Row 3 - 8 of 9" at bounding box center [930, 573] width 497 height 74
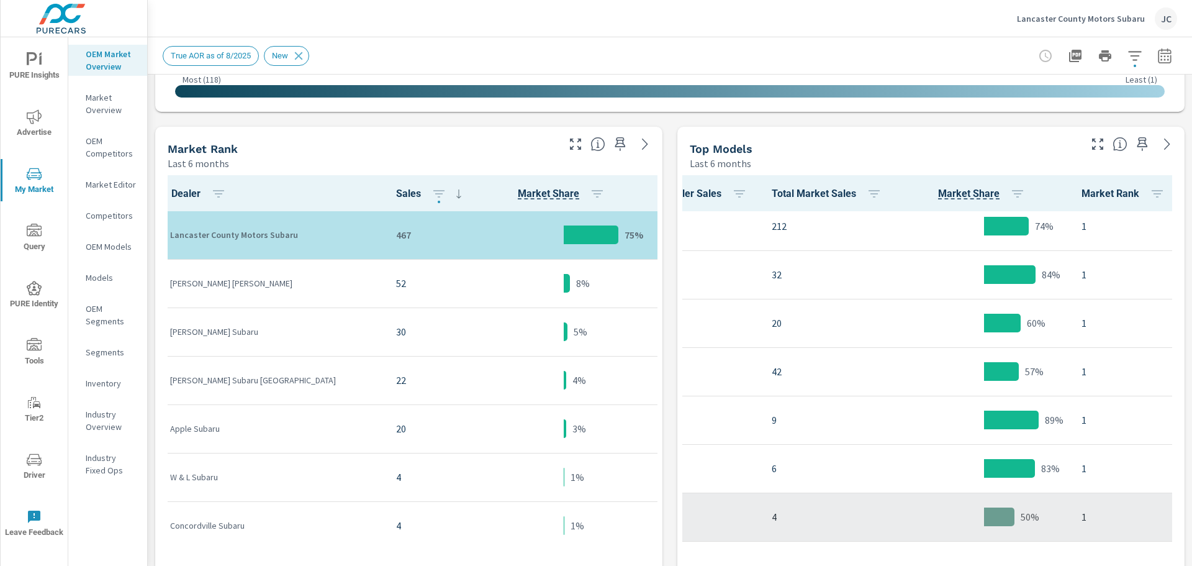
click at [905, 530] on td "50%" at bounding box center [983, 516] width 175 height 48
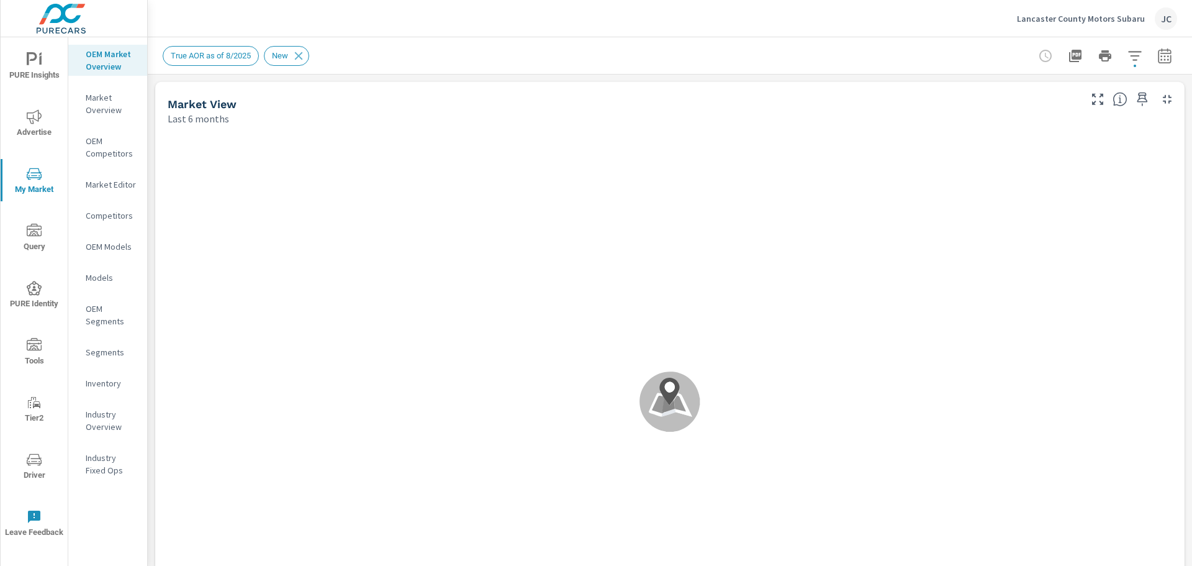
scroll to position [1, 0]
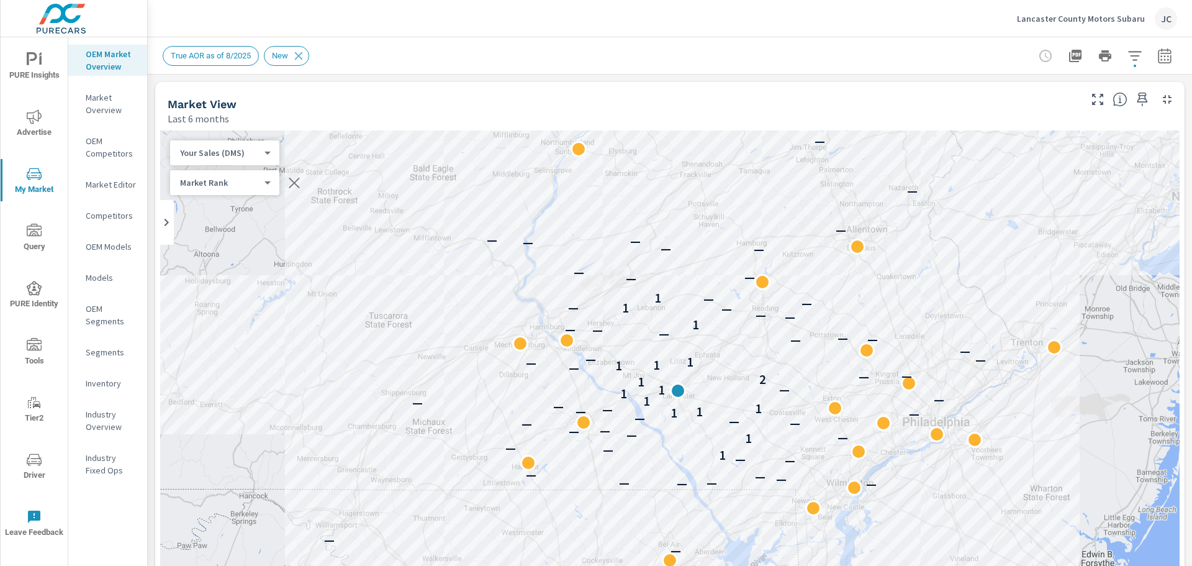
scroll to position [97, 0]
click at [114, 105] on p "Market Overview" at bounding box center [112, 103] width 52 height 25
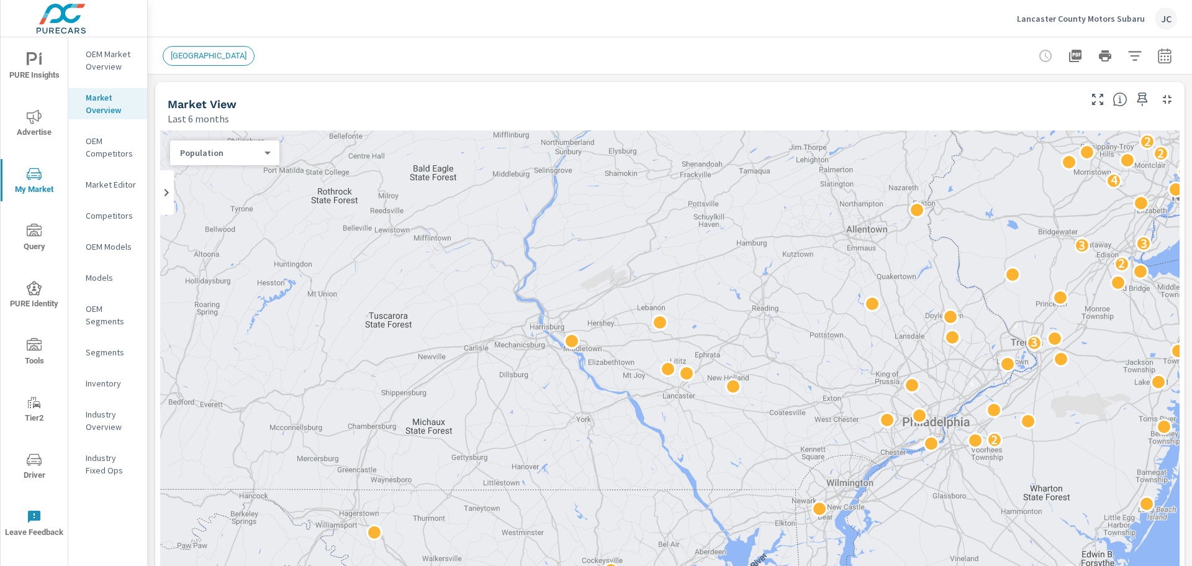
scroll to position [1, 0]
click at [108, 147] on p "OEM Competitors" at bounding box center [112, 147] width 52 height 25
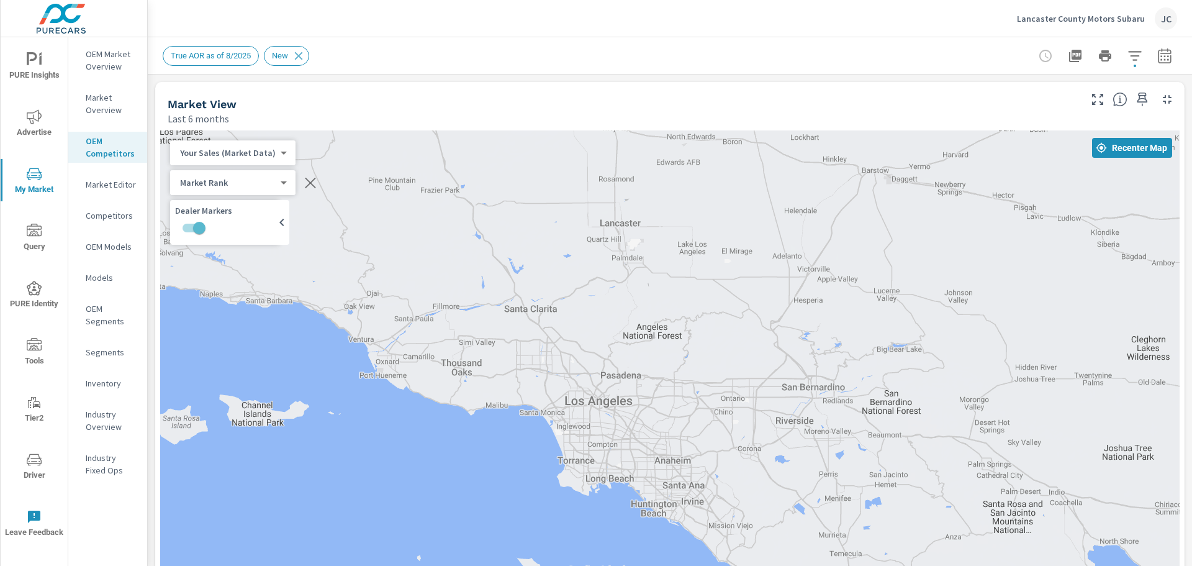
scroll to position [1, 0]
click at [120, 185] on p "Market Editor" at bounding box center [112, 184] width 52 height 12
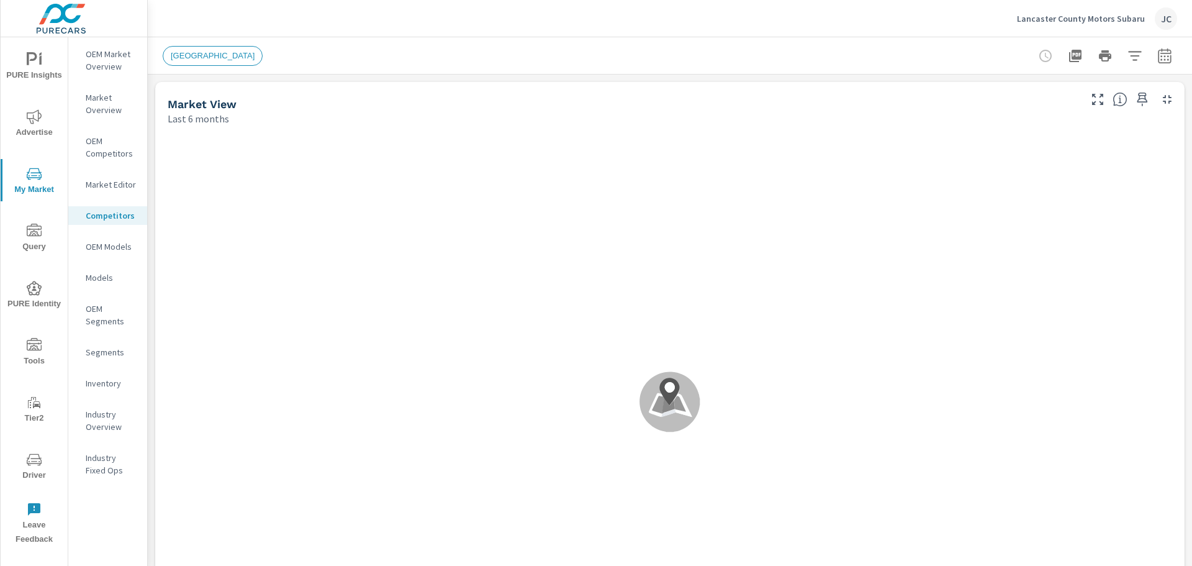
scroll to position [1, 0]
click at [106, 251] on p "OEM Models" at bounding box center [112, 246] width 52 height 12
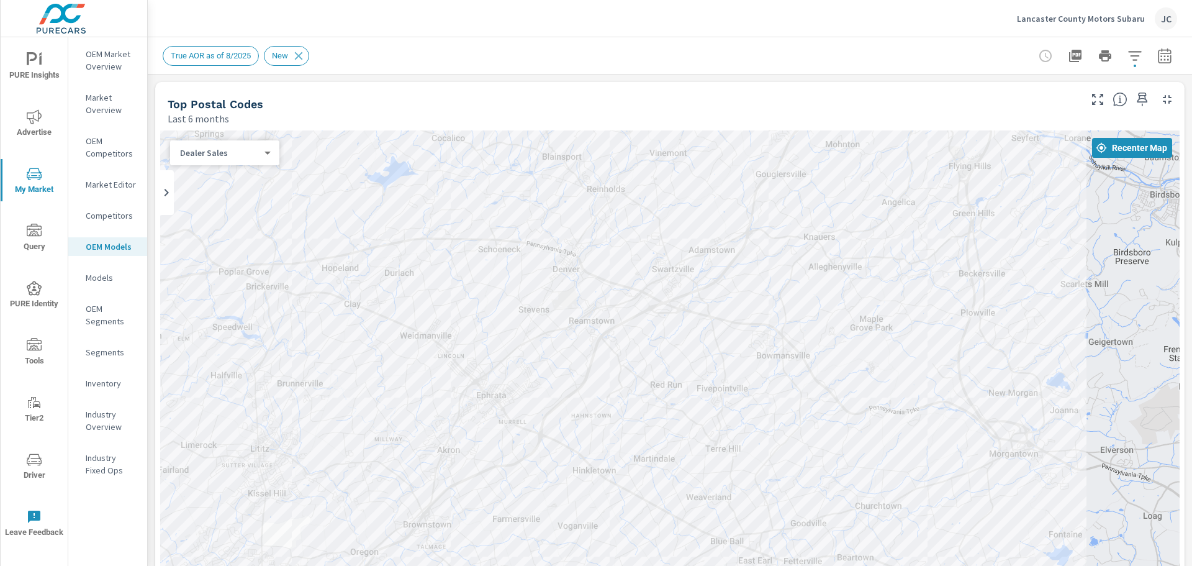
drag, startPoint x: 711, startPoint y: 296, endPoint x: 1078, endPoint y: 44, distance: 445.3
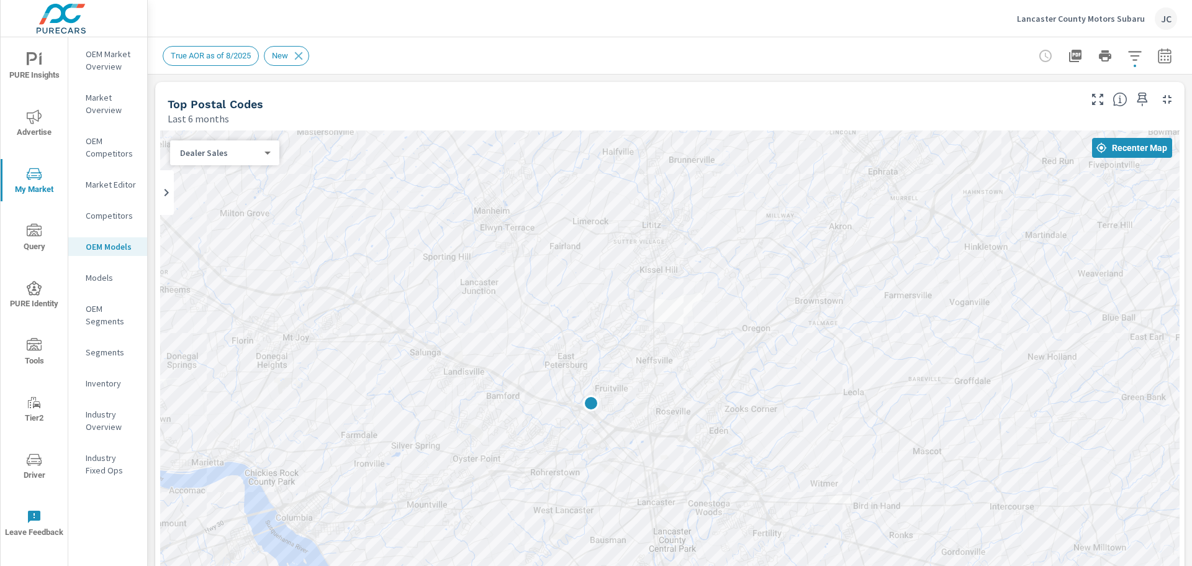
drag, startPoint x: 625, startPoint y: 320, endPoint x: 1018, endPoint y: 94, distance: 453.9
click at [1018, 94] on div "Top Postal Codes Last 6 months ← Move left → Move right ↑ Move up ↓ Move down +…" at bounding box center [669, 380] width 1029 height 596
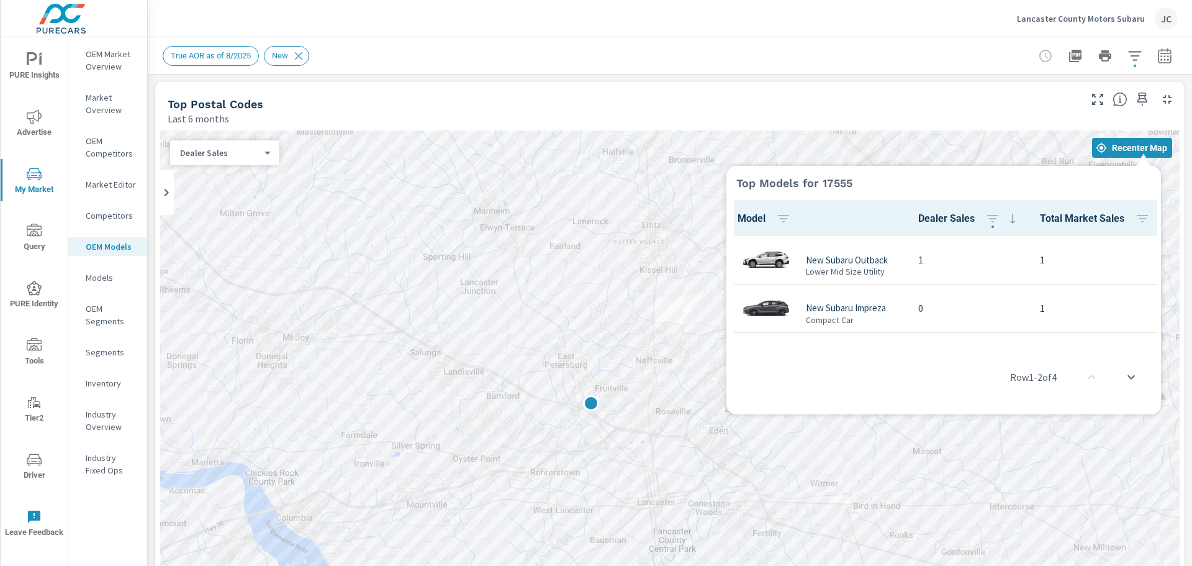
scroll to position [1, 0]
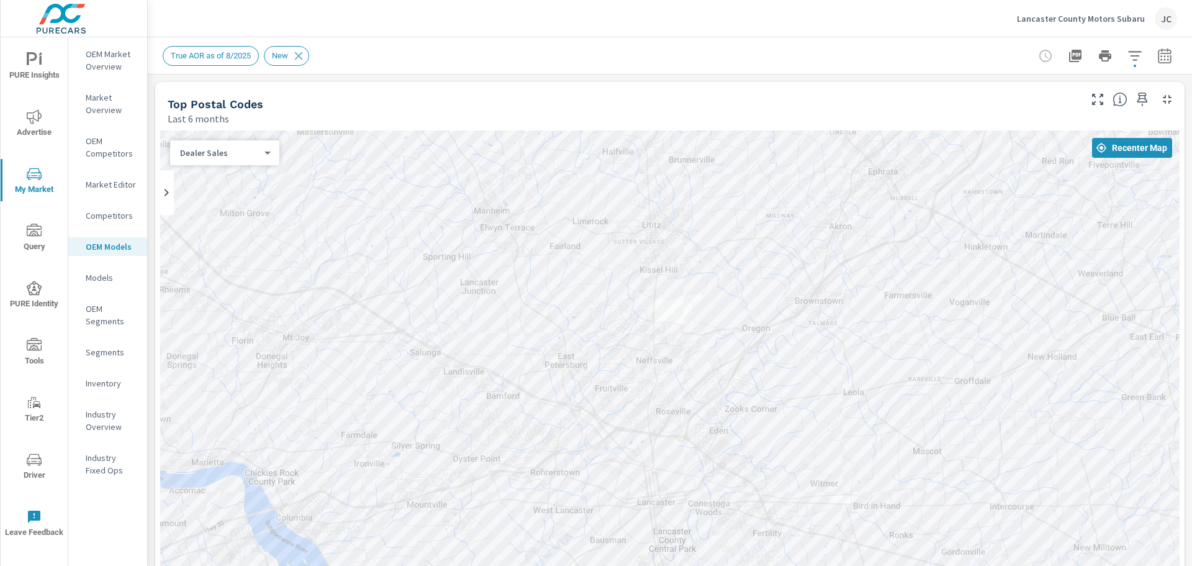
click at [117, 279] on p "Models" at bounding box center [112, 277] width 52 height 12
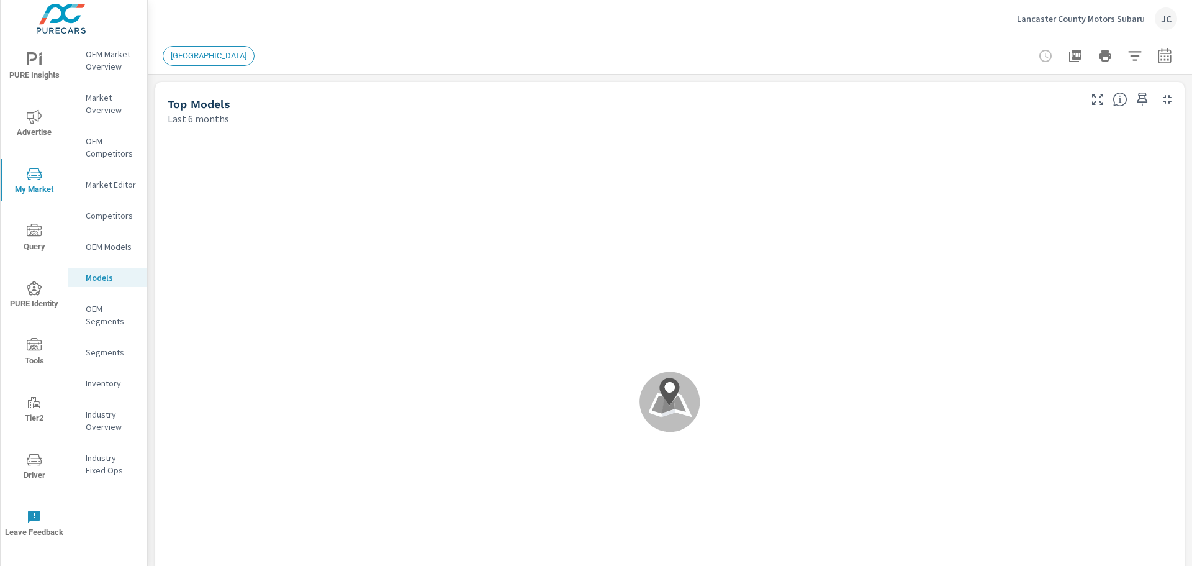
scroll to position [1, 0]
click at [677, 395] on icon at bounding box center [669, 401] width 60 height 60
click at [108, 456] on p "Industry Fixed Ops" at bounding box center [112, 463] width 52 height 25
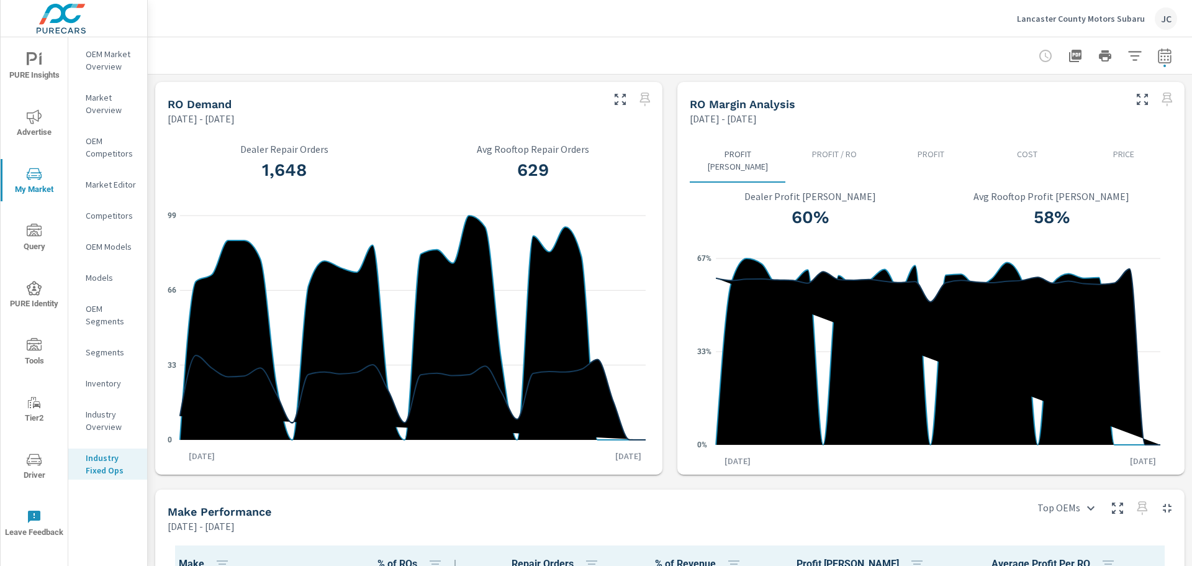
scroll to position [1, 0]
click at [109, 425] on p "Industry Overview" at bounding box center [112, 420] width 52 height 25
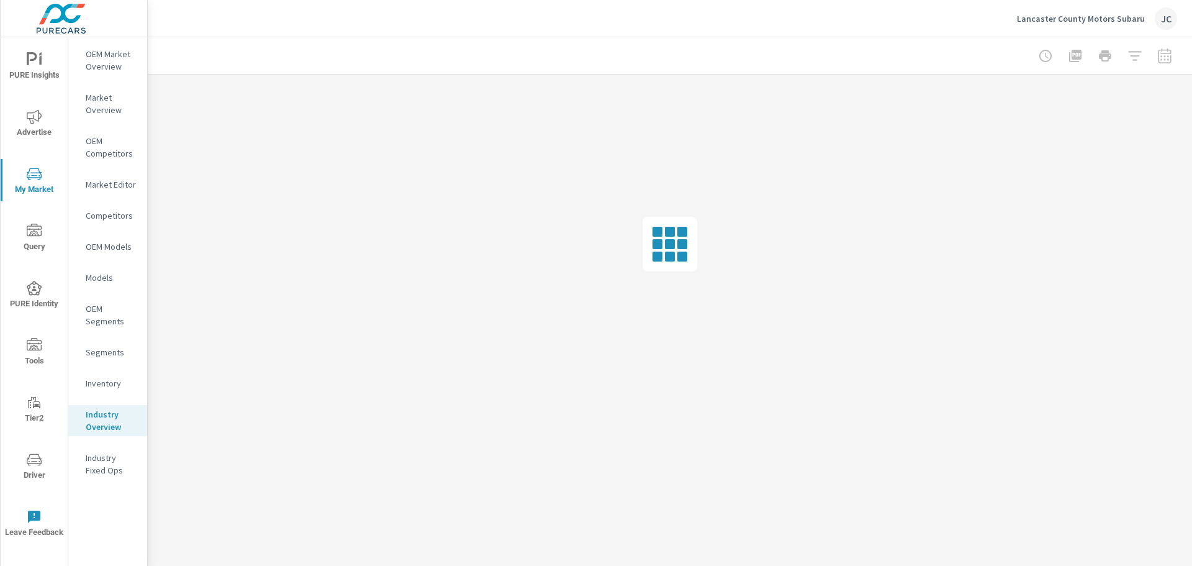
click at [100, 320] on p "OEM Segments" at bounding box center [112, 314] width 52 height 25
click at [106, 387] on p "Inventory" at bounding box center [112, 383] width 52 height 12
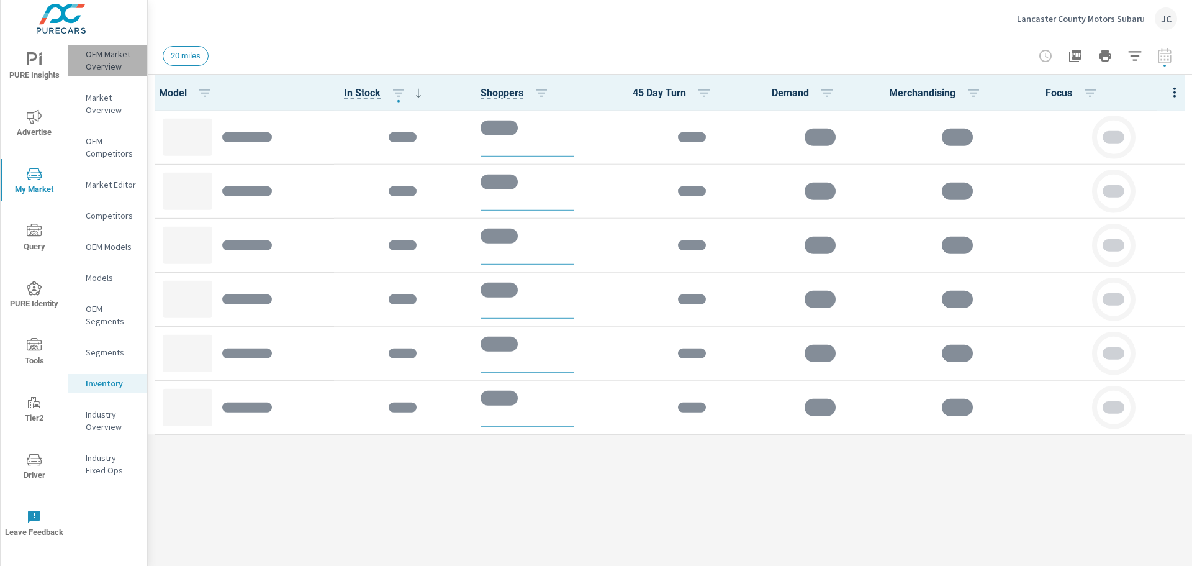
click at [93, 60] on p "OEM Market Overview" at bounding box center [112, 60] width 52 height 25
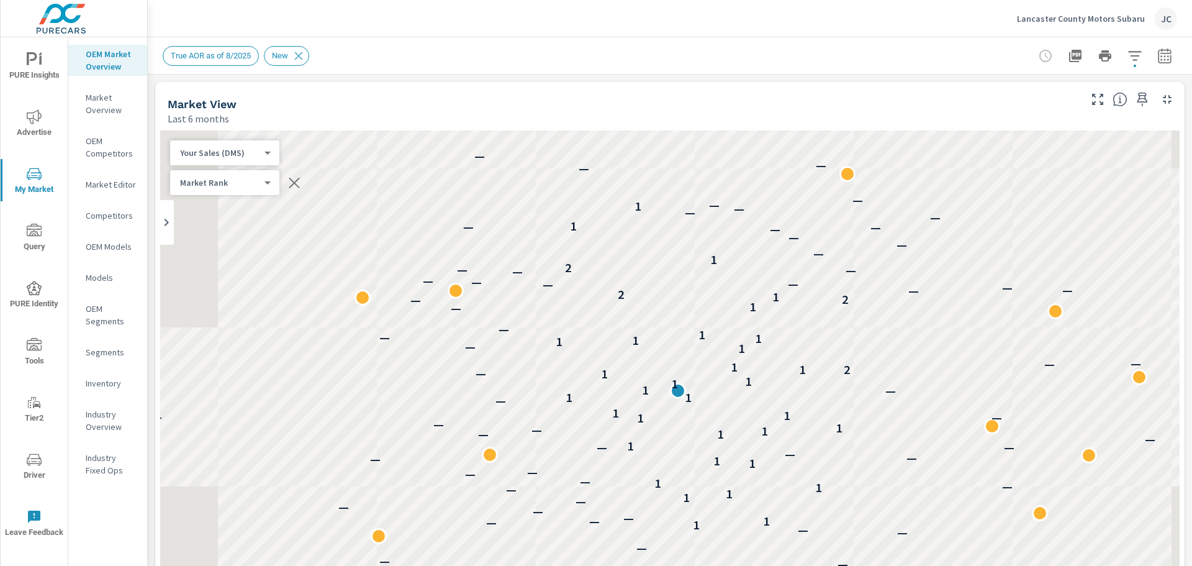
scroll to position [97, 0]
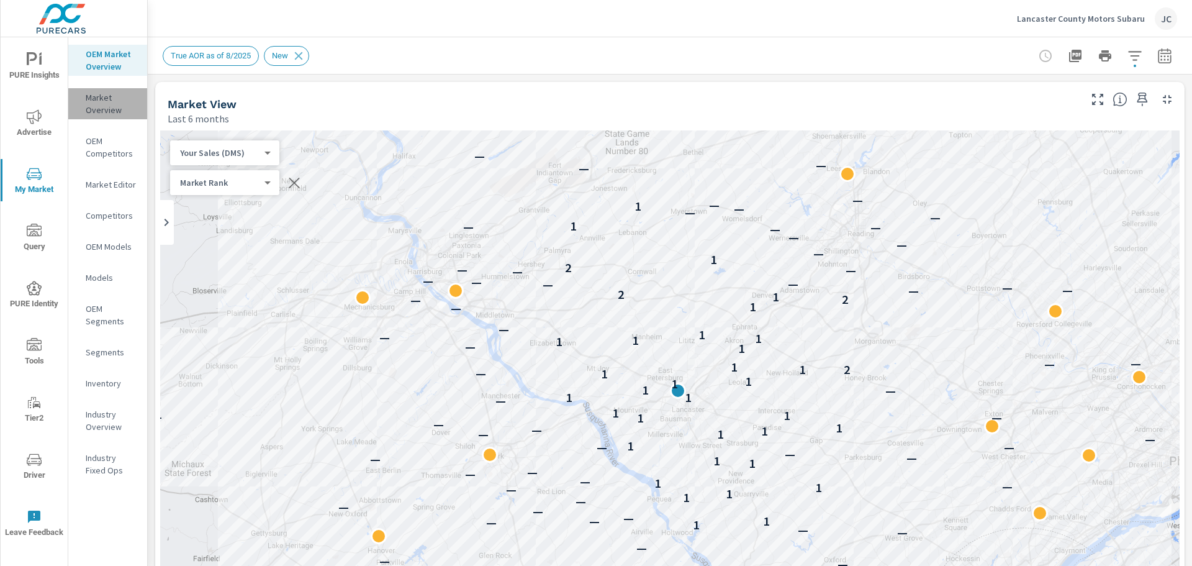
click at [109, 101] on p "Market Overview" at bounding box center [112, 103] width 52 height 25
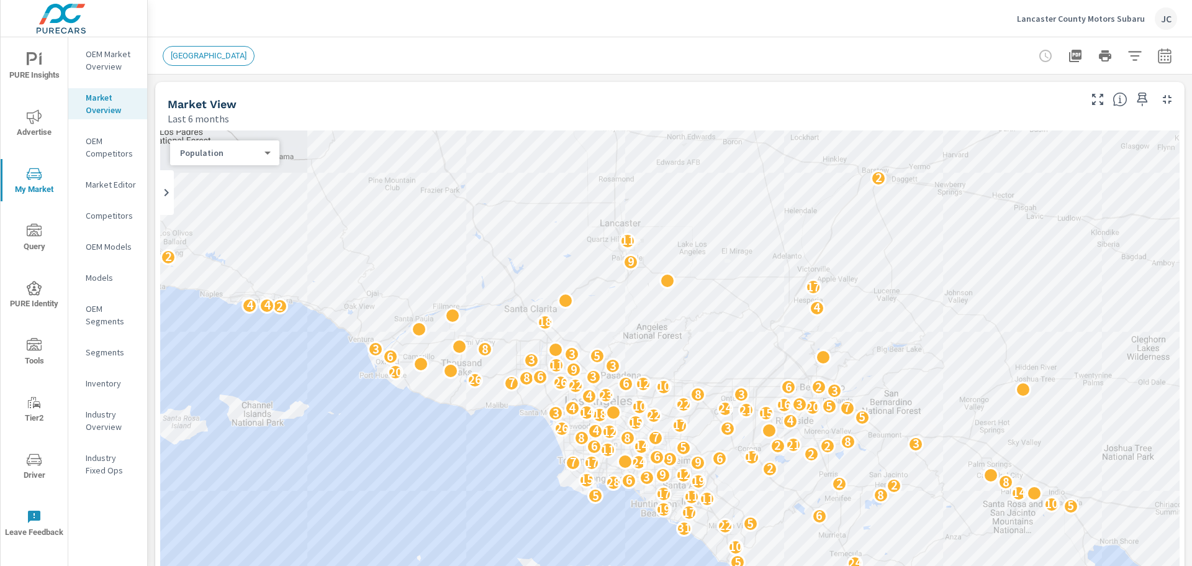
scroll to position [1, 0]
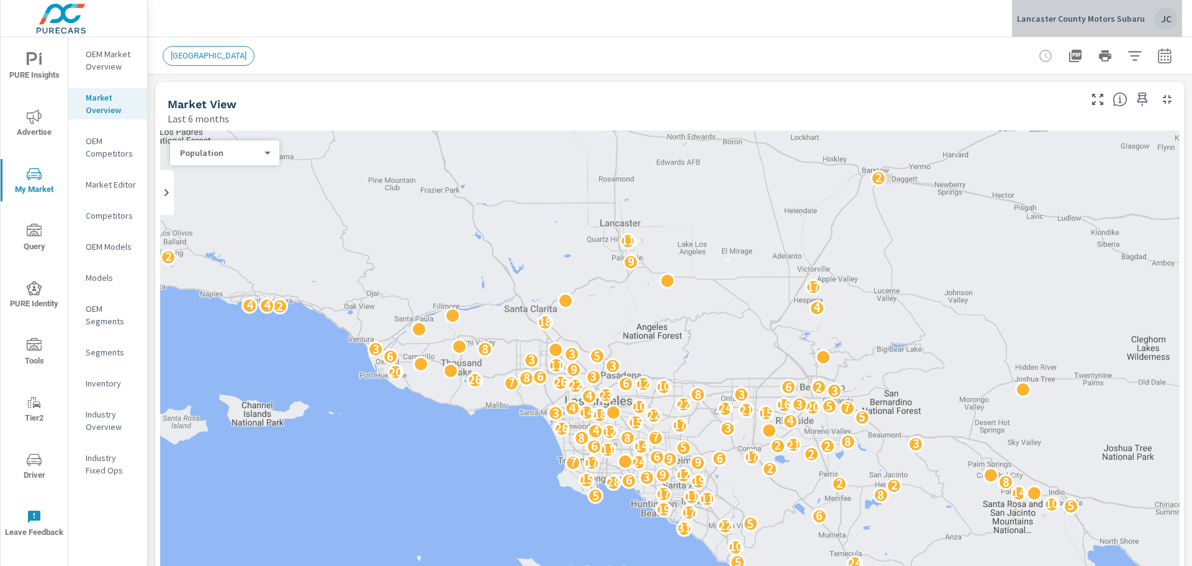
click at [1169, 15] on div "JC" at bounding box center [1166, 18] width 22 height 22
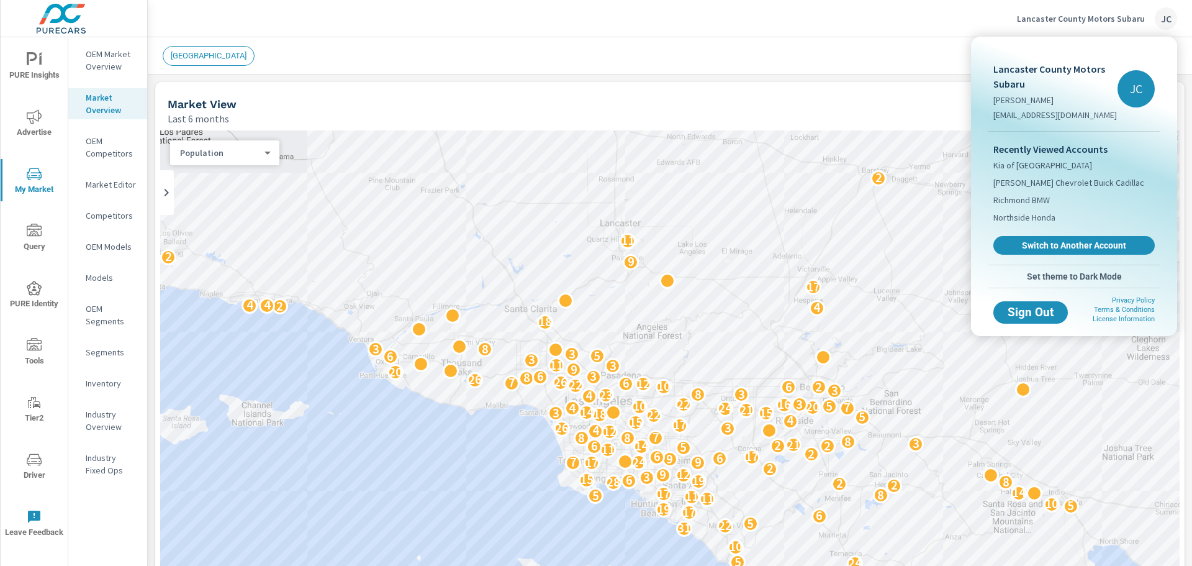
scroll to position [1, 0]
click at [1026, 201] on span "Richmond BMW" at bounding box center [1021, 200] width 56 height 12
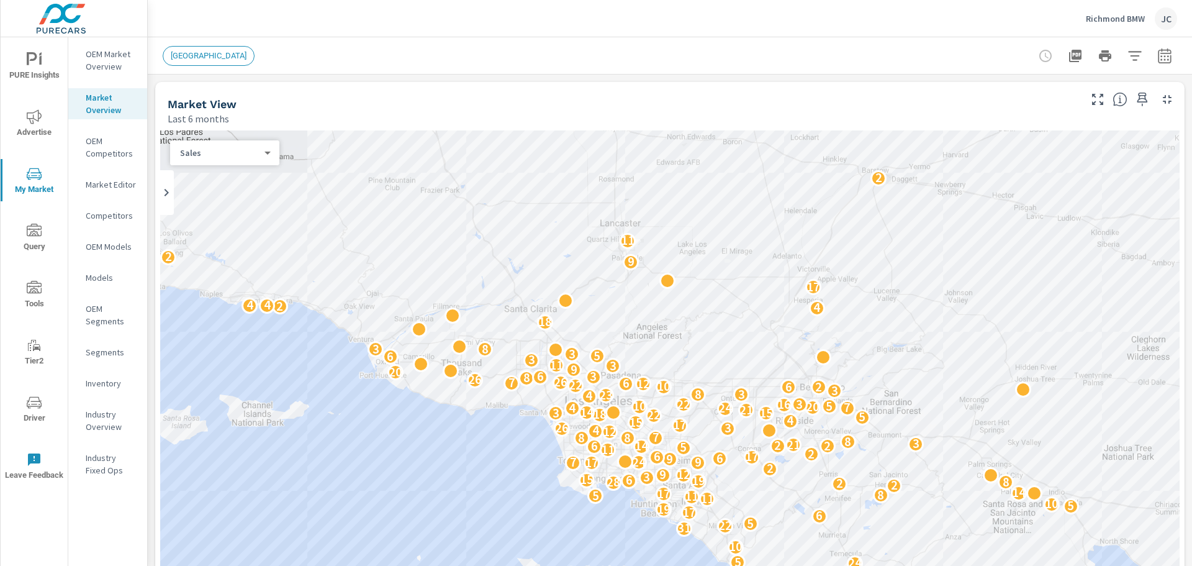
scroll to position [1, 0]
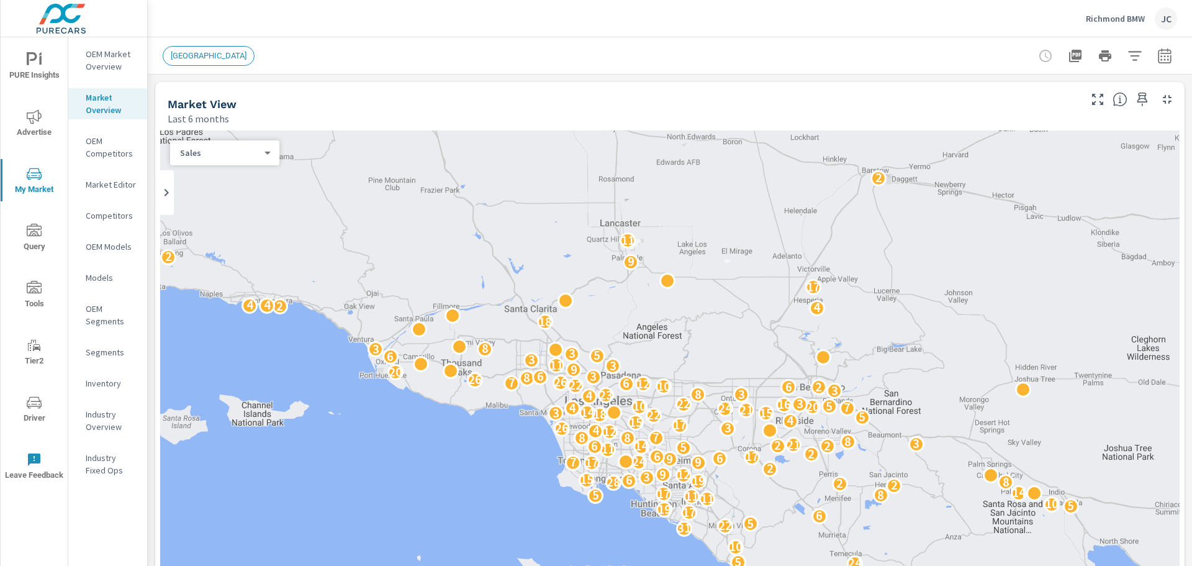
click at [202, 56] on span "[GEOGRAPHIC_DATA]" at bounding box center [208, 55] width 91 height 9
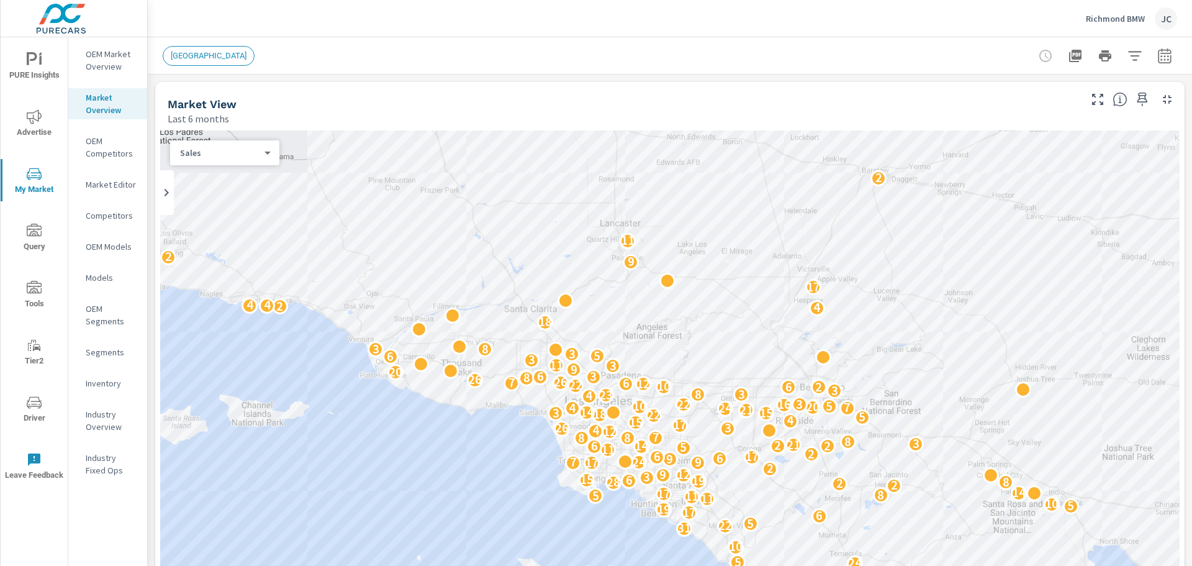
scroll to position [1, 0]
click at [1162, 14] on div "JC" at bounding box center [1166, 18] width 22 height 22
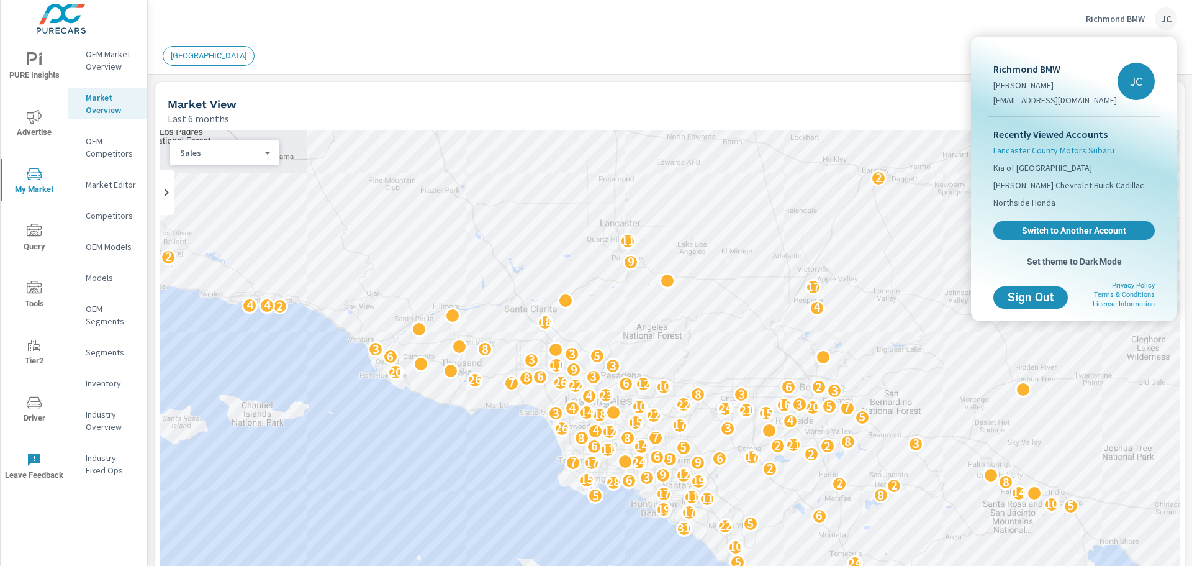
click at [1037, 148] on span "Lancaster County Motors Subaru" at bounding box center [1053, 150] width 121 height 12
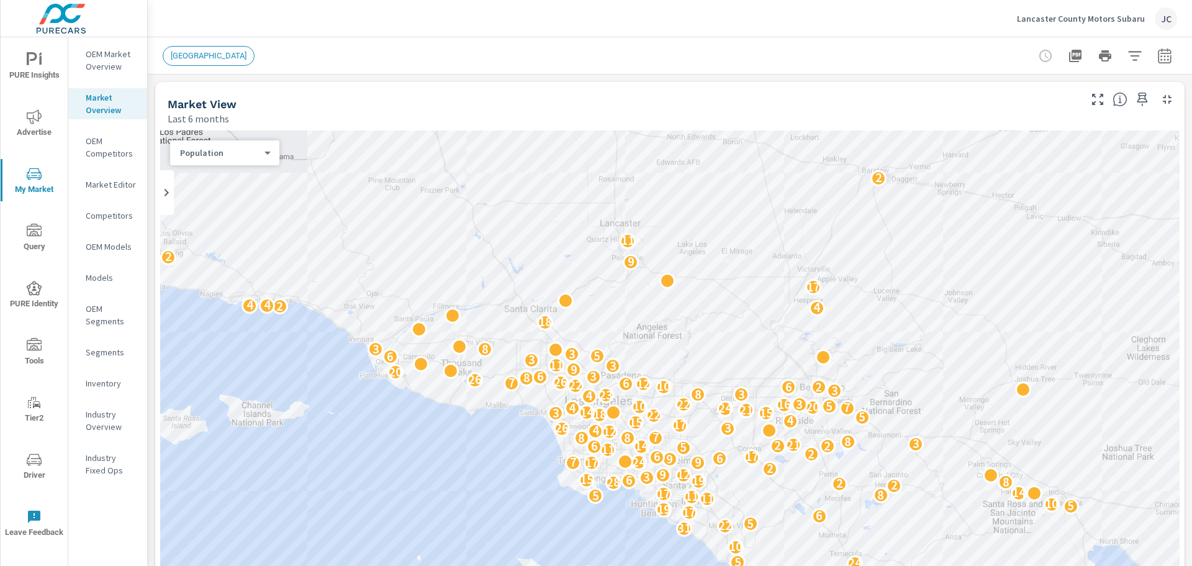
scroll to position [1, 0]
